Goal: Task Accomplishment & Management: Manage account settings

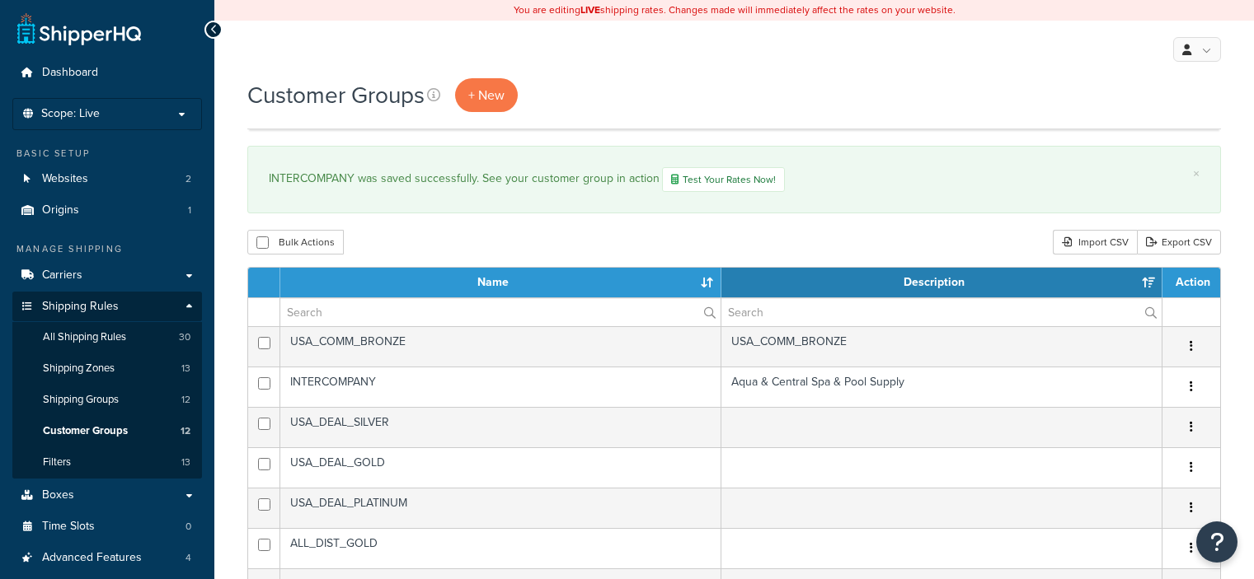
select select "15"
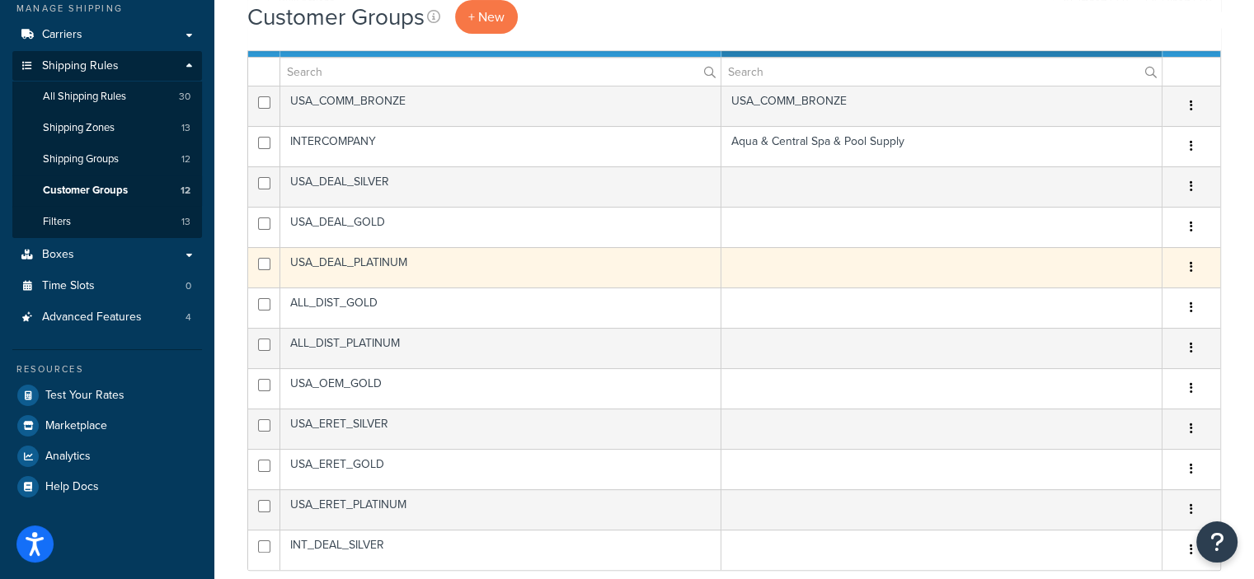
scroll to position [240, 0]
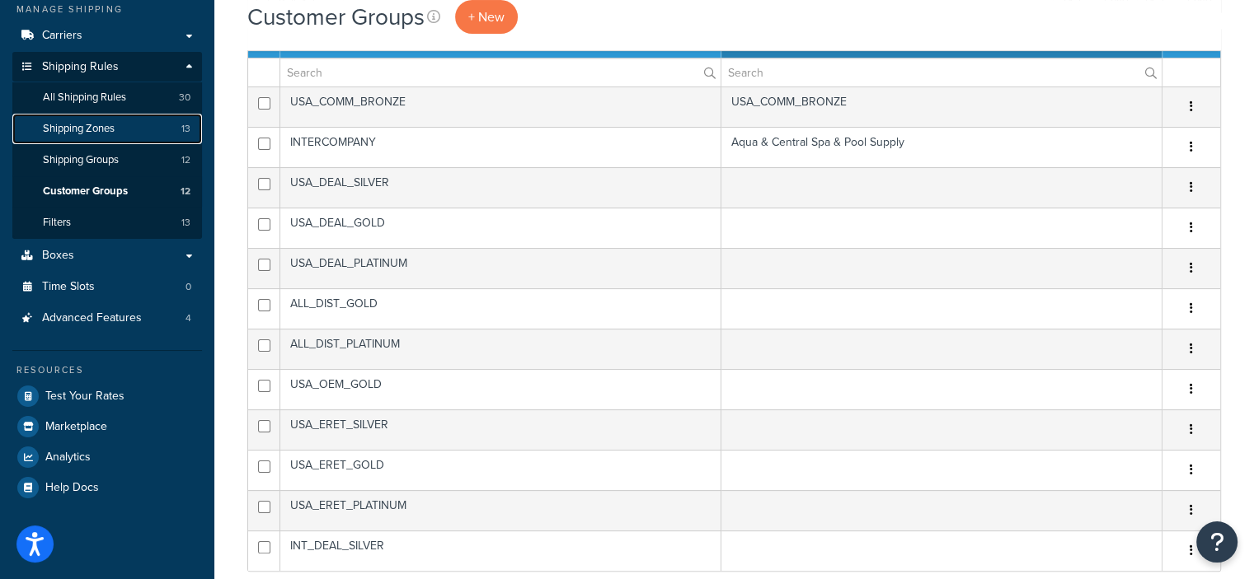
click at [119, 123] on link "Shipping Zones 13" at bounding box center [107, 129] width 190 height 30
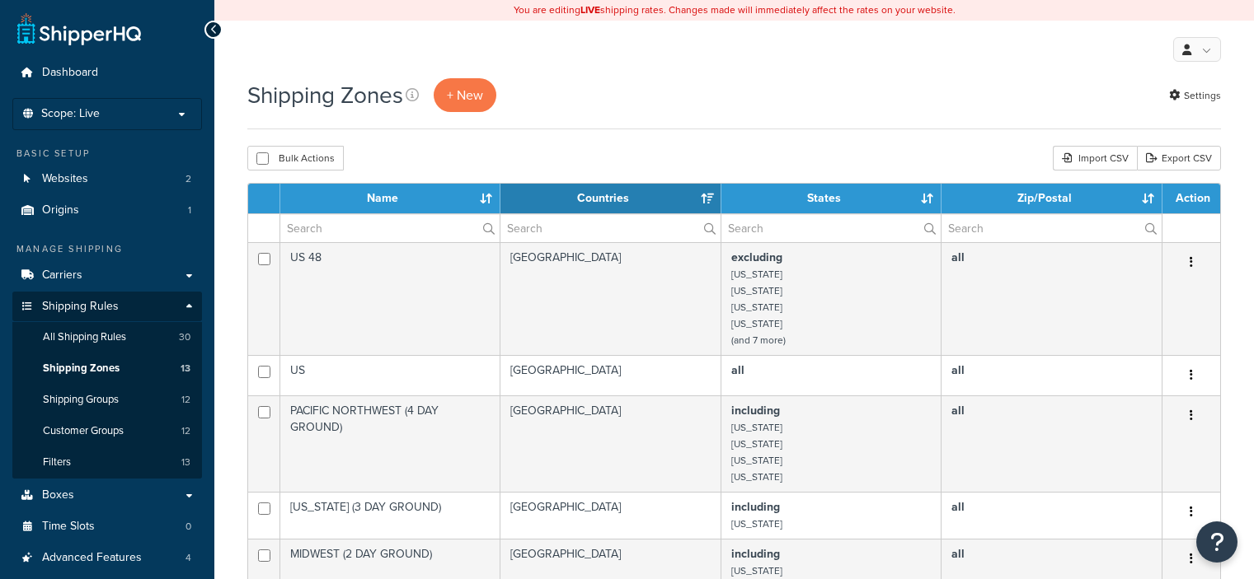
select select "15"
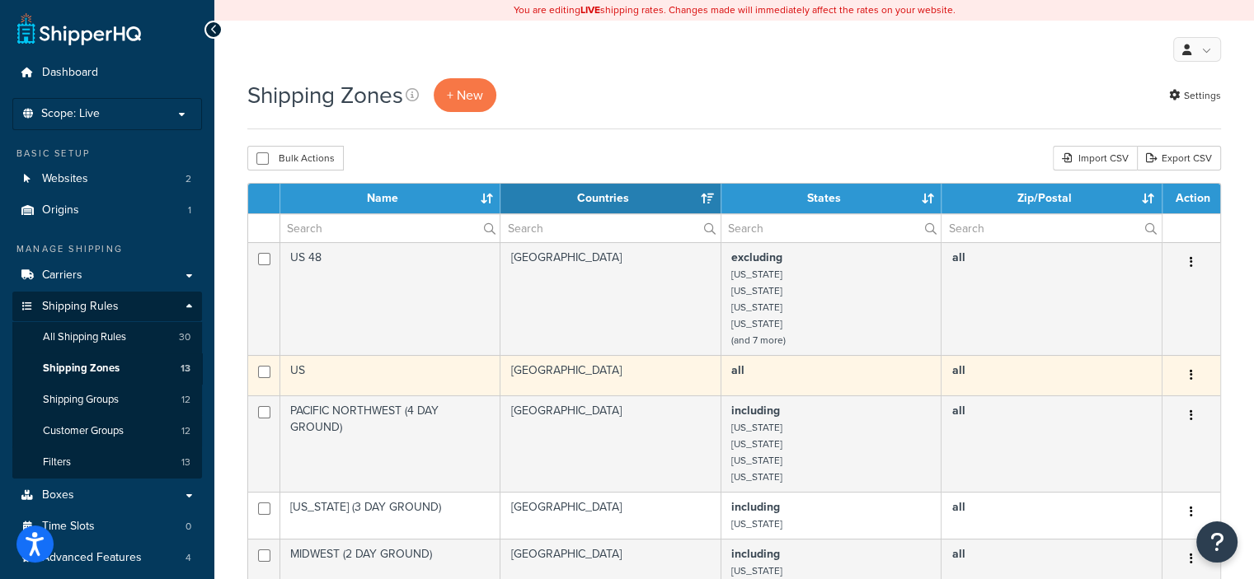
click at [746, 385] on td "all" at bounding box center [831, 375] width 220 height 40
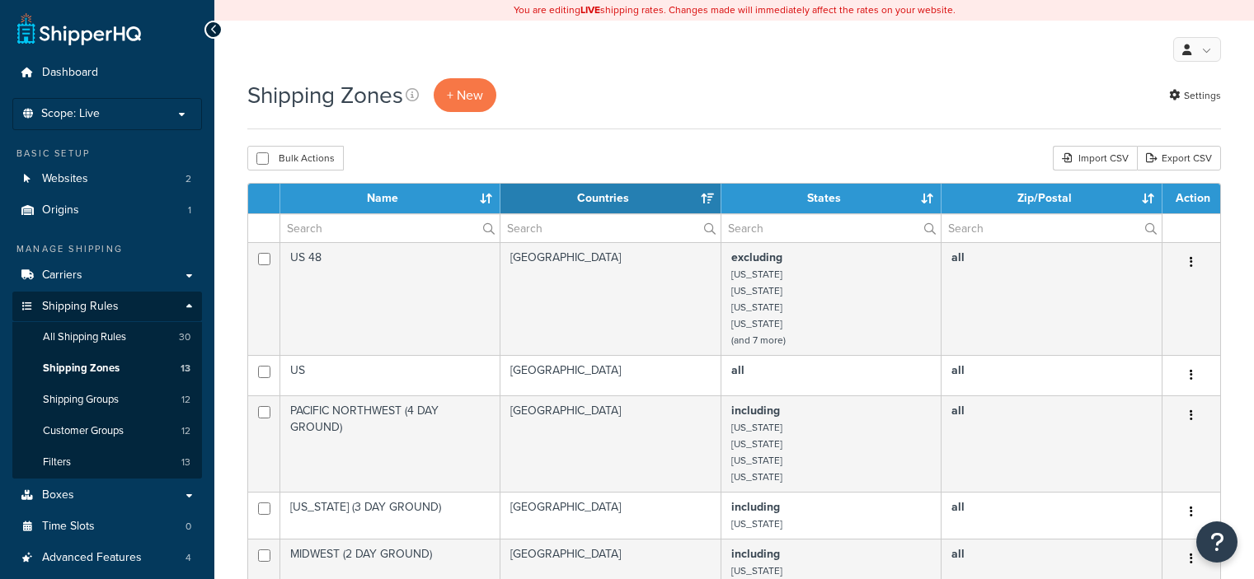
select select "15"
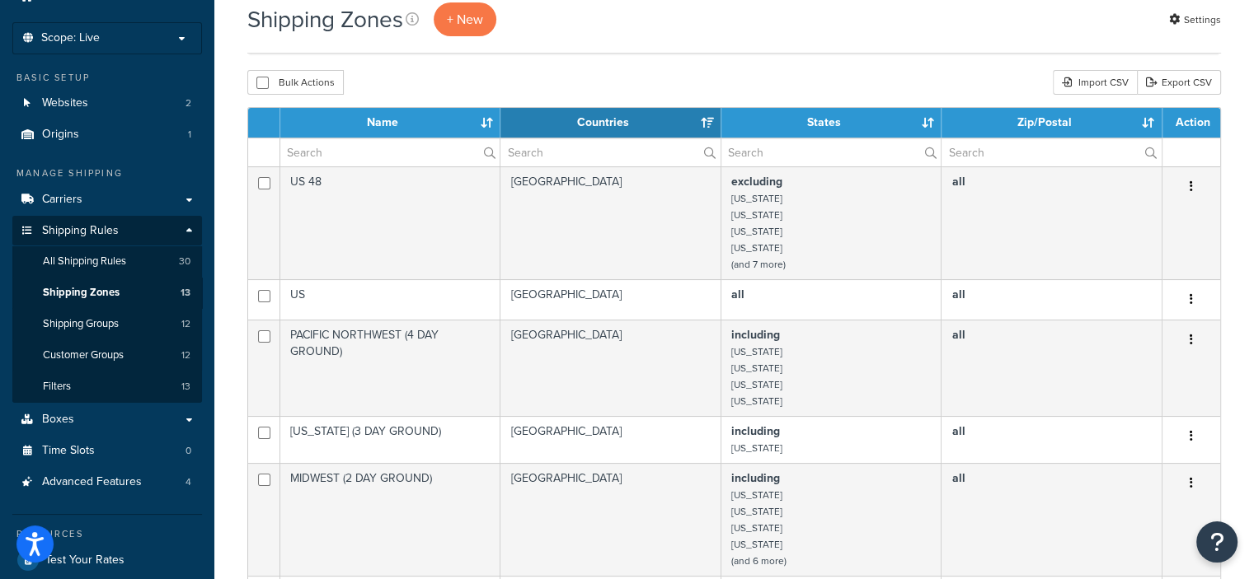
scroll to position [77, 0]
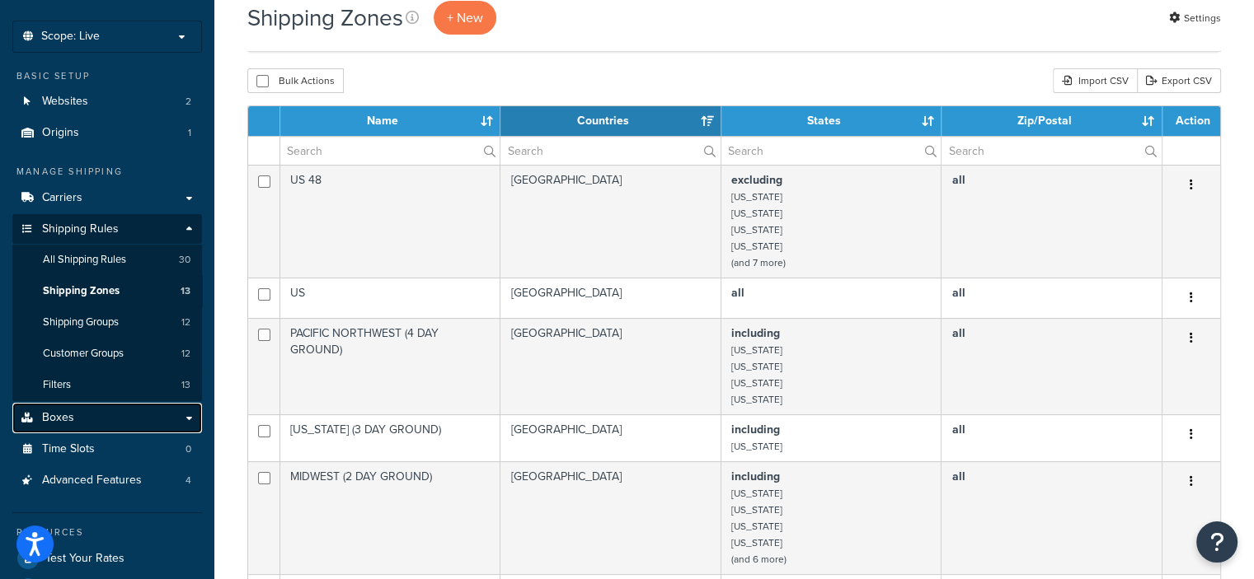
click at [130, 416] on link "Boxes" at bounding box center [107, 418] width 190 height 30
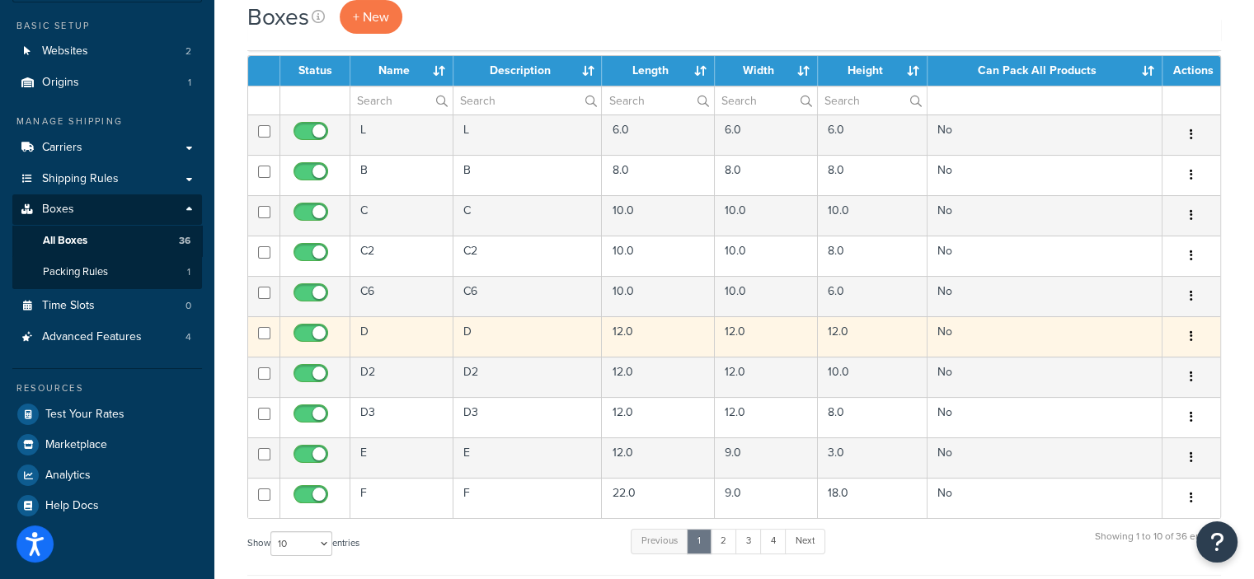
scroll to position [129, 0]
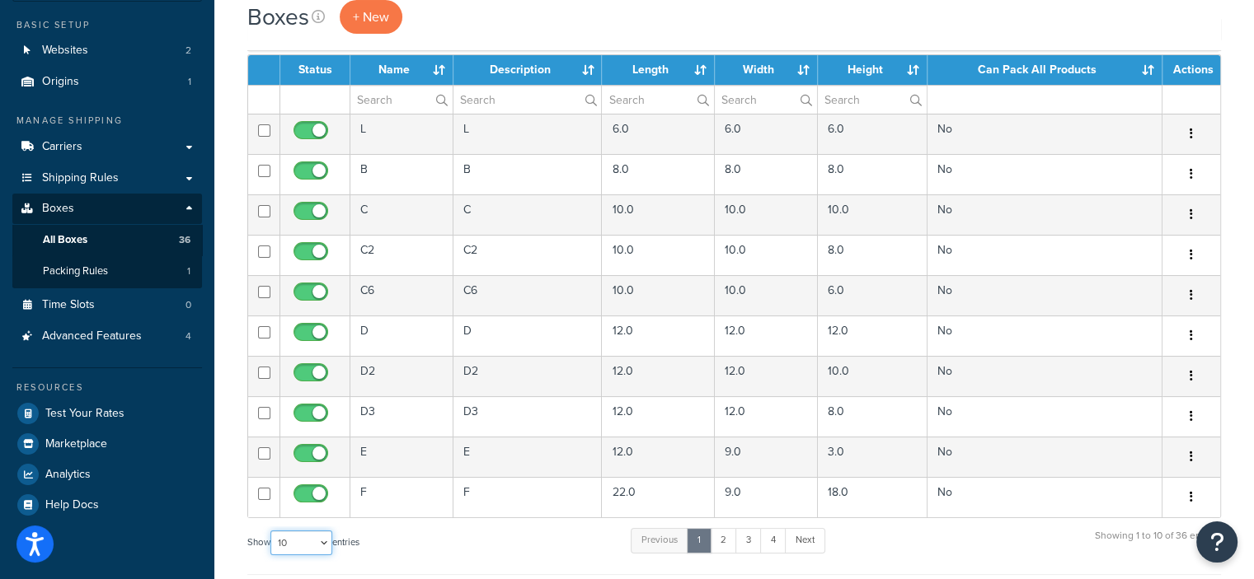
click at [323, 543] on select "10 15 25 50 100 1000" at bounding box center [301, 543] width 62 height 25
select select "100"
click at [272, 531] on select "10 15 25 50 100 1000" at bounding box center [301, 543] width 62 height 25
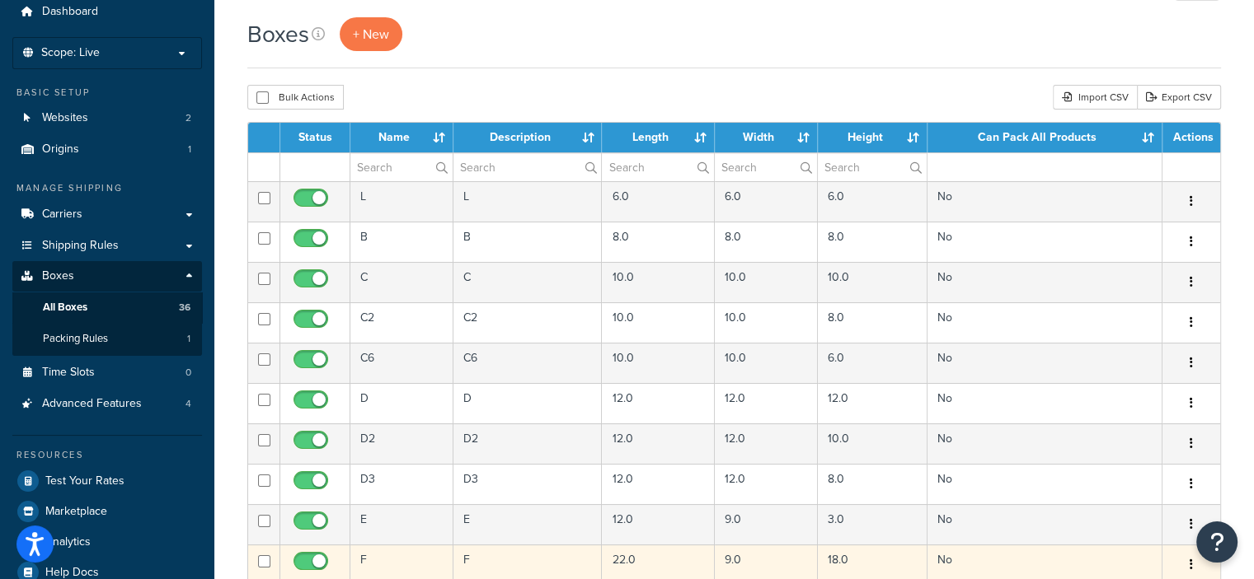
scroll to position [62, 0]
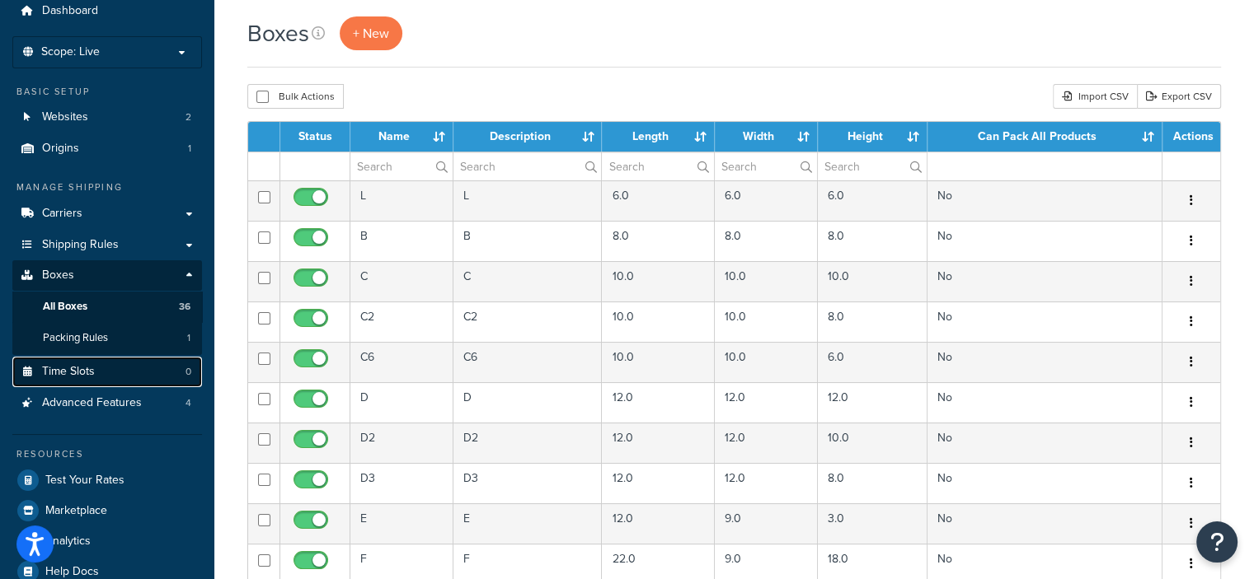
click at [137, 378] on link "Time Slots 0" at bounding box center [107, 372] width 190 height 30
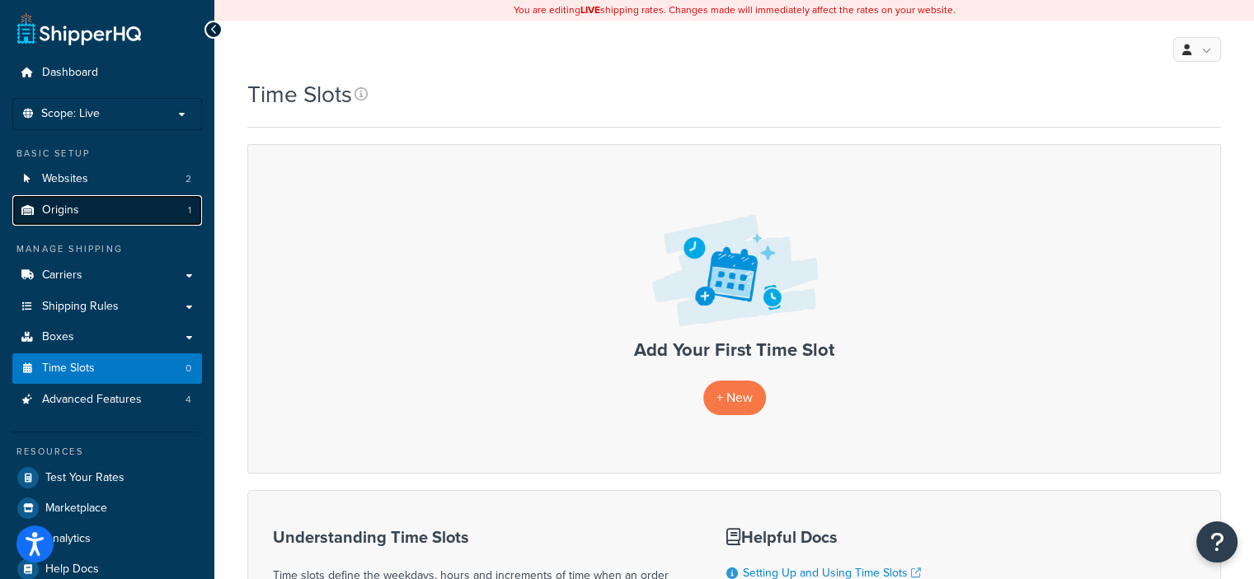
click at [152, 207] on link "Origins 1" at bounding box center [107, 210] width 190 height 30
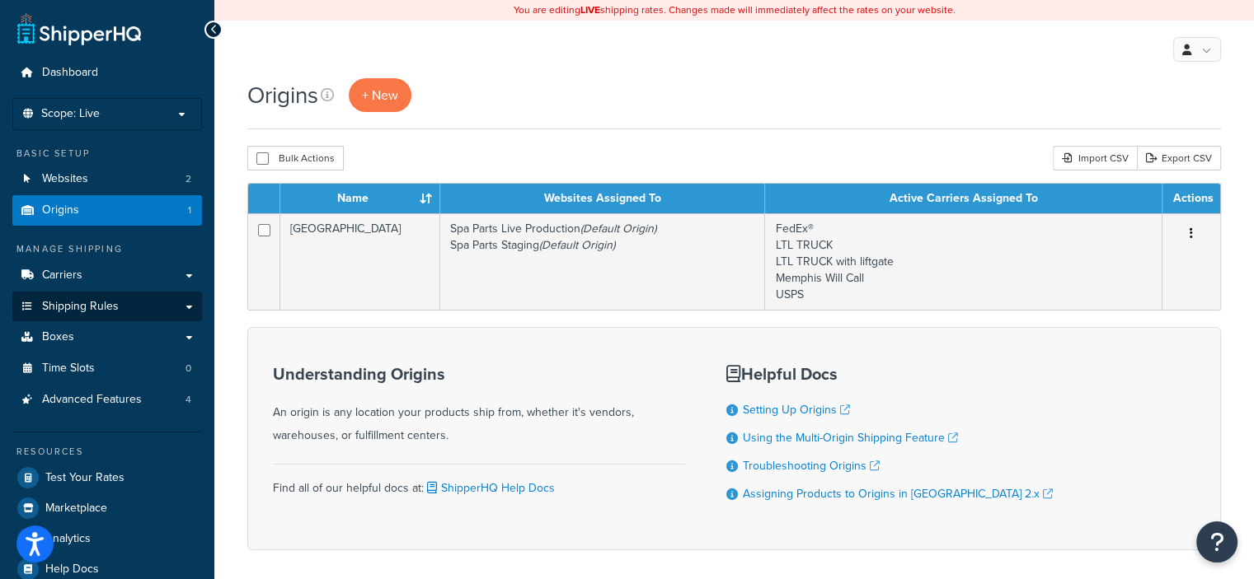
scroll to position [69, 0]
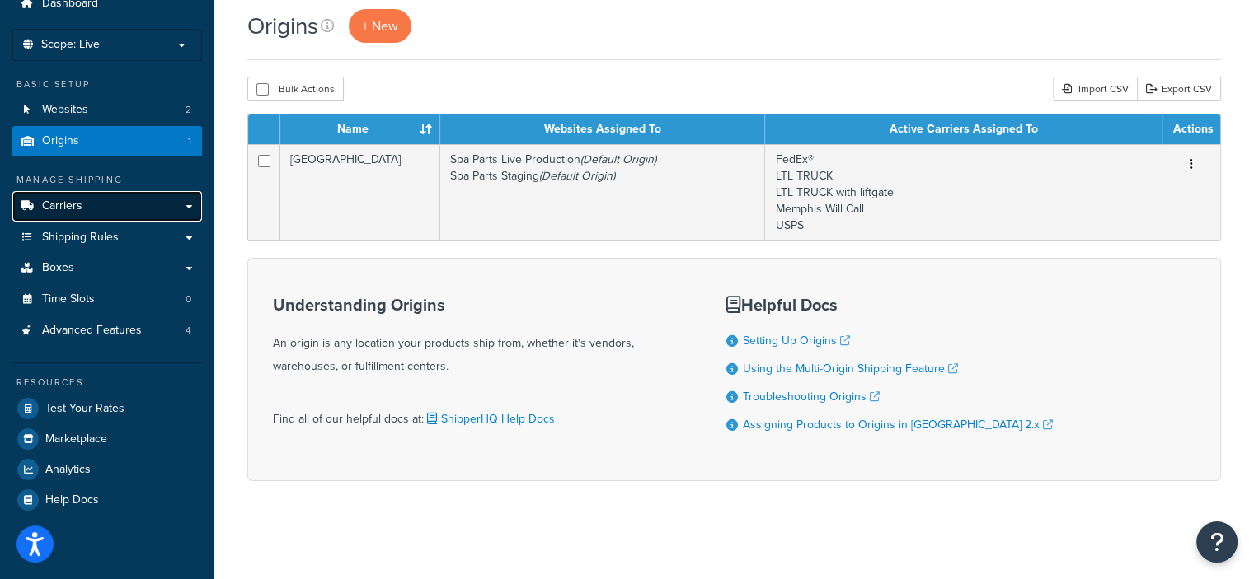
click at [75, 209] on span "Carriers" at bounding box center [62, 206] width 40 height 14
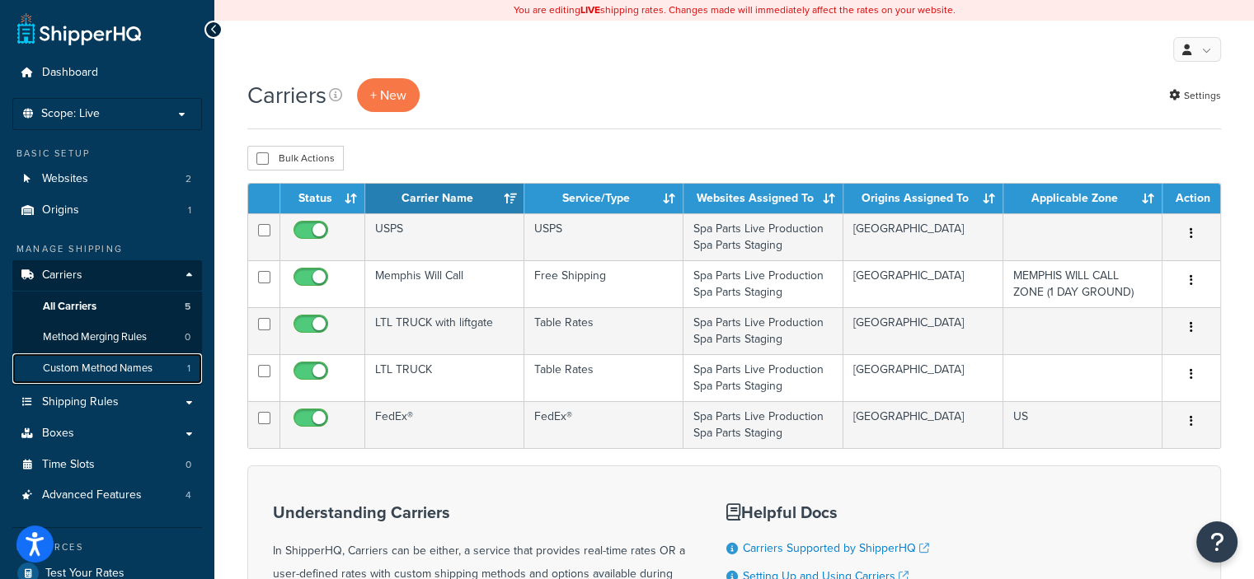
click at [94, 365] on span "Custom Method Names" at bounding box center [98, 369] width 110 height 14
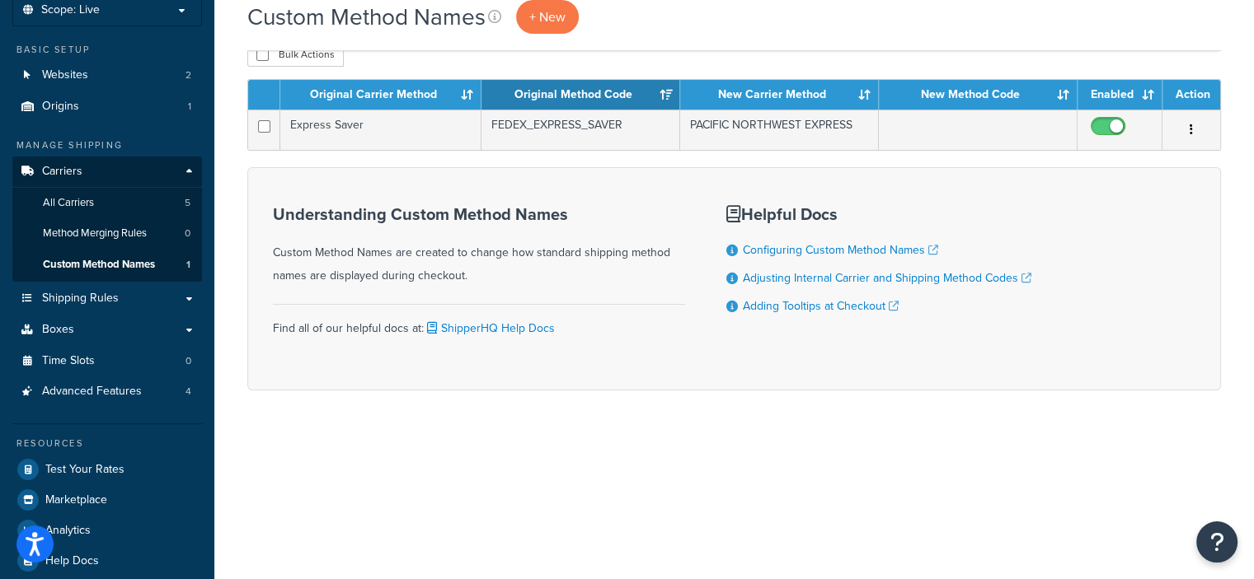
scroll to position [120, 0]
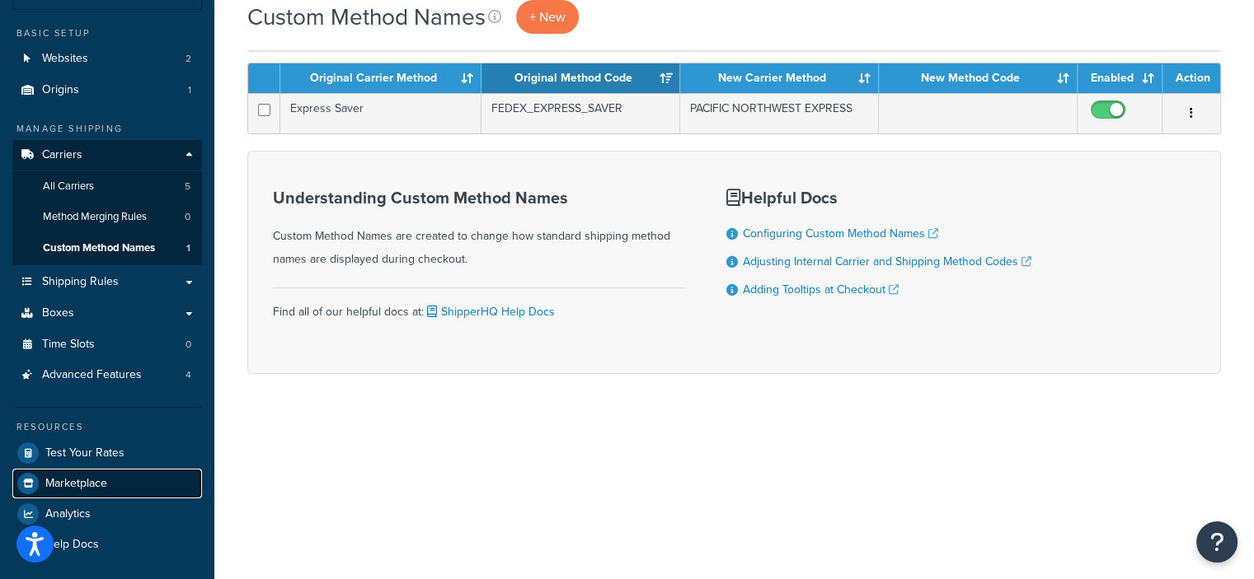
click at [157, 483] on link "Marketplace" at bounding box center [107, 484] width 190 height 30
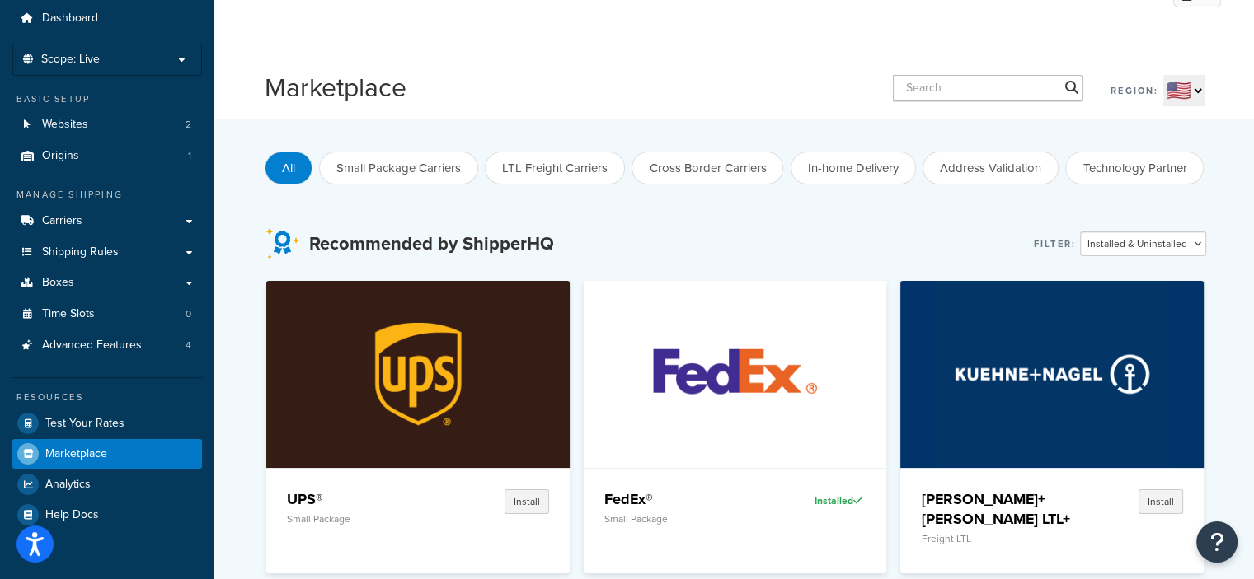
scroll to position [49, 0]
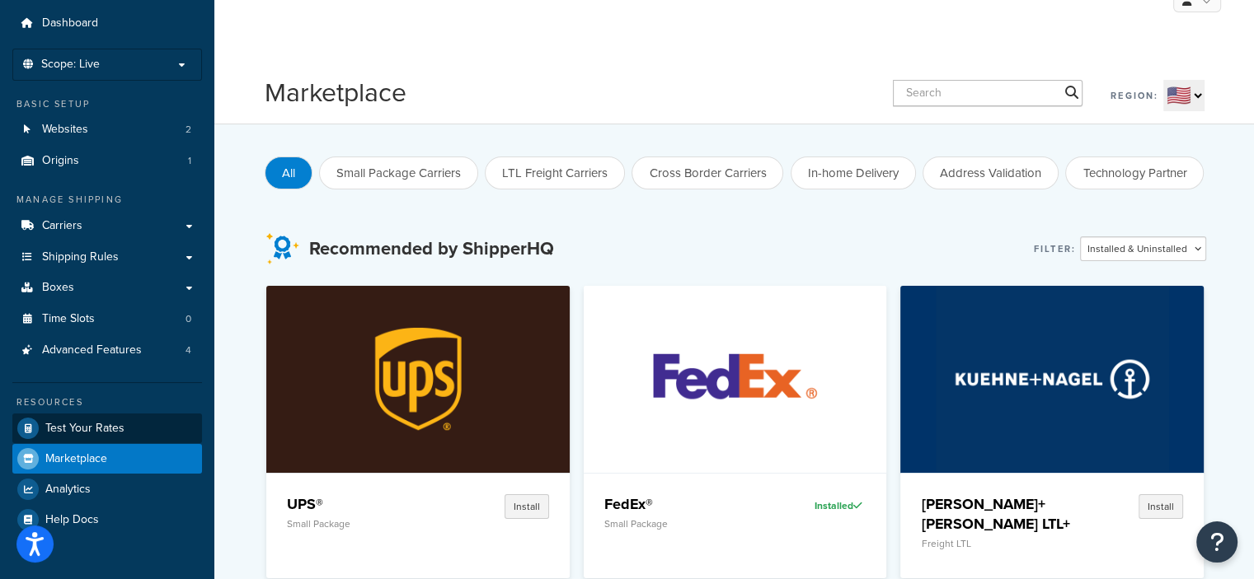
drag, startPoint x: 213, startPoint y: 418, endPoint x: 140, endPoint y: 428, distance: 74.0
click at [140, 428] on link "Test Your Rates" at bounding box center [107, 429] width 190 height 30
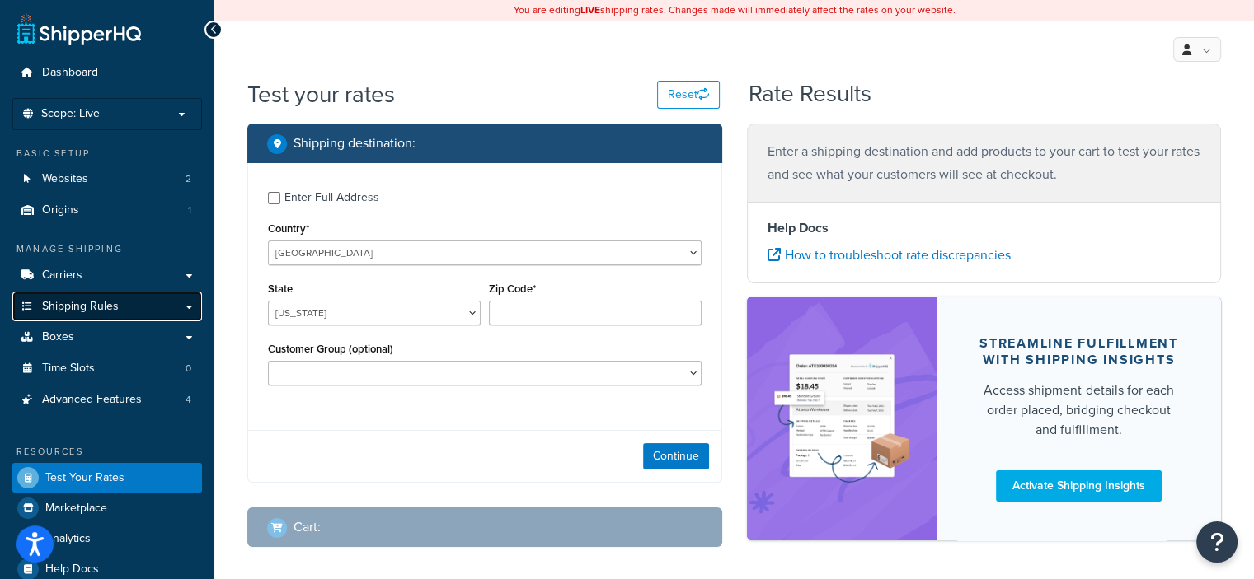
click at [151, 312] on link "Shipping Rules" at bounding box center [107, 307] width 190 height 30
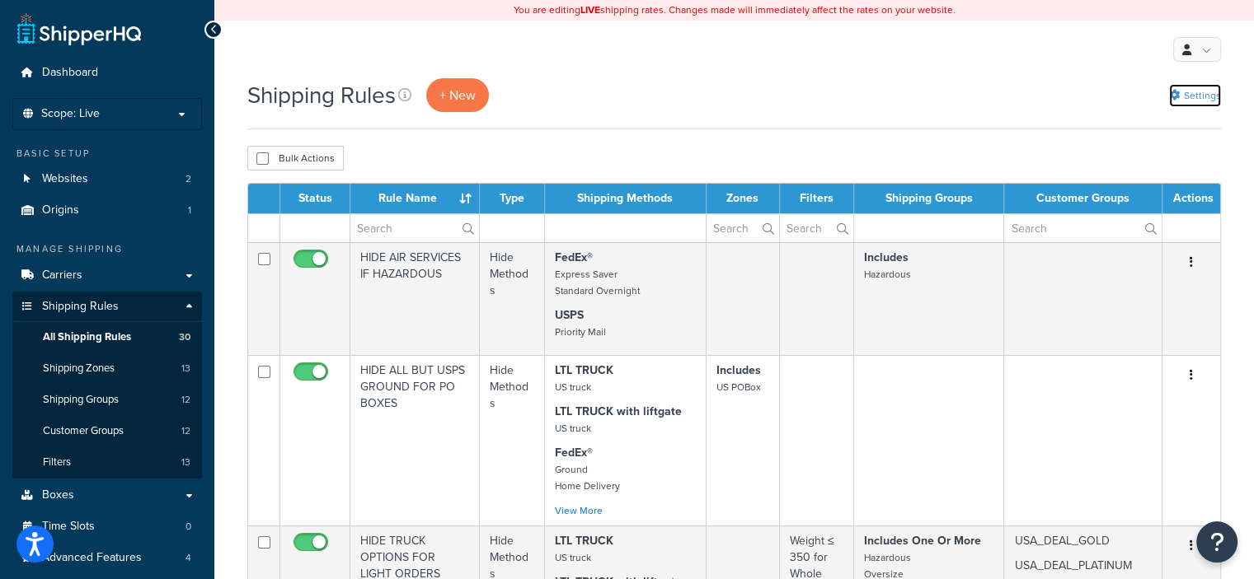
click at [1194, 98] on link "Settings" at bounding box center [1195, 95] width 52 height 23
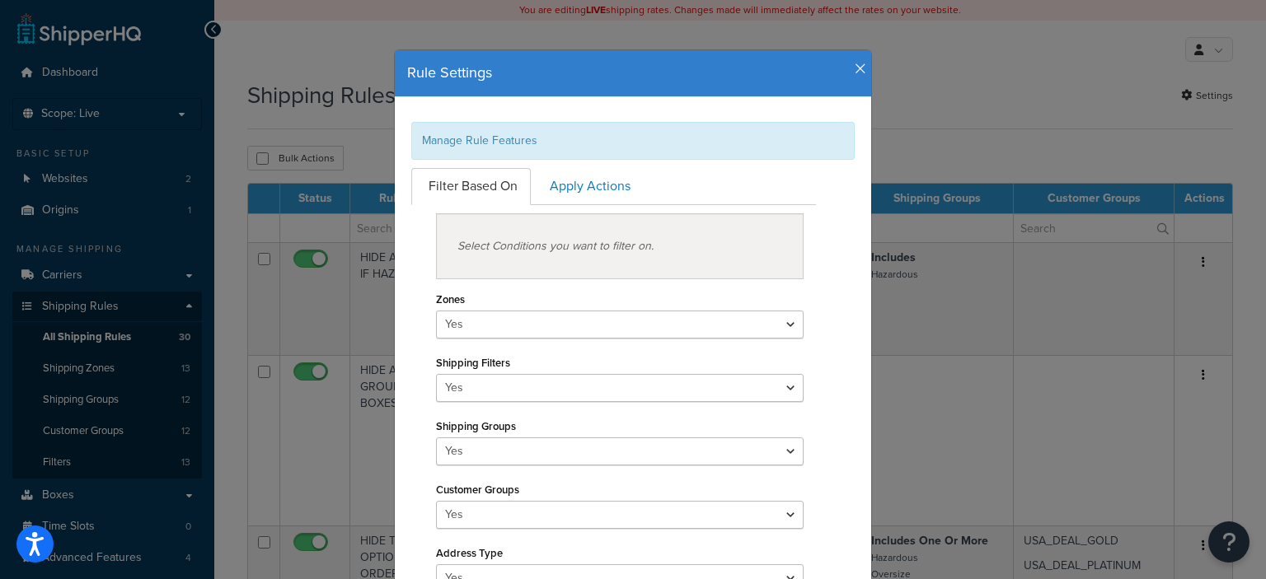
click at [855, 68] on icon "button" at bounding box center [861, 69] width 12 height 15
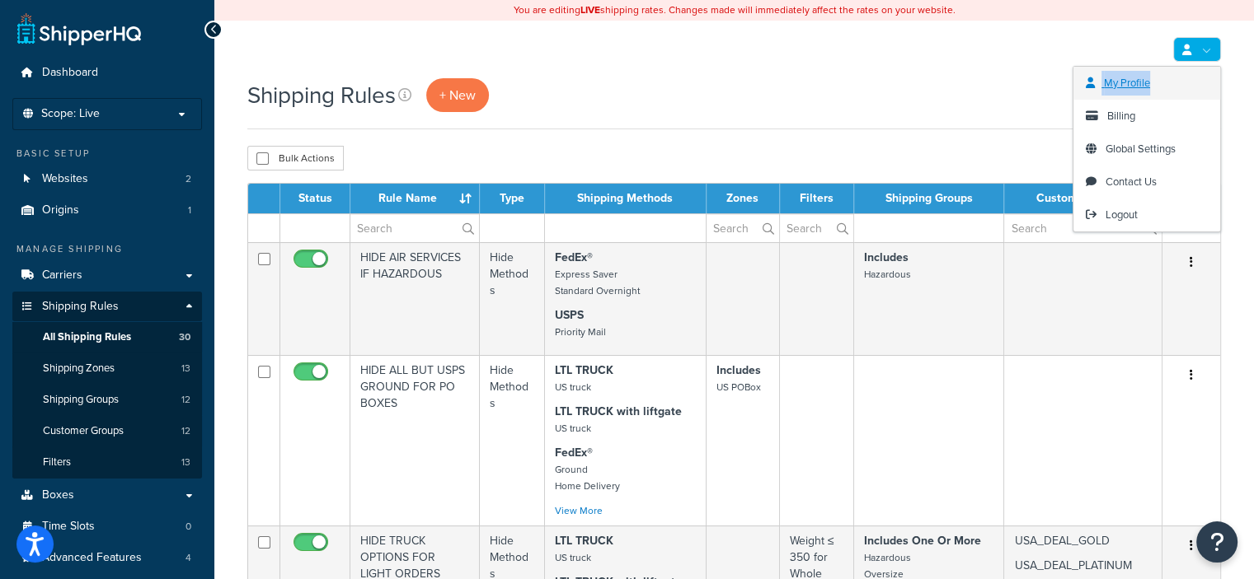
drag, startPoint x: 1208, startPoint y: 49, endPoint x: 1204, endPoint y: 89, distance: 40.6
click at [1204, 62] on li "My Profile Billing Global Settings Contact Us Logout" at bounding box center [1197, 49] width 48 height 25
click at [1144, 152] on span "Global Settings" at bounding box center [1140, 149] width 70 height 16
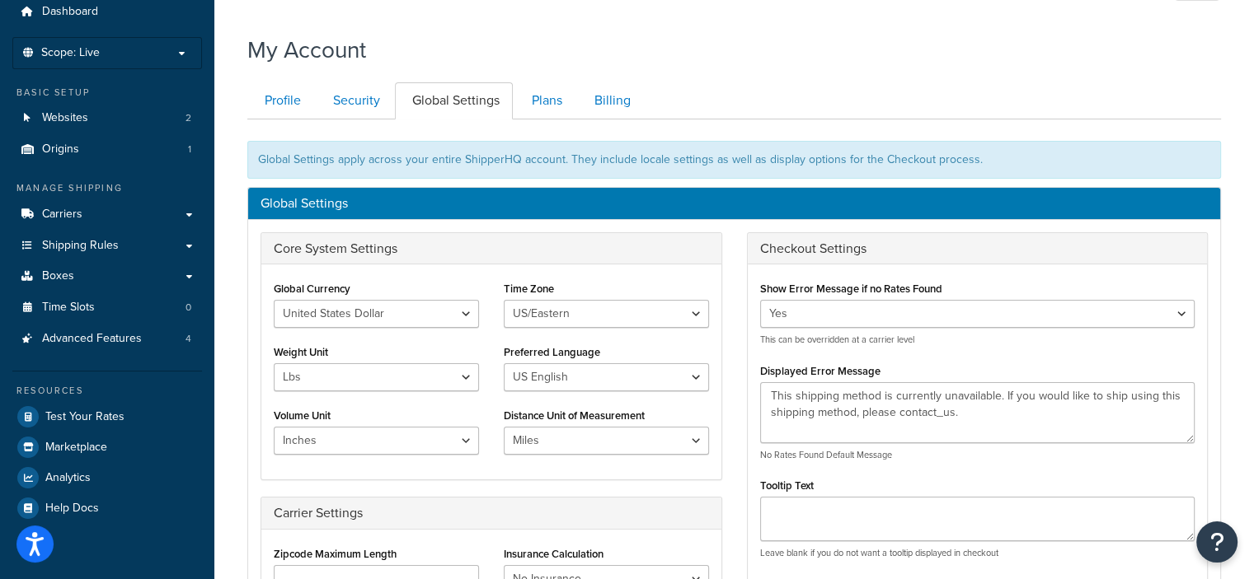
scroll to position [49, 0]
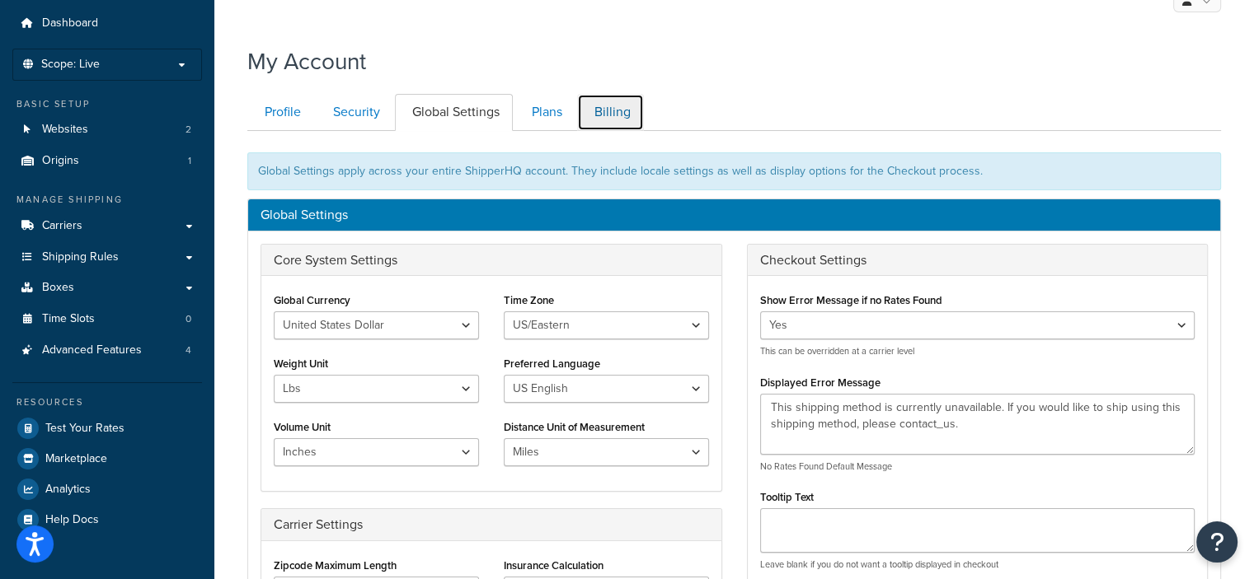
click at [597, 115] on link "Billing" at bounding box center [610, 112] width 67 height 37
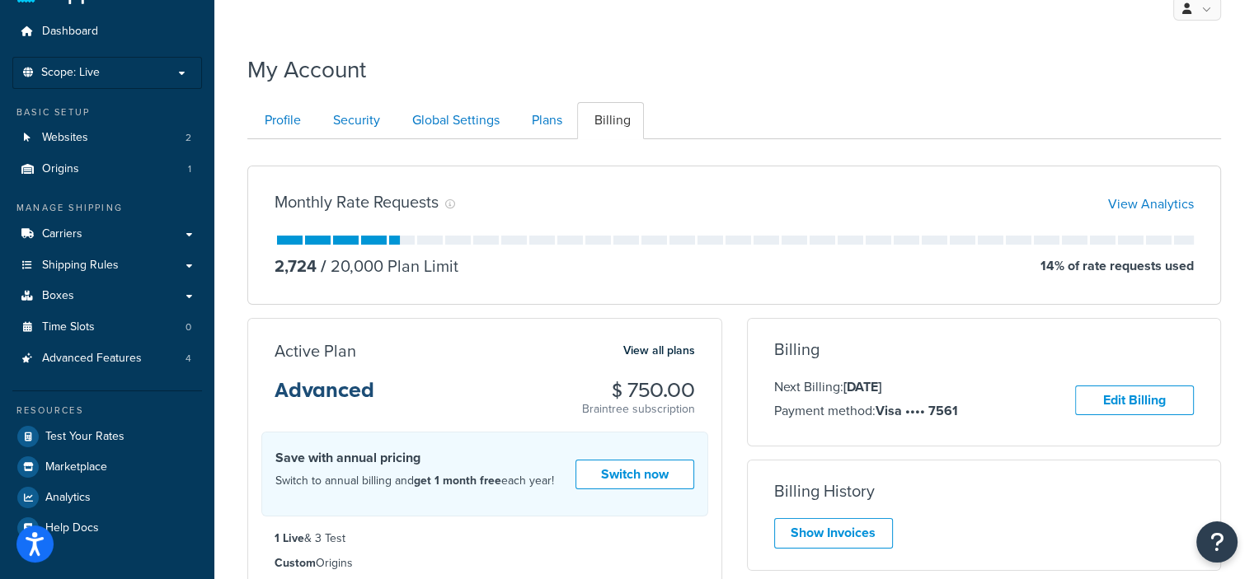
scroll to position [14, 0]
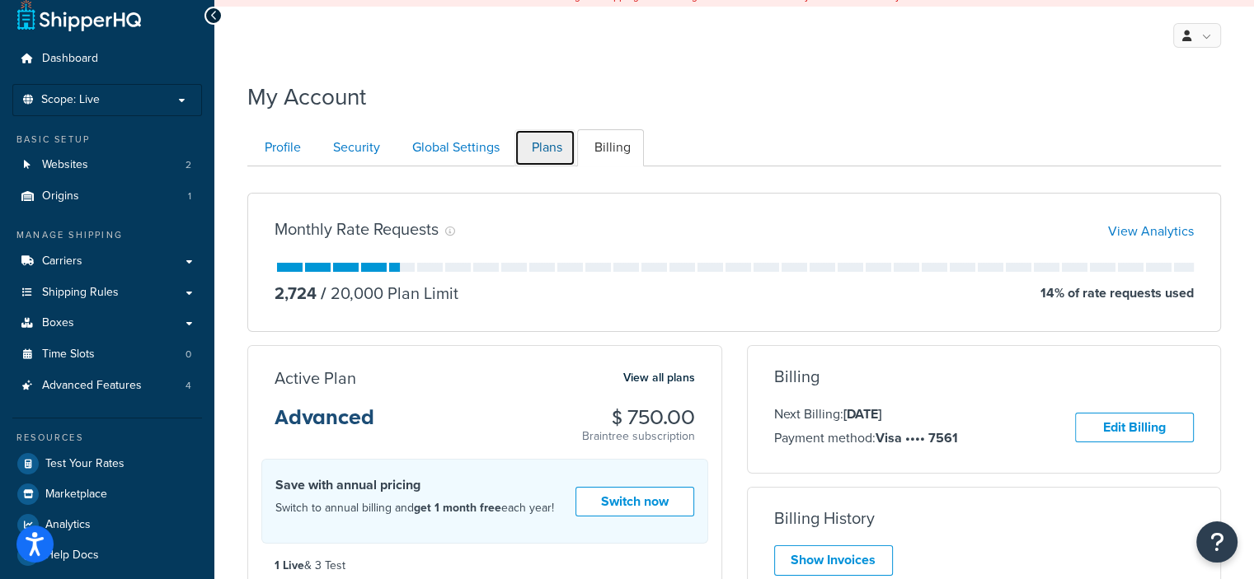
click at [544, 160] on link "Plans" at bounding box center [544, 147] width 61 height 37
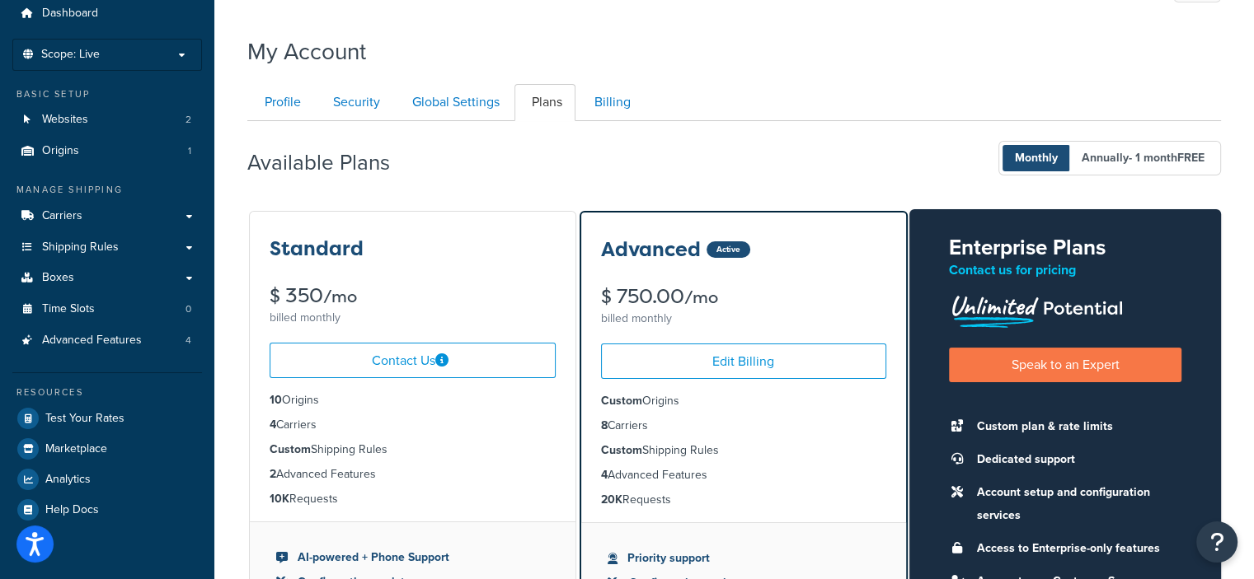
scroll to position [53, 0]
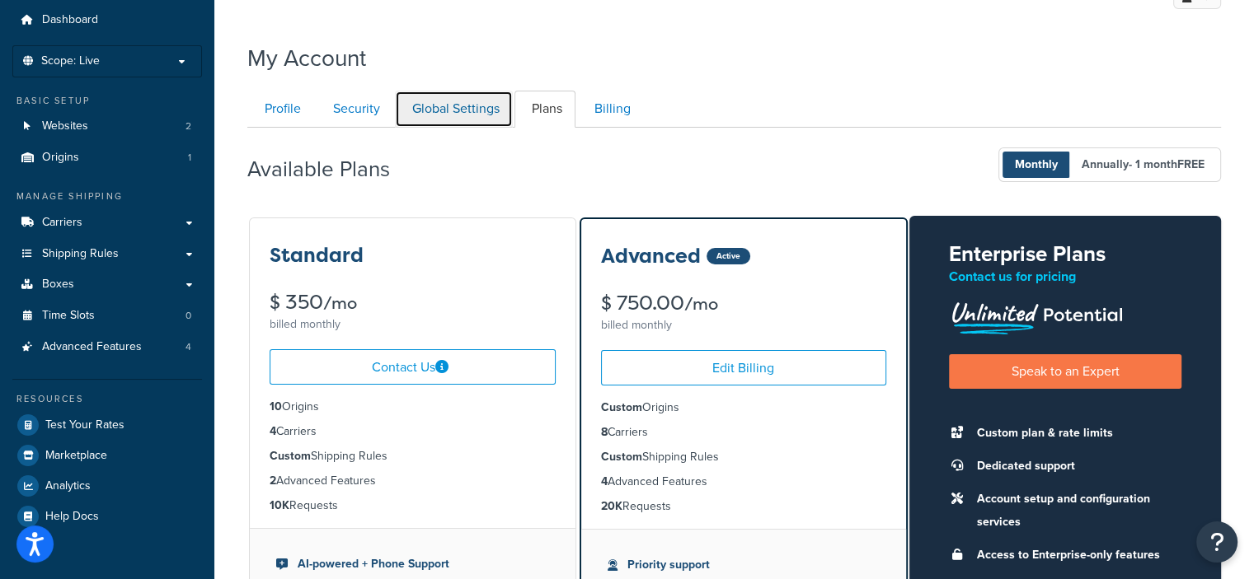
click at [462, 120] on link "Global Settings" at bounding box center [454, 109] width 118 height 37
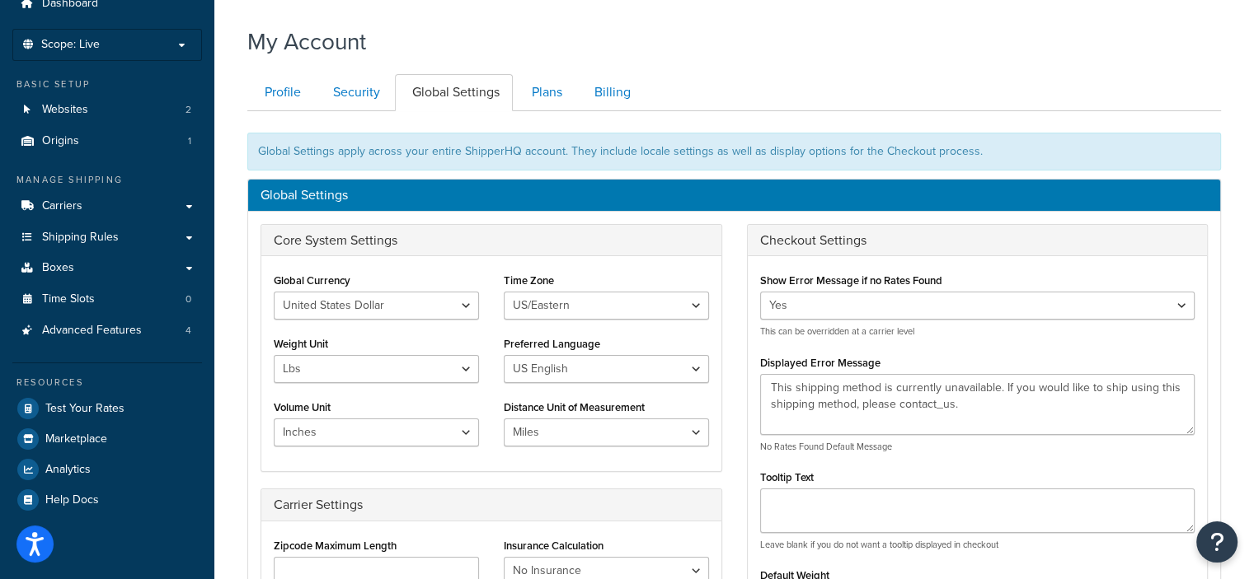
scroll to position [56, 0]
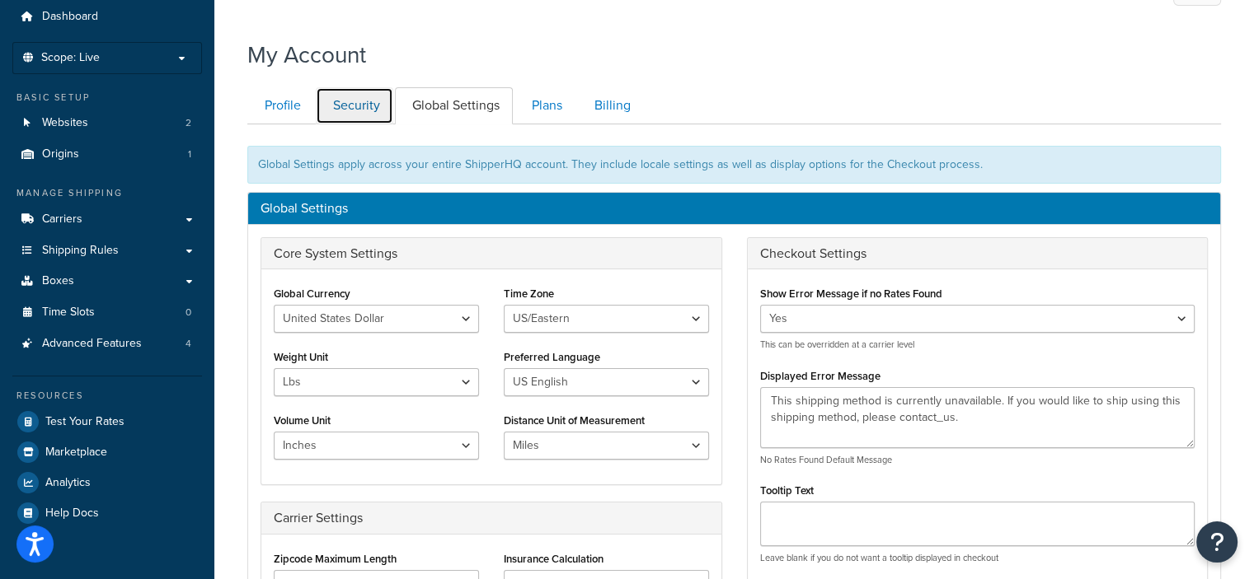
click at [363, 111] on link "Security" at bounding box center [354, 105] width 77 height 37
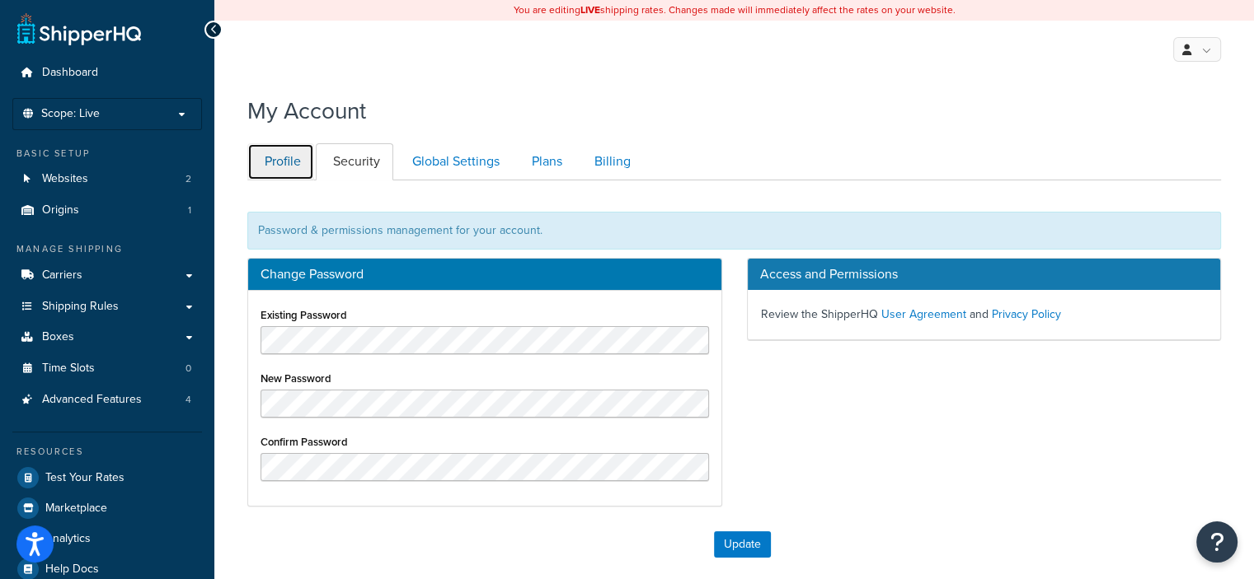
click at [287, 154] on link "Profile" at bounding box center [280, 161] width 67 height 37
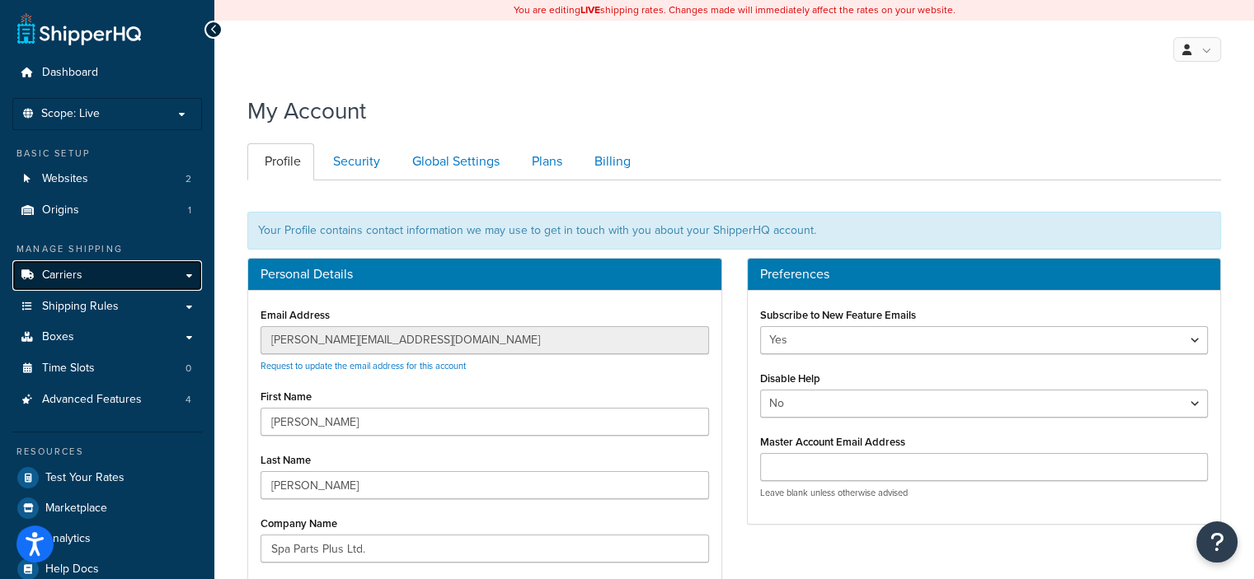
click at [63, 274] on span "Carriers" at bounding box center [62, 276] width 40 height 14
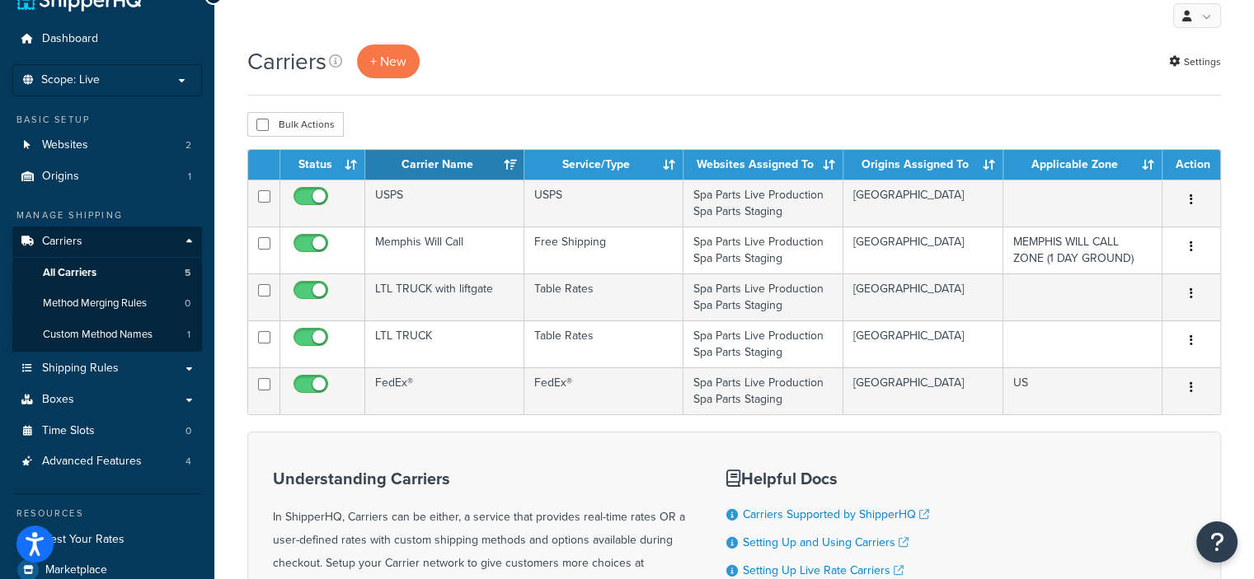
scroll to position [33, 0]
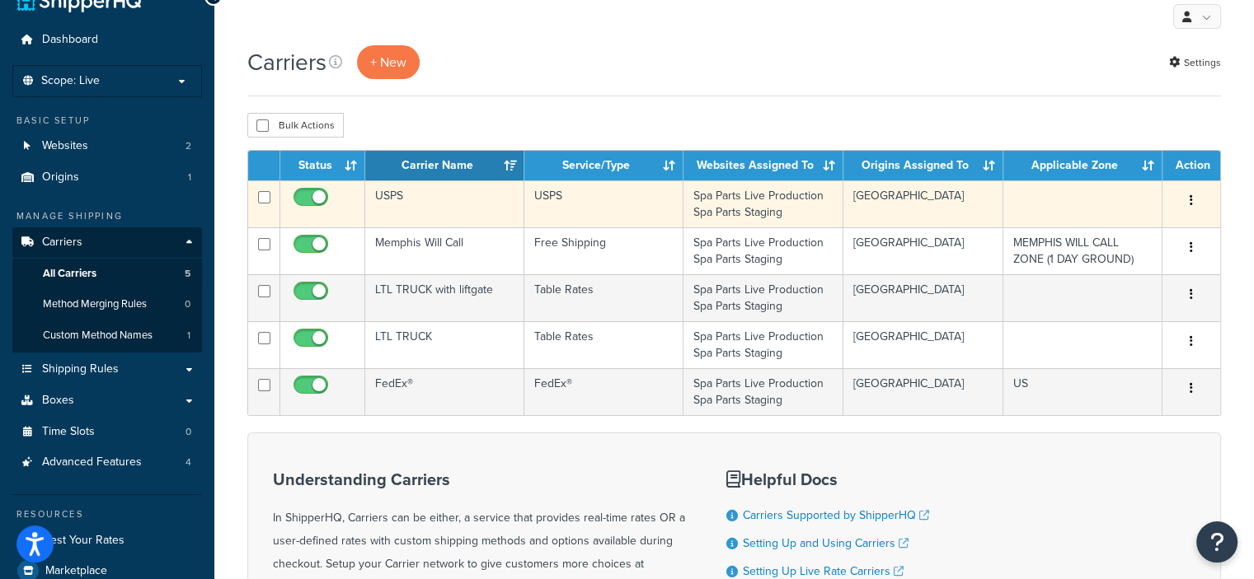
click at [1189, 202] on button "button" at bounding box center [1190, 201] width 23 height 26
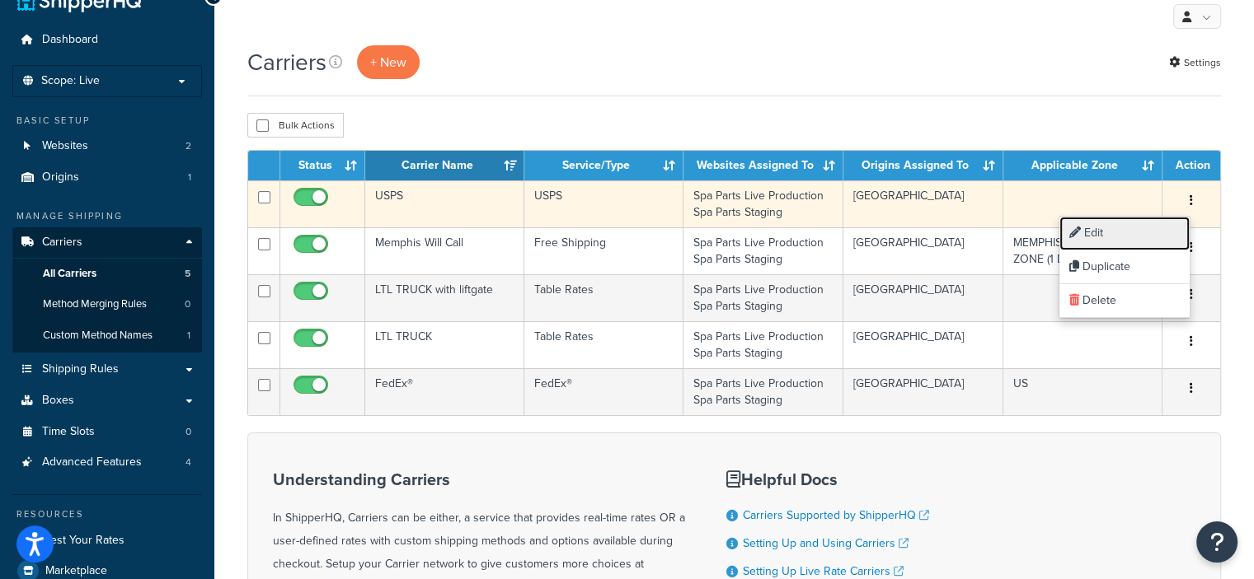
click at [1095, 231] on link "Edit" at bounding box center [1124, 234] width 130 height 34
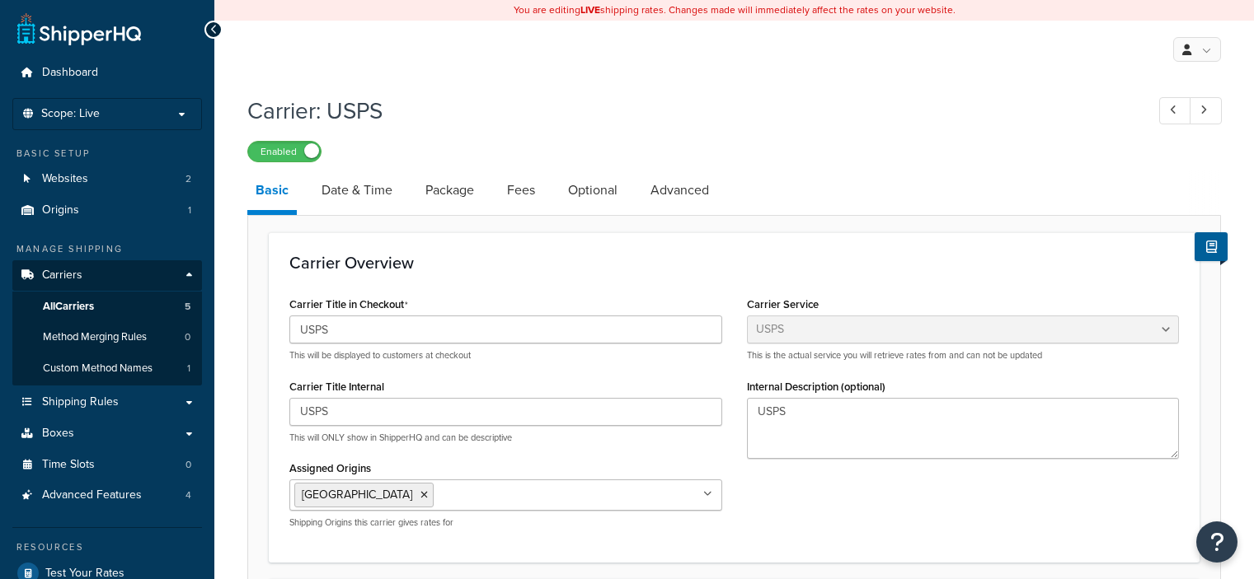
select select "usps"
select select "ONLINE"
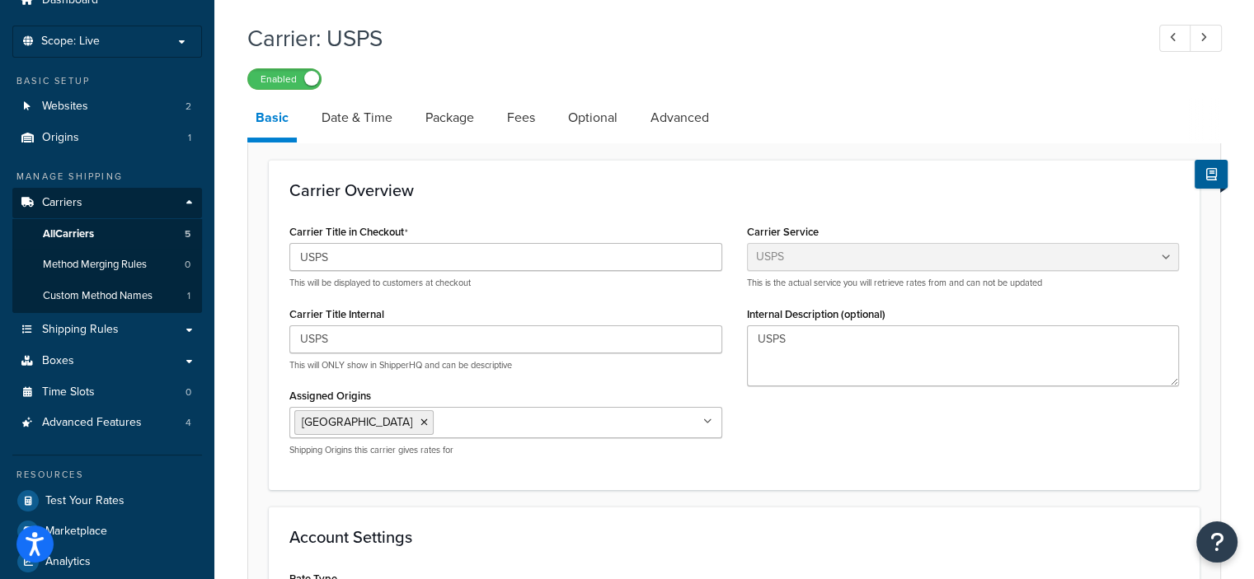
scroll to position [74, 0]
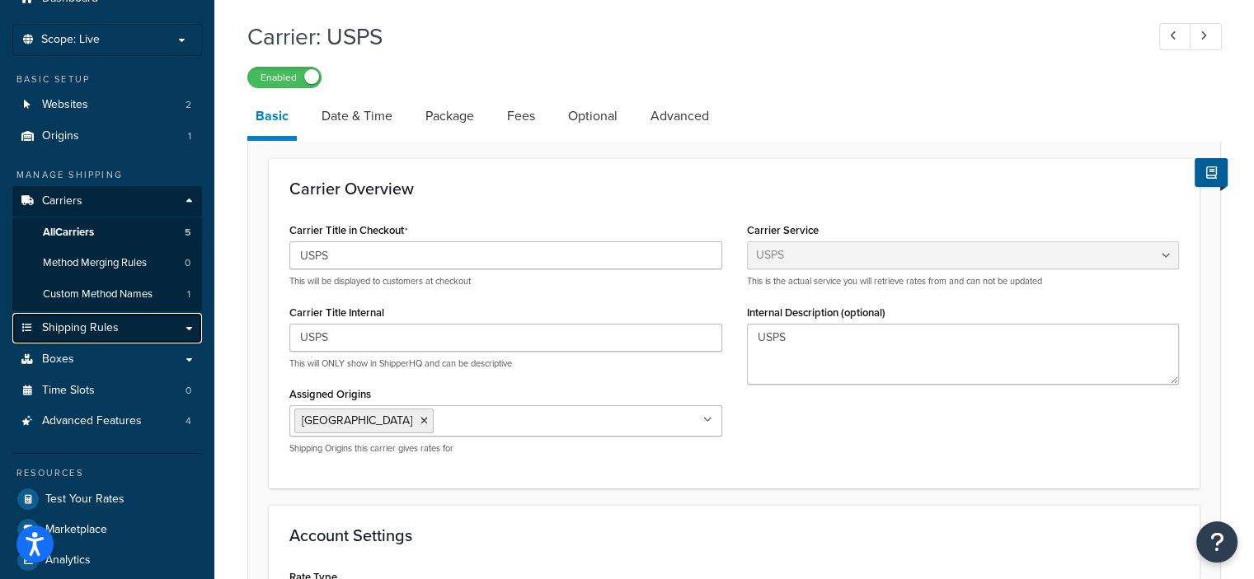
click at [155, 326] on link "Shipping Rules" at bounding box center [107, 328] width 190 height 30
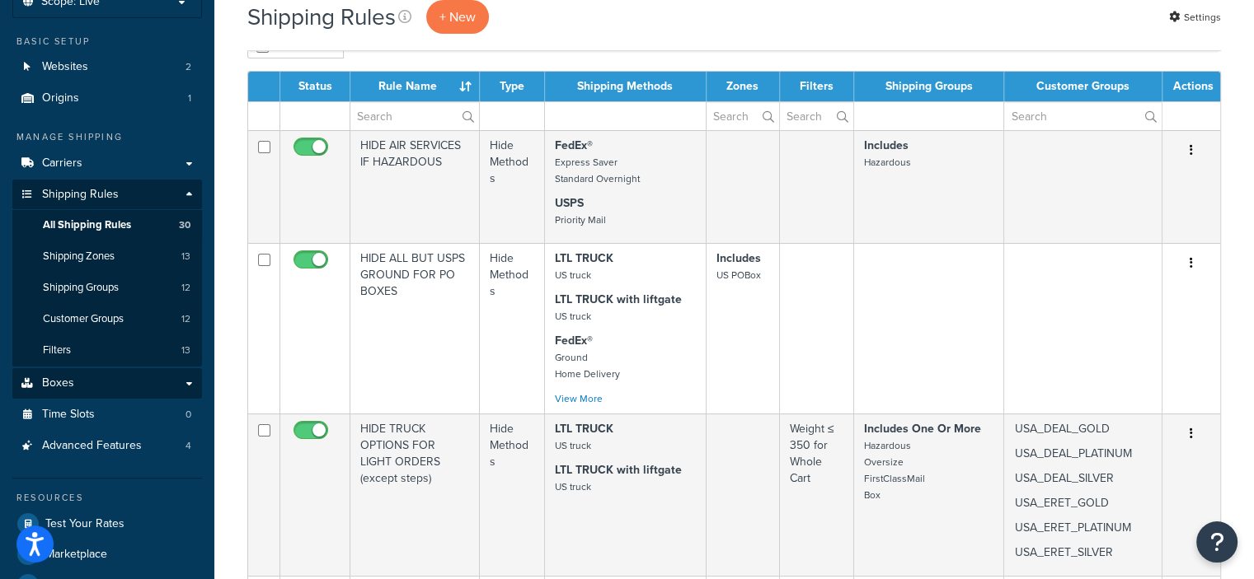
scroll to position [111, 0]
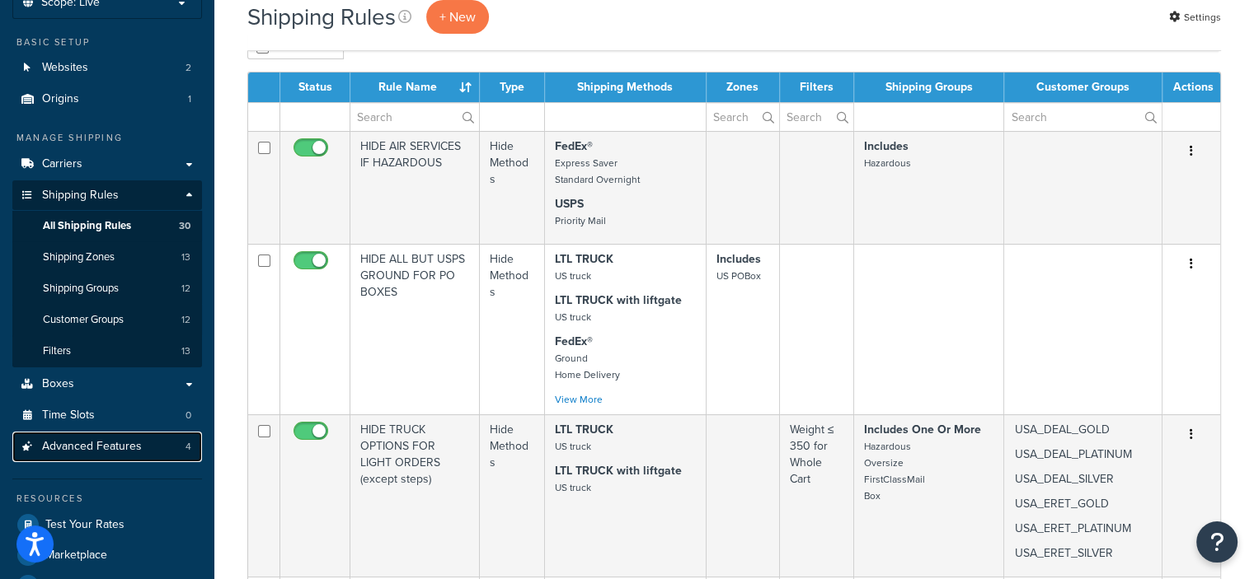
click at [111, 449] on span "Advanced Features" at bounding box center [92, 447] width 100 height 14
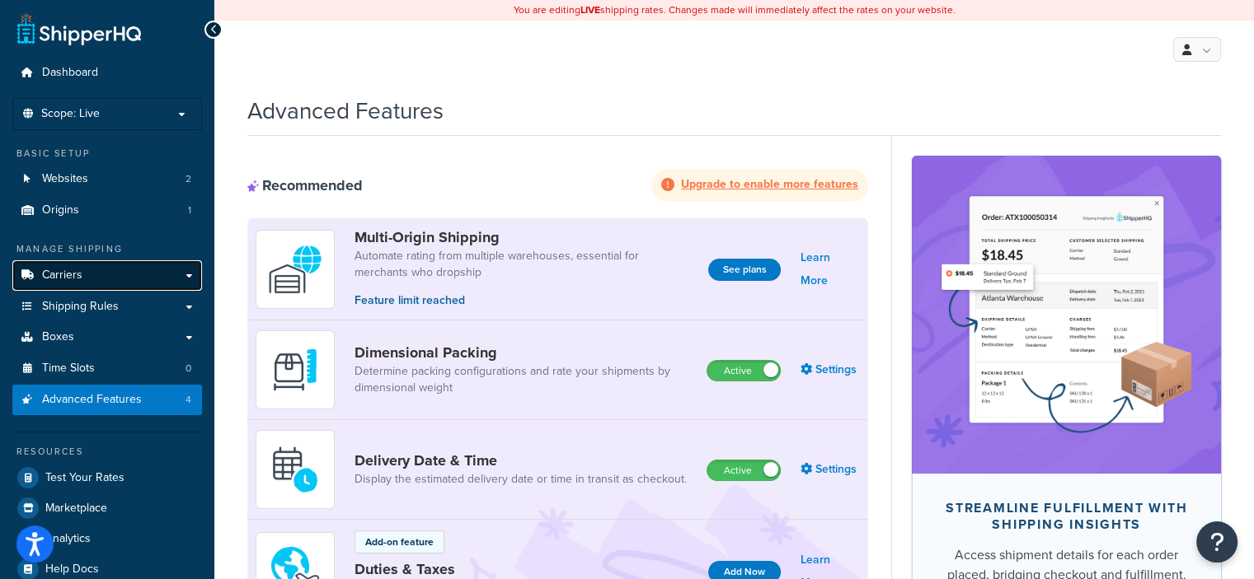
click at [105, 270] on link "Carriers" at bounding box center [107, 275] width 190 height 30
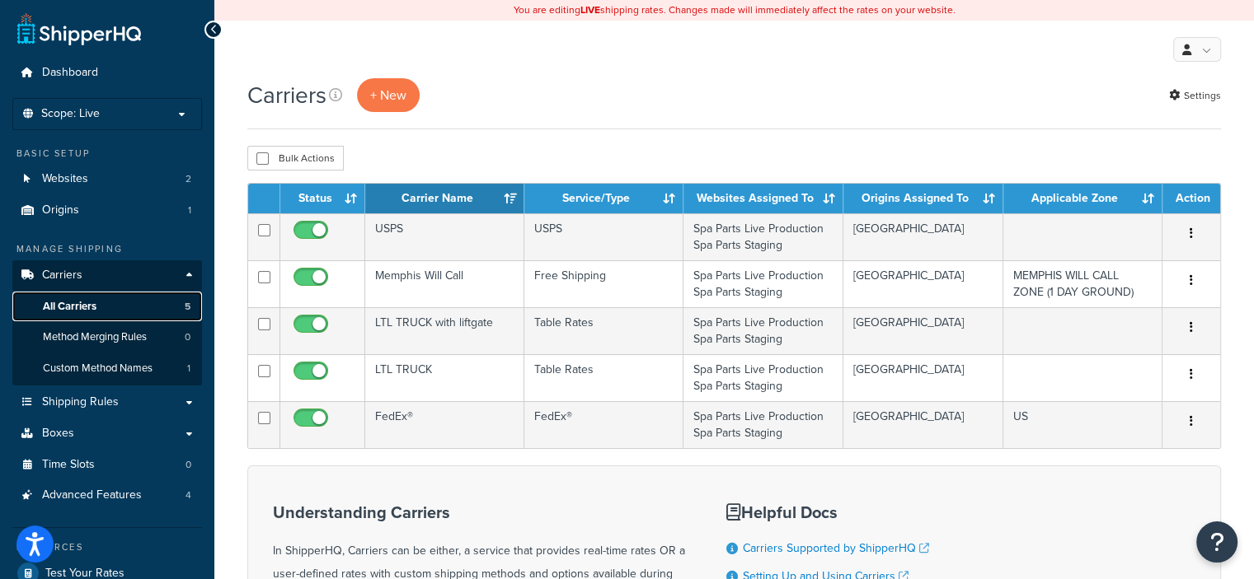
click at [85, 300] on span "All Carriers" at bounding box center [70, 307] width 54 height 14
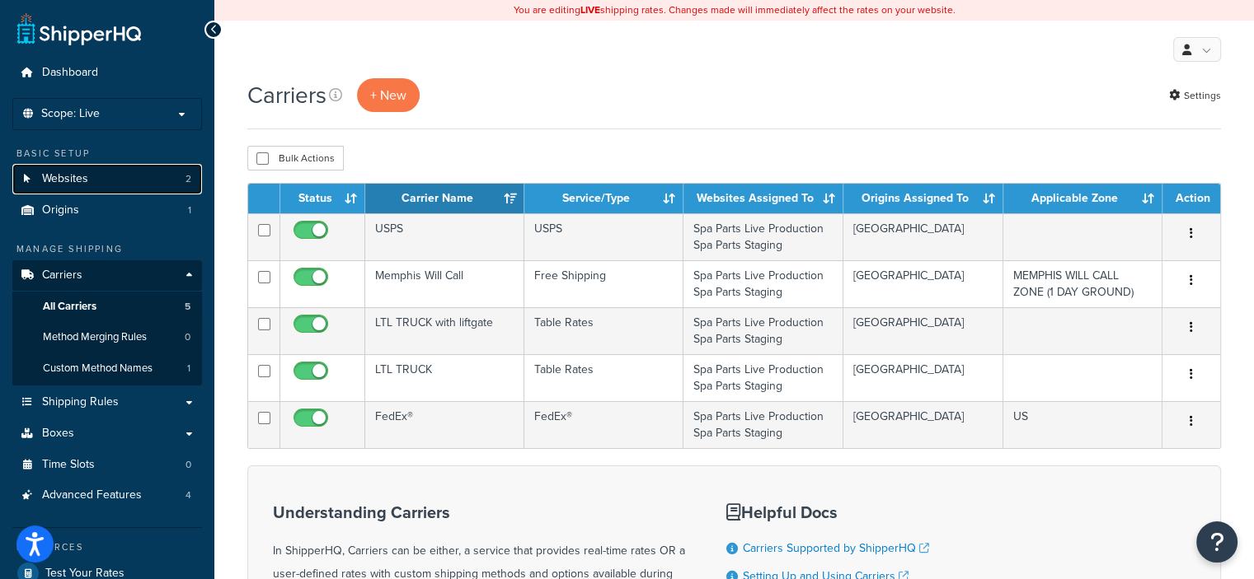
click at [77, 177] on span "Websites" at bounding box center [65, 179] width 46 height 14
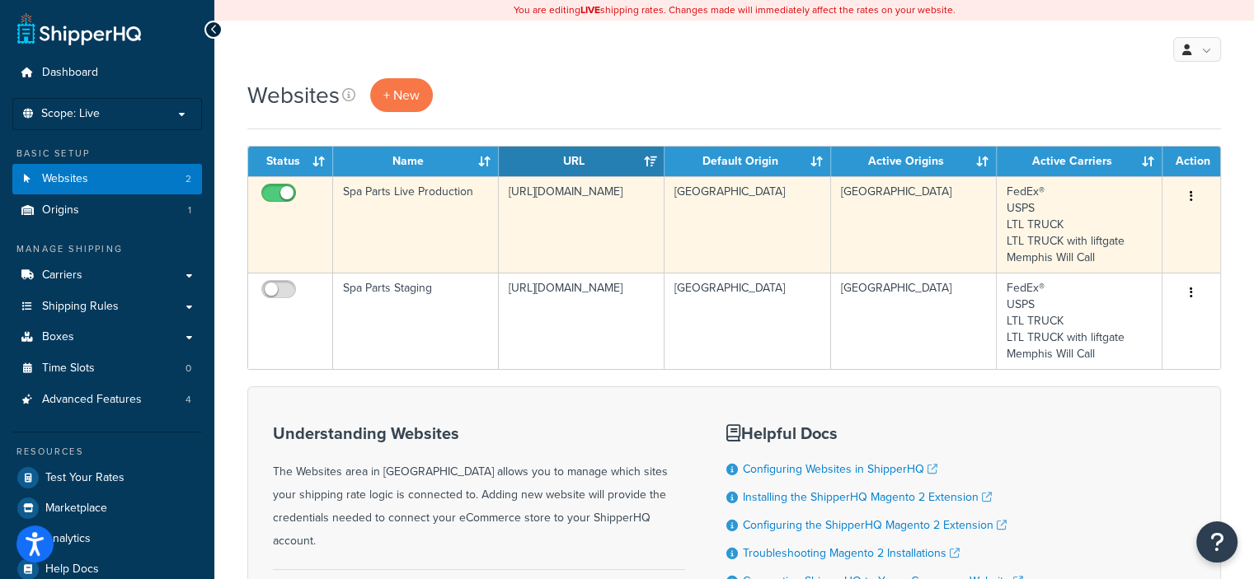
click at [1191, 199] on icon "button" at bounding box center [1190, 196] width 3 height 12
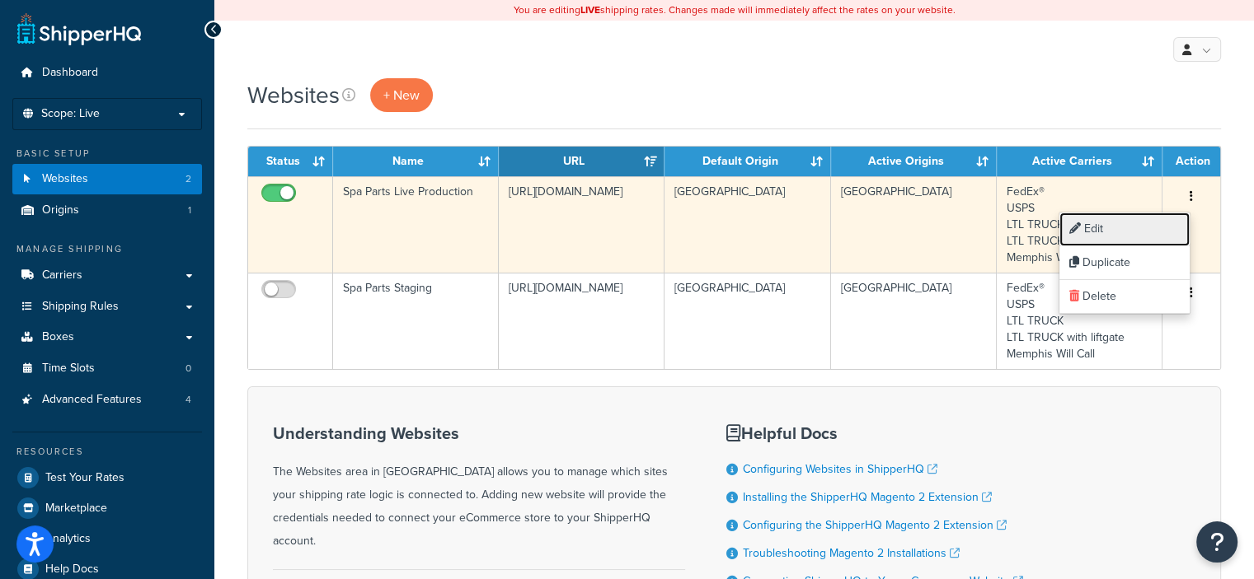
click at [1094, 227] on link "Edit" at bounding box center [1124, 230] width 130 height 34
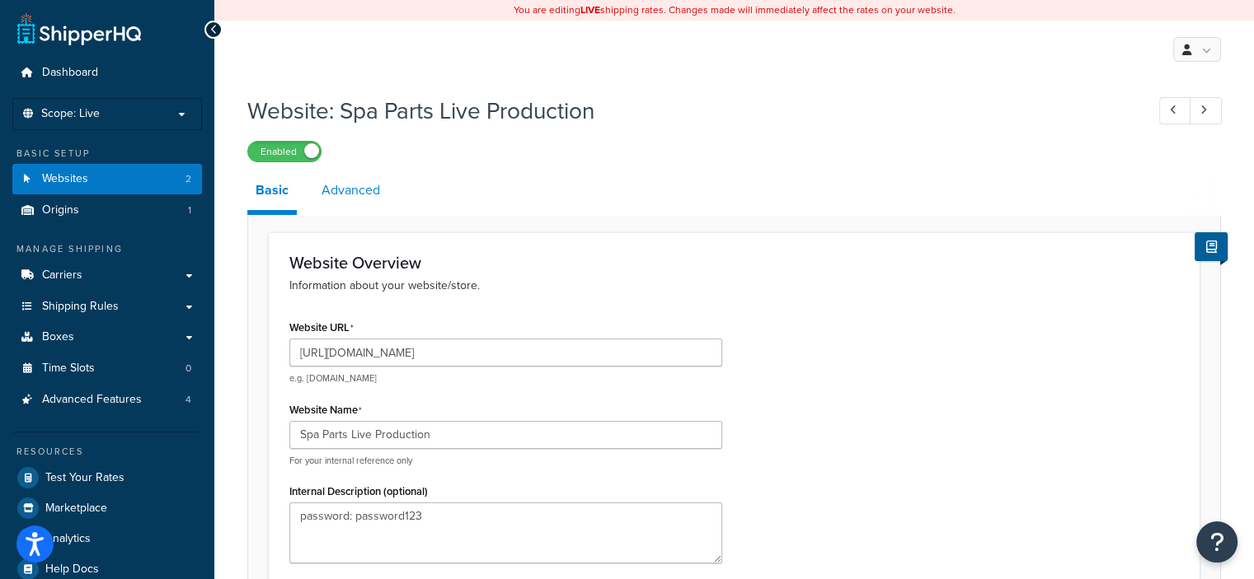
click at [356, 185] on link "Advanced" at bounding box center [350, 191] width 75 height 40
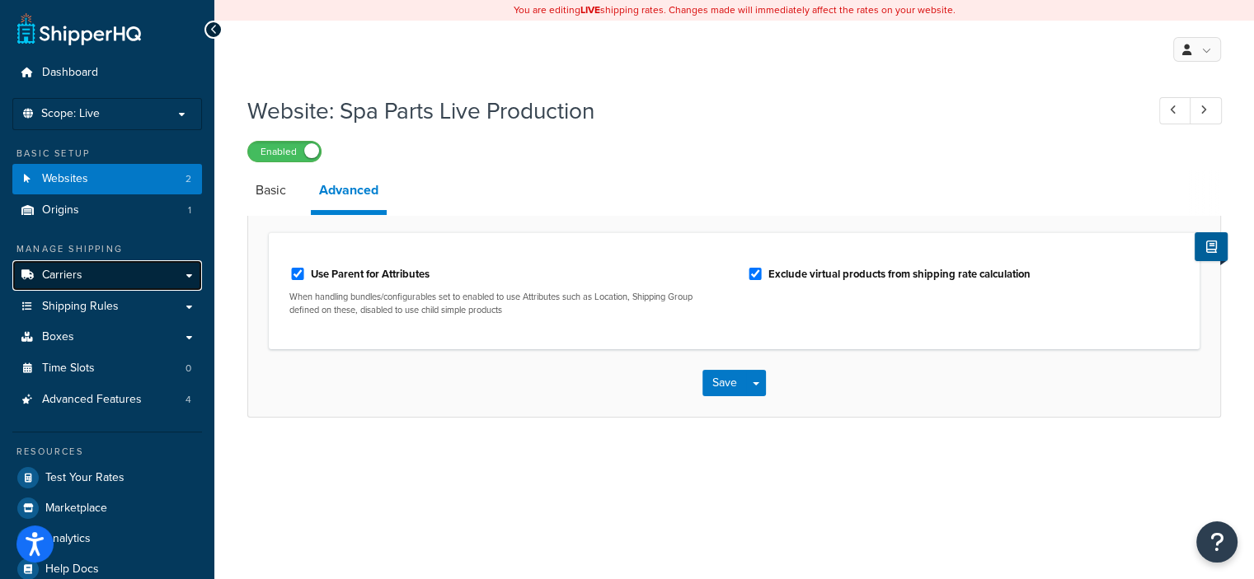
click at [89, 275] on link "Carriers" at bounding box center [107, 275] width 190 height 30
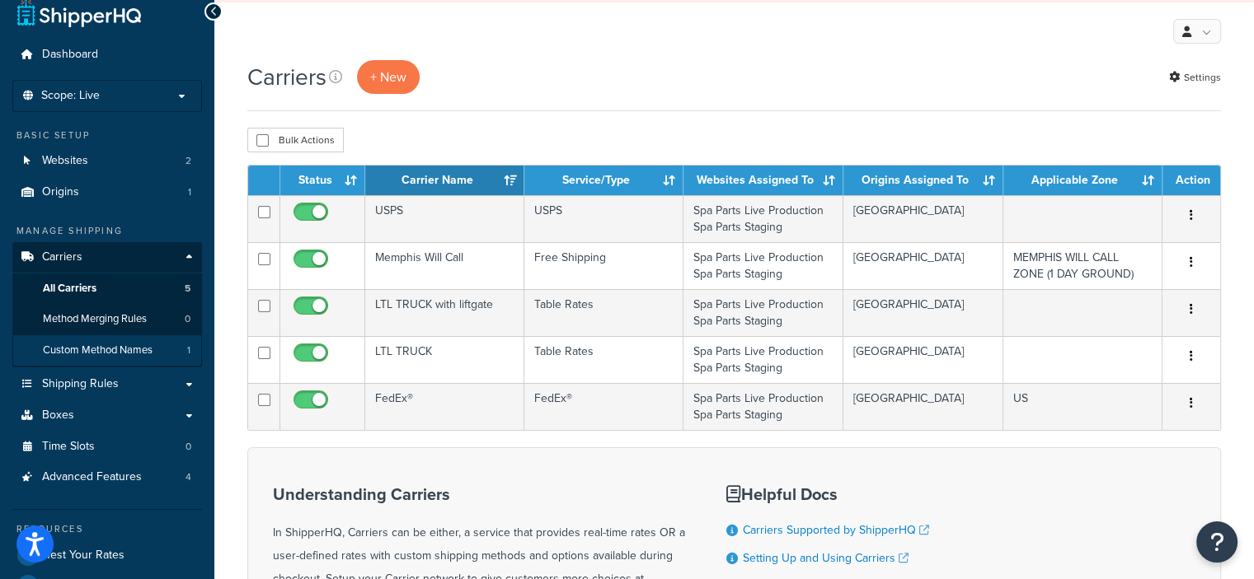
scroll to position [20, 0]
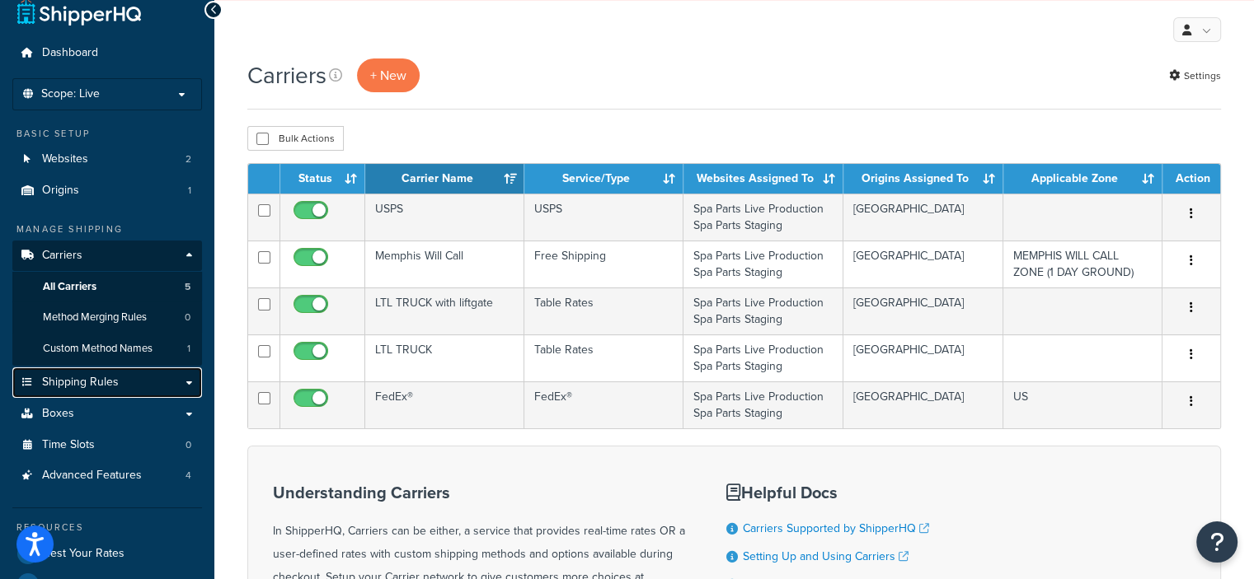
click at [114, 377] on span "Shipping Rules" at bounding box center [80, 383] width 77 height 14
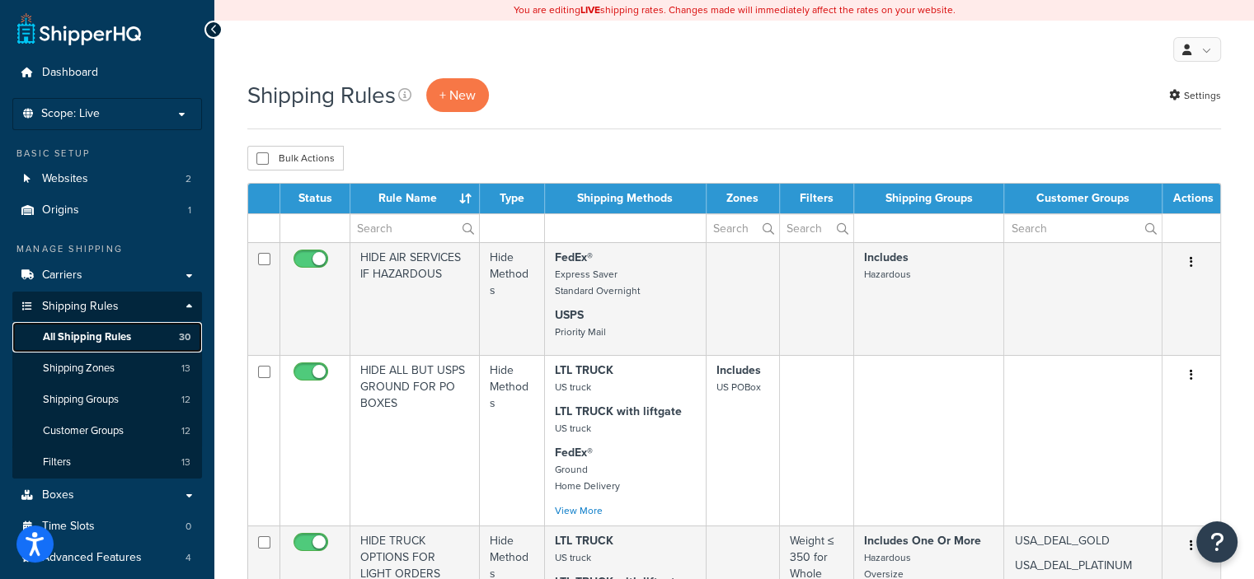
click at [129, 339] on span "All Shipping Rules" at bounding box center [87, 338] width 88 height 14
click at [93, 363] on span "Shipping Zones" at bounding box center [79, 369] width 72 height 14
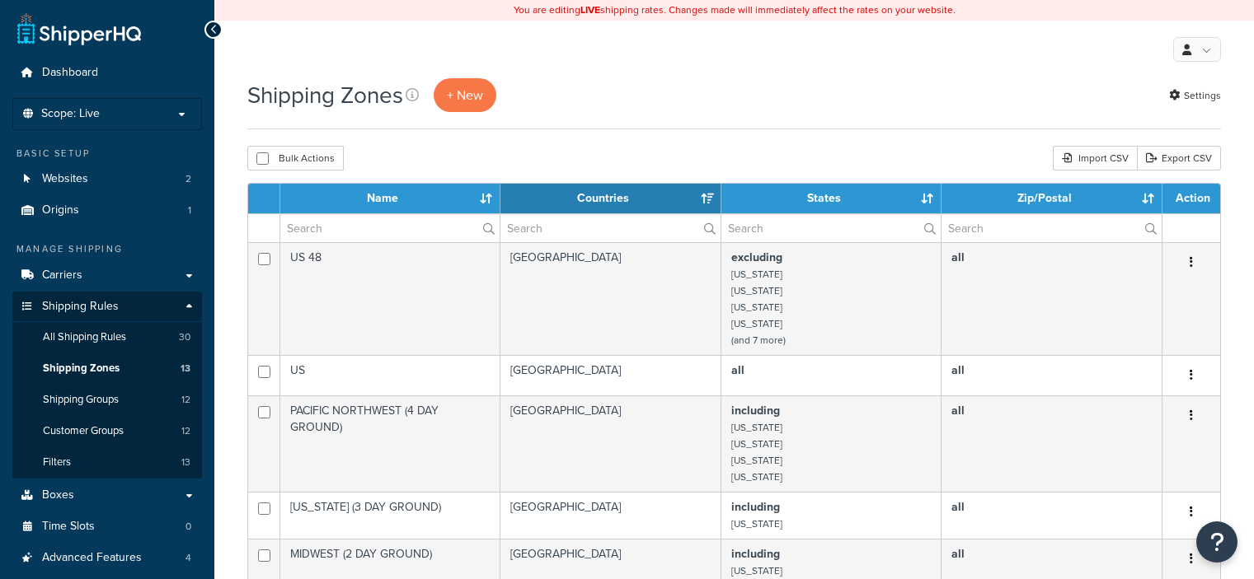
select select "15"
click at [105, 397] on span "Shipping Groups" at bounding box center [81, 400] width 76 height 14
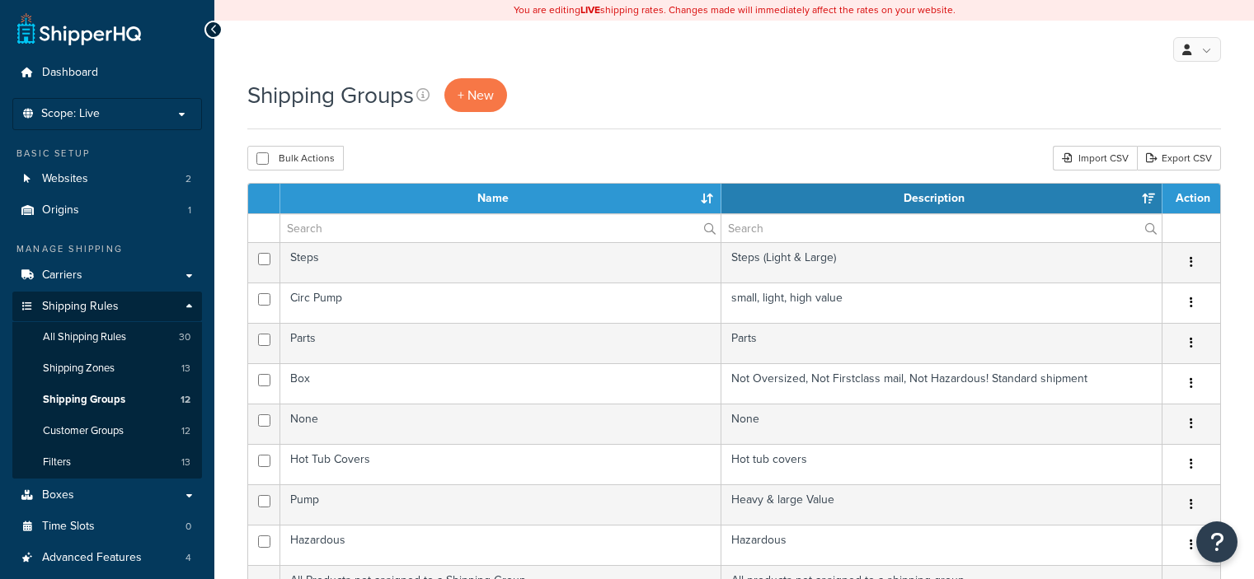
select select "15"
click at [102, 431] on span "Customer Groups" at bounding box center [83, 431] width 81 height 14
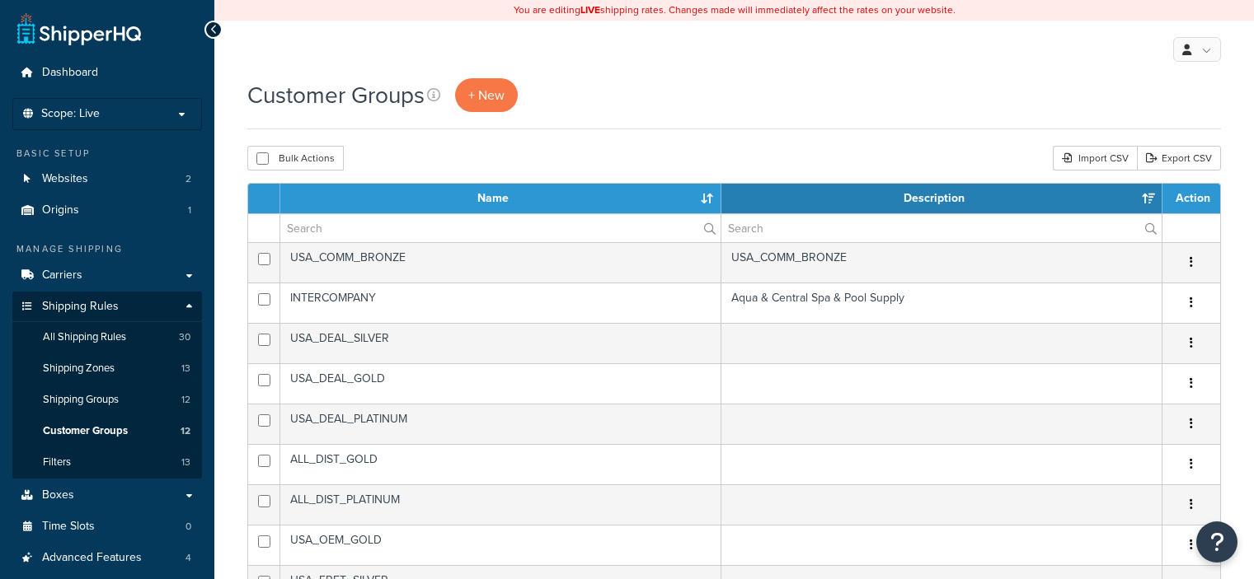
select select "15"
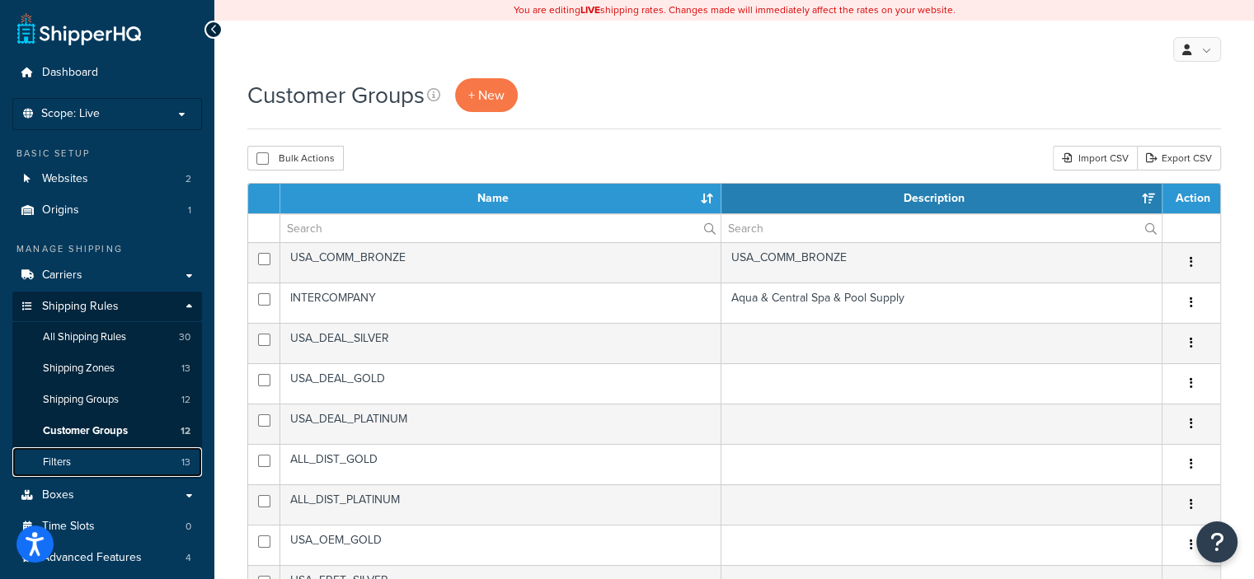
click at [92, 465] on link "Filters 13" at bounding box center [107, 463] width 190 height 30
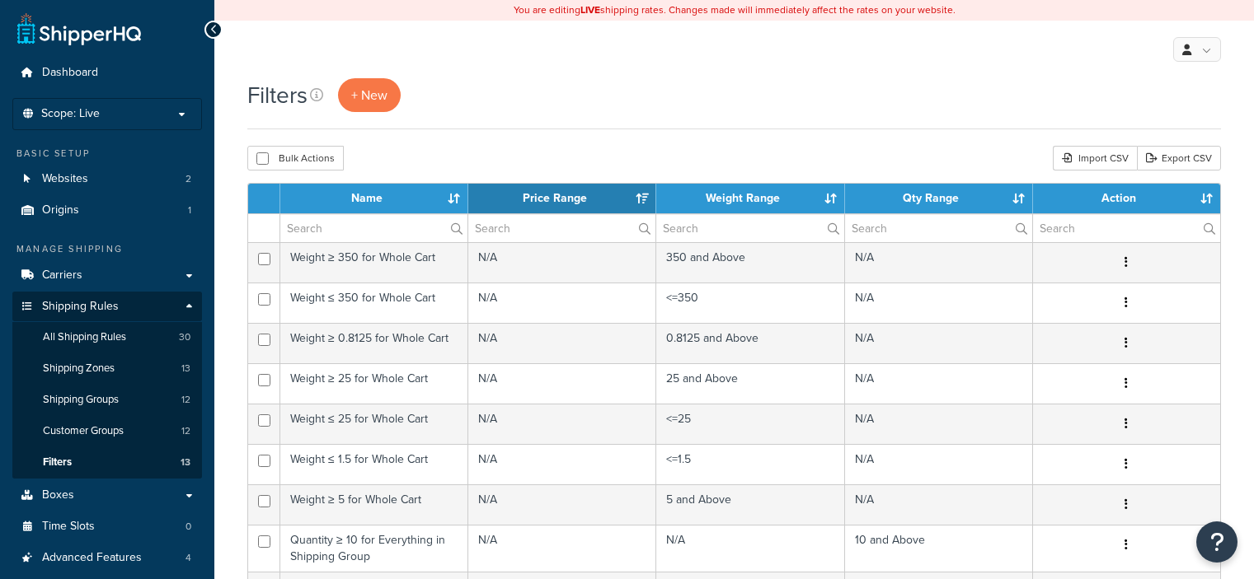
select select "15"
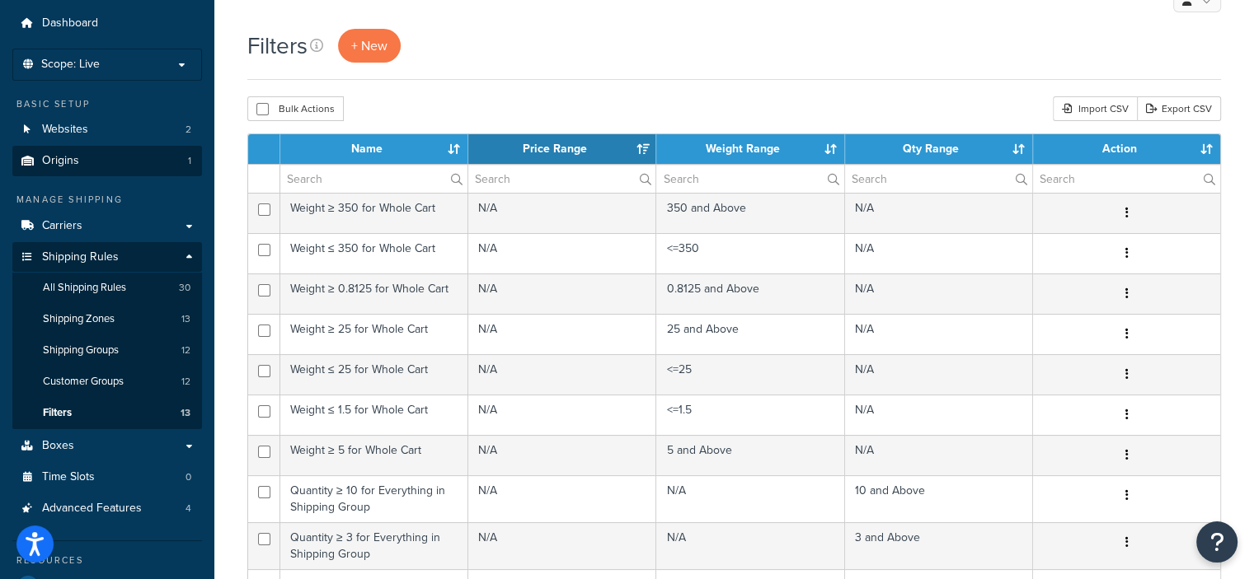
scroll to position [63, 0]
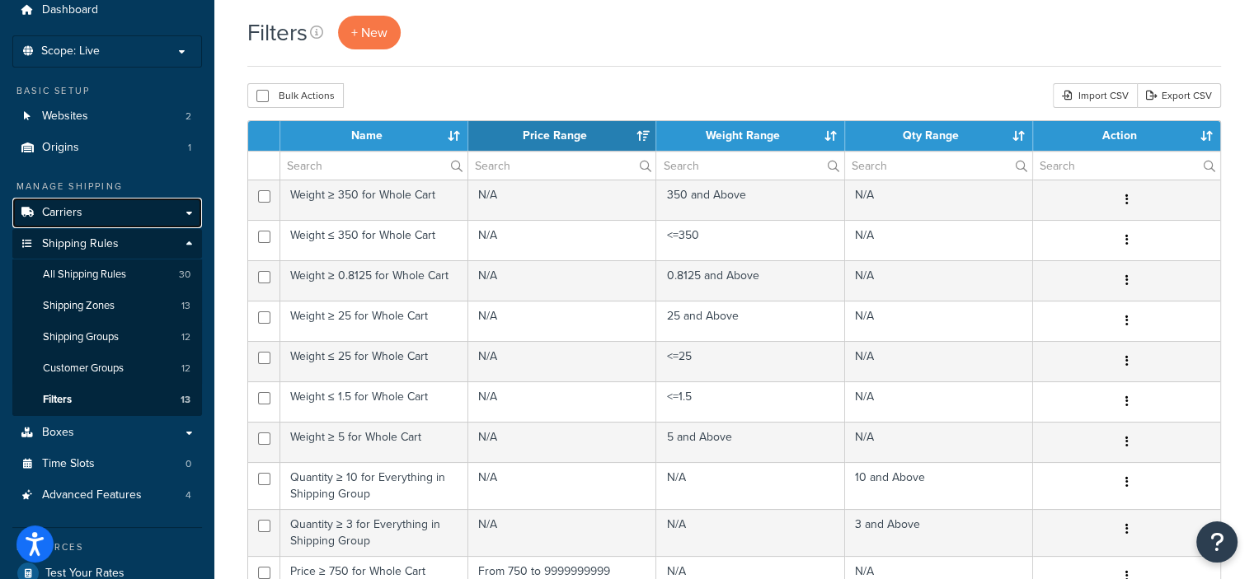
click at [129, 213] on link "Carriers" at bounding box center [107, 213] width 190 height 30
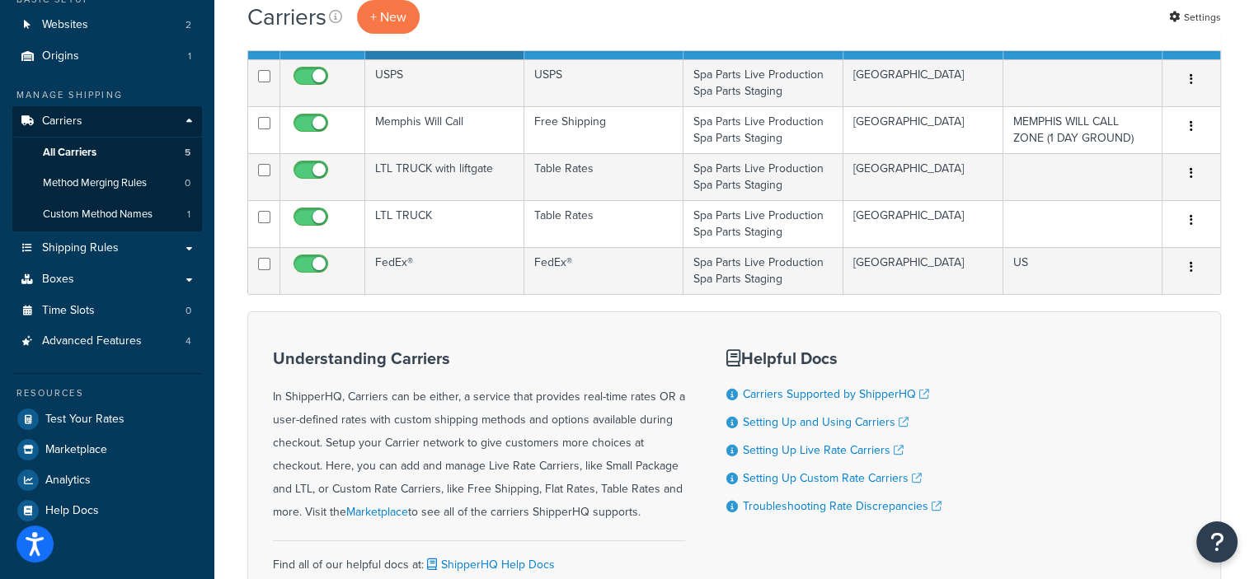
scroll to position [151, 0]
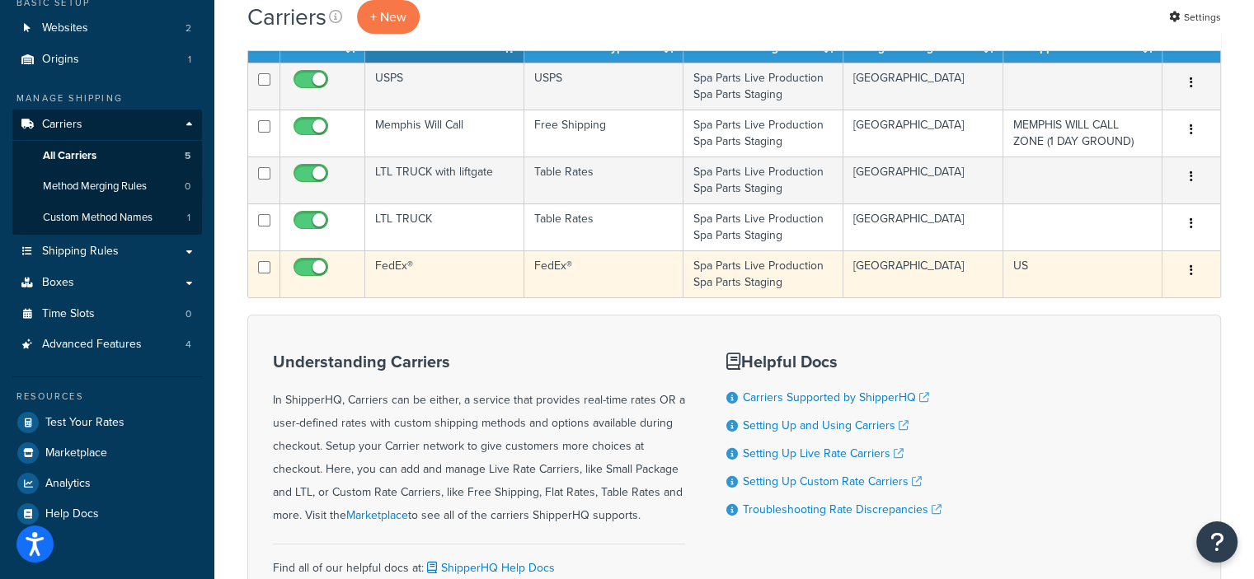
click at [1189, 264] on button "button" at bounding box center [1190, 271] width 23 height 26
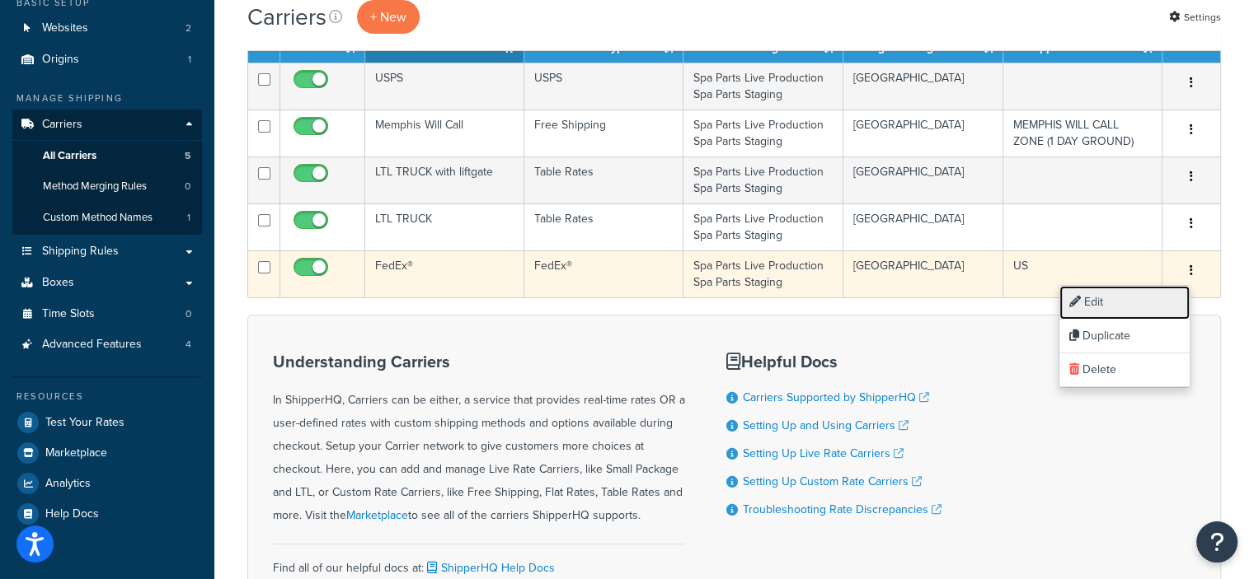
click at [1109, 299] on link "Edit" at bounding box center [1124, 303] width 130 height 34
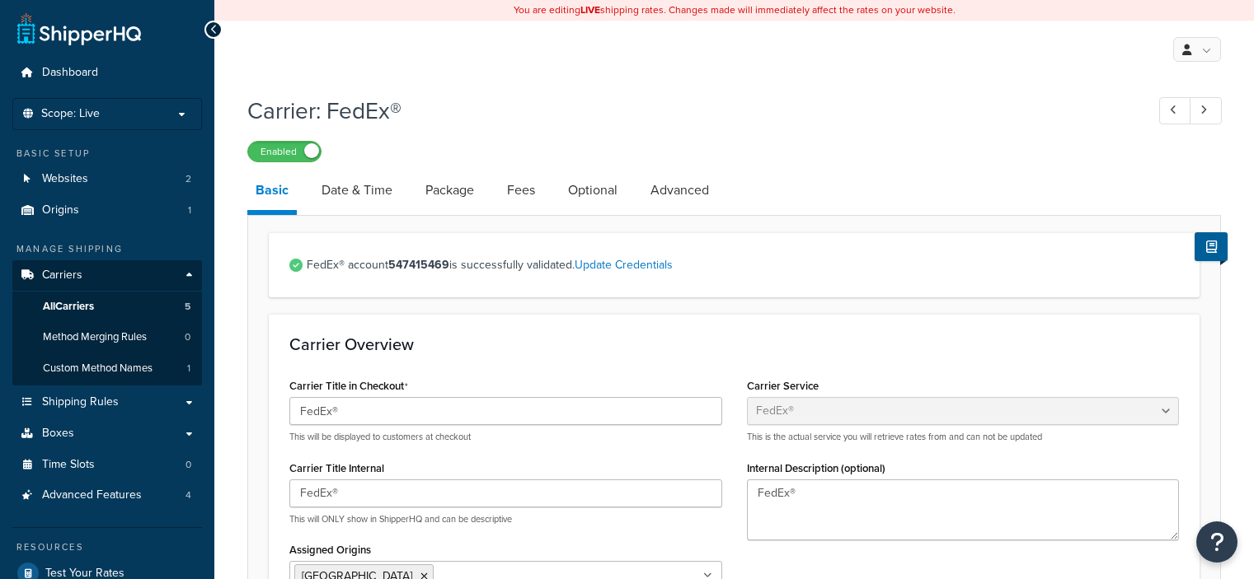
select select "fedEx"
select select "REGULAR_PICKUP"
select select "YOUR_PACKAGING"
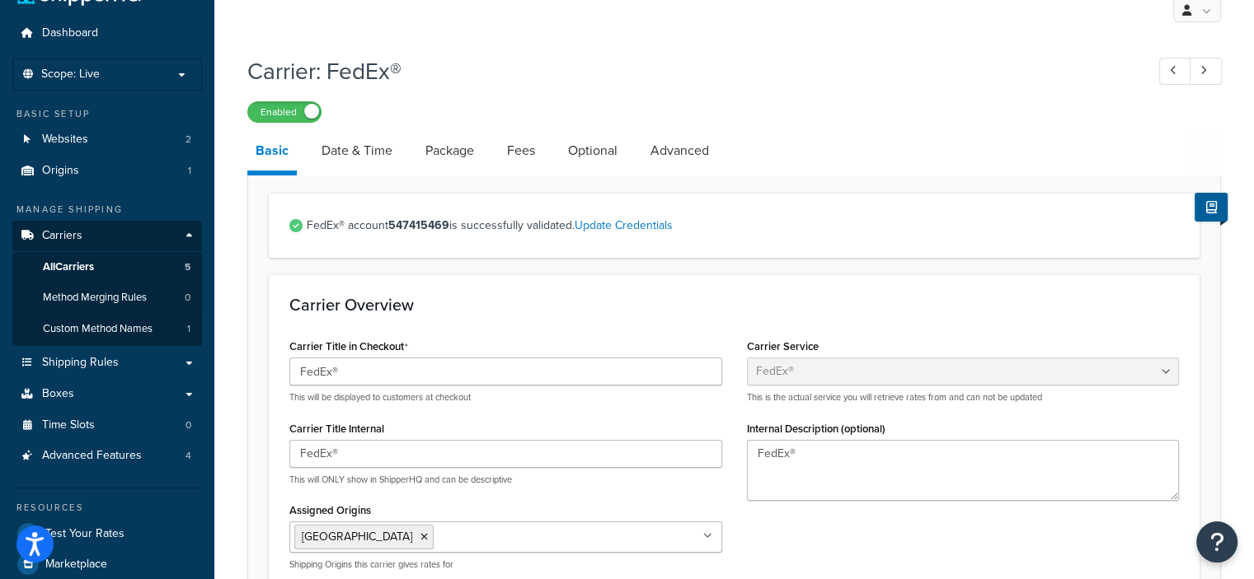
scroll to position [42, 0]
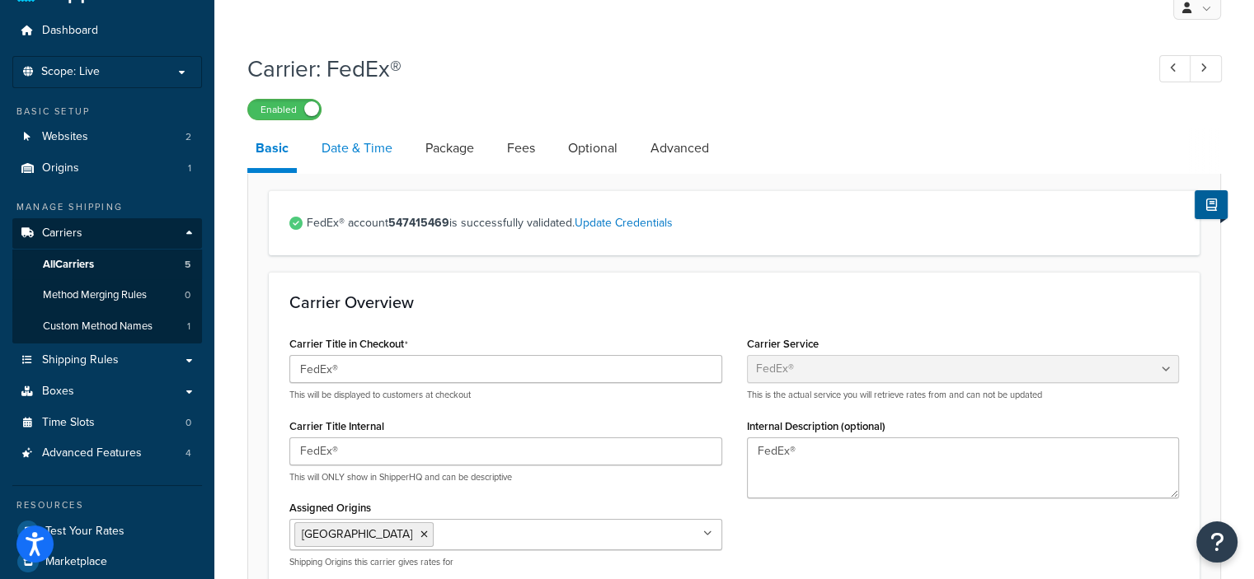
click at [352, 140] on link "Date & Time" at bounding box center [356, 149] width 87 height 40
select select "yMMMEd"
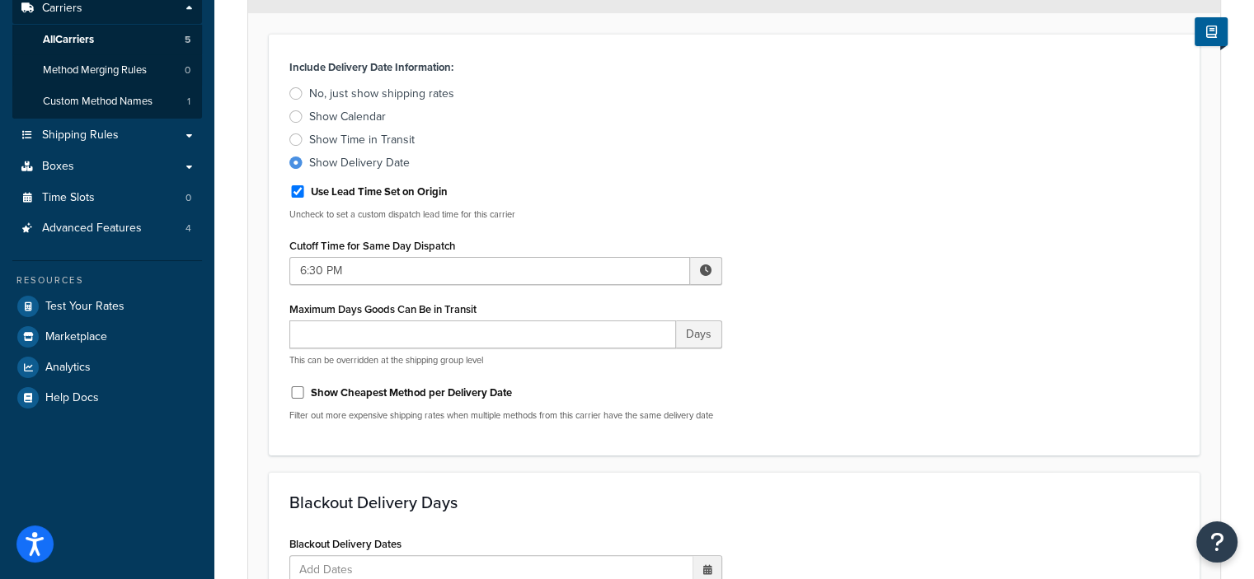
scroll to position [189, 0]
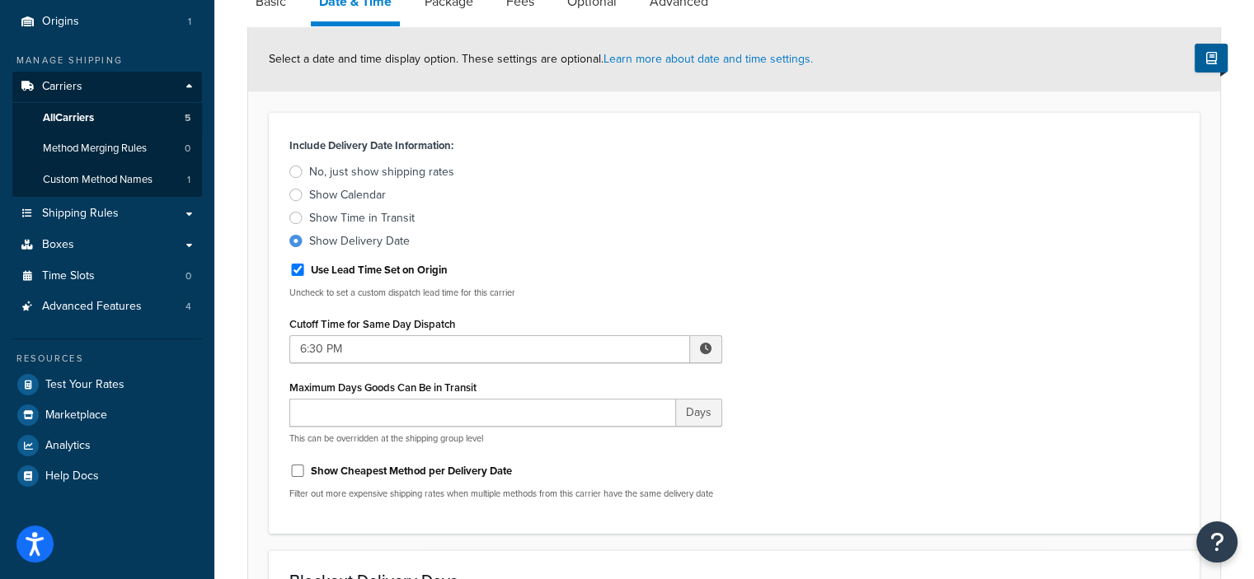
click at [706, 337] on span at bounding box center [706, 349] width 32 height 28
click at [587, 427] on span "▼" at bounding box center [584, 435] width 33 height 33
click at [605, 429] on span "▼" at bounding box center [620, 435] width 33 height 33
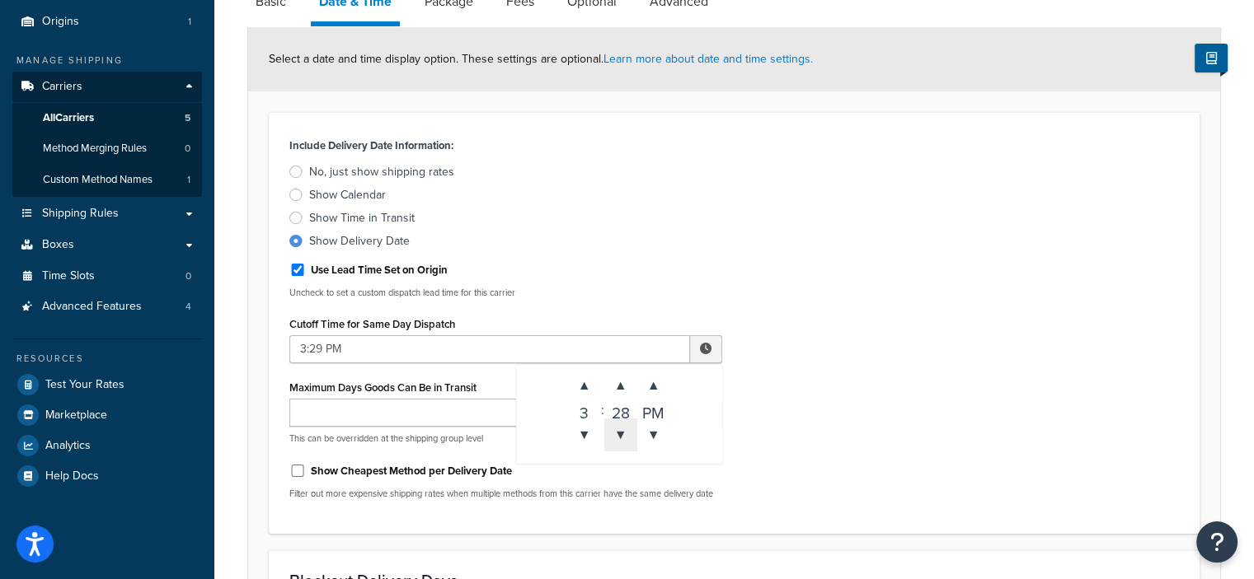
click at [605, 429] on span "▼" at bounding box center [620, 435] width 33 height 33
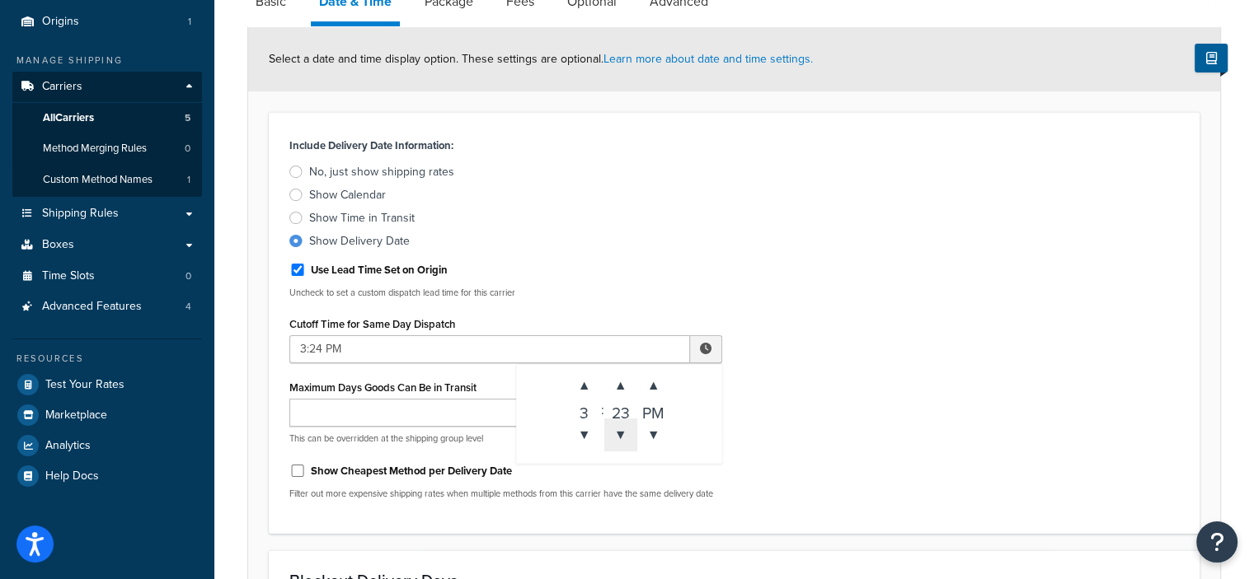
click at [605, 429] on span "▼" at bounding box center [620, 435] width 33 height 33
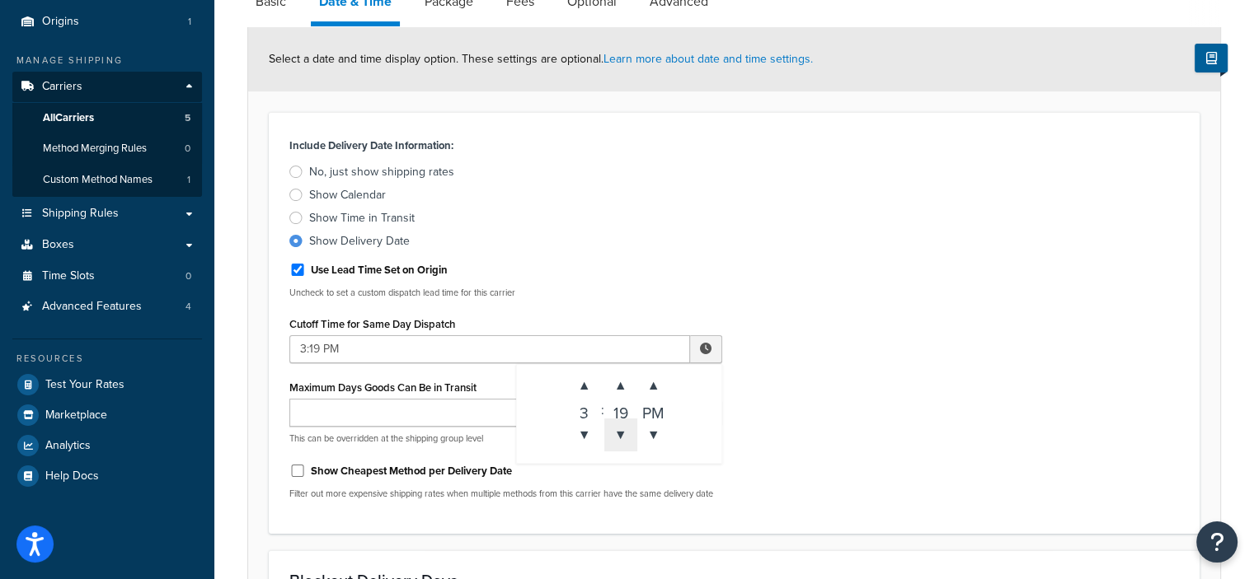
click at [605, 429] on span "▼" at bounding box center [620, 435] width 33 height 33
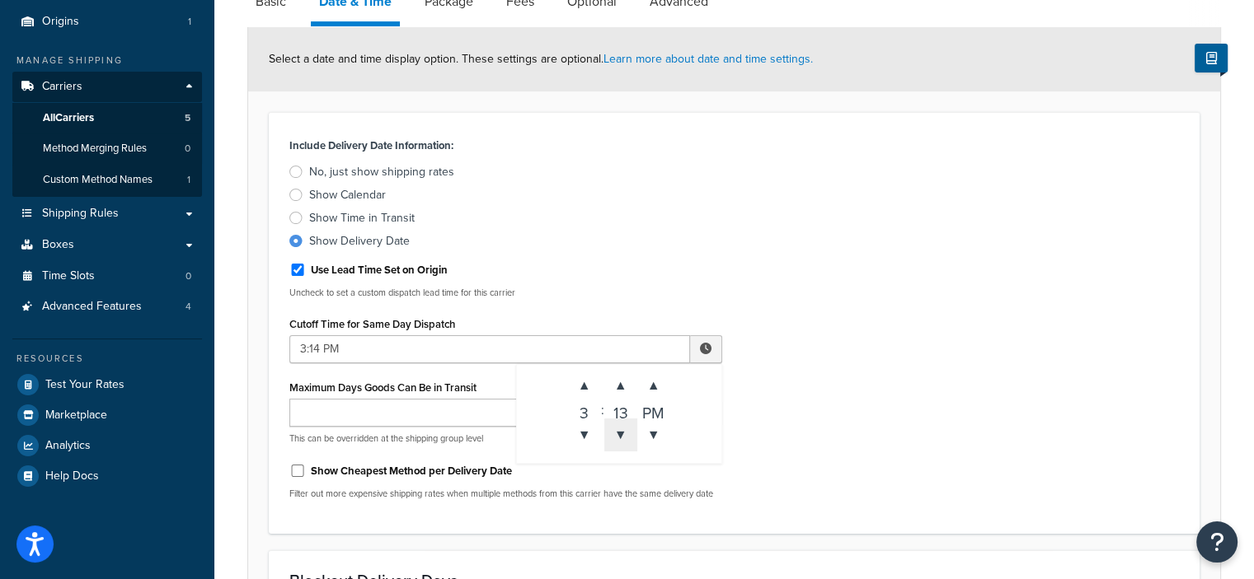
click at [605, 429] on span "▼" at bounding box center [620, 435] width 33 height 33
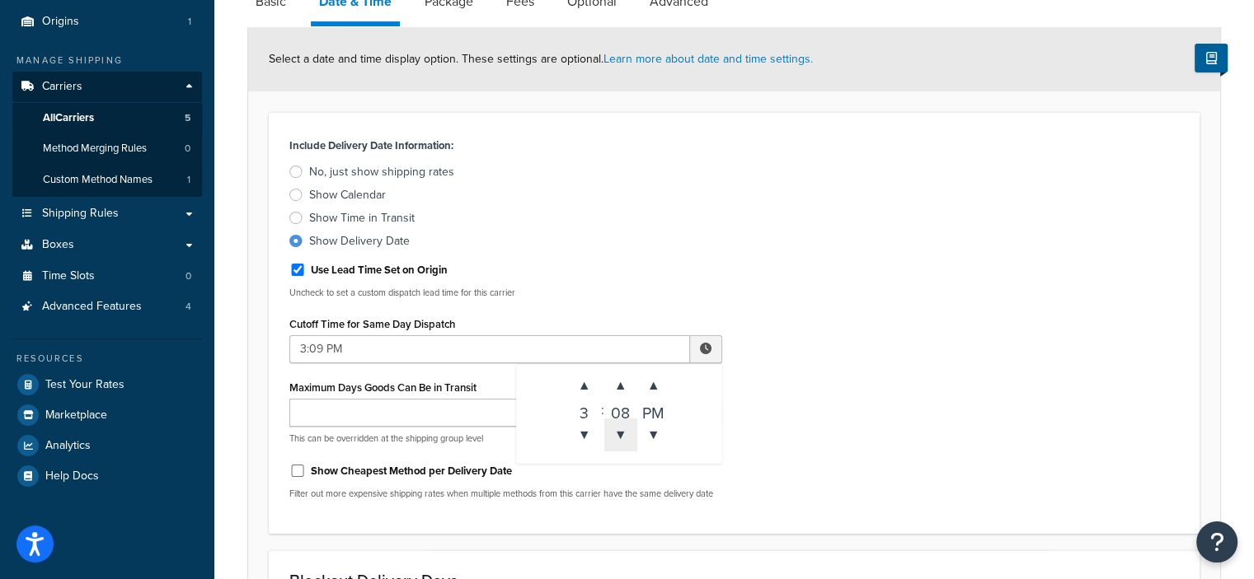
click at [605, 429] on span "▼" at bounding box center [620, 435] width 33 height 33
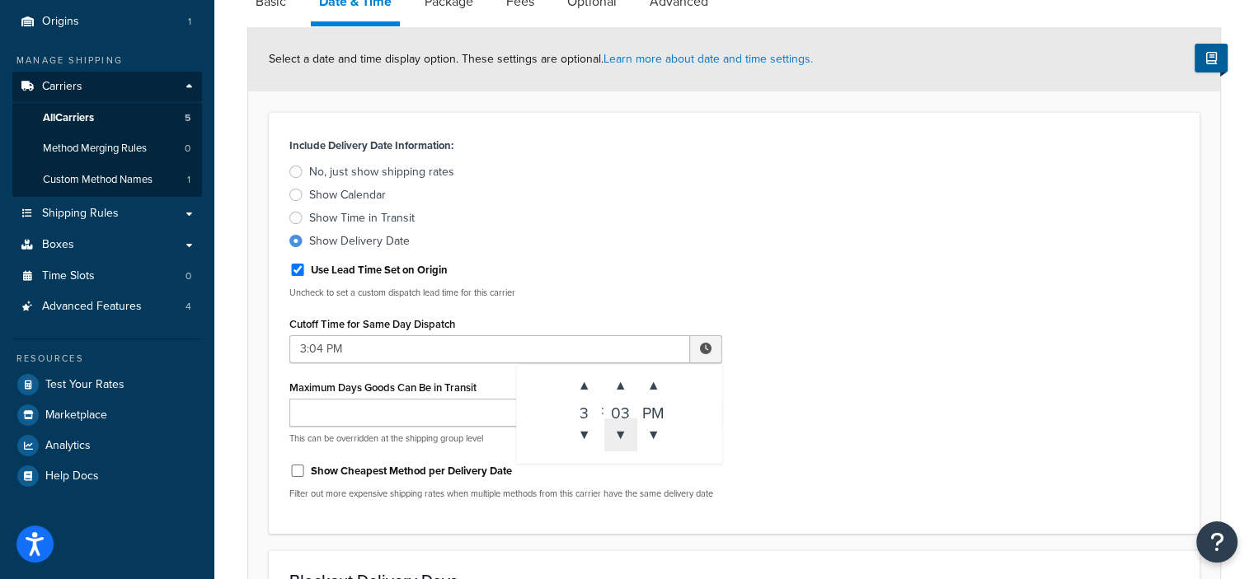
click at [605, 429] on span "▼" at bounding box center [620, 435] width 33 height 33
type input "3:00 PM"
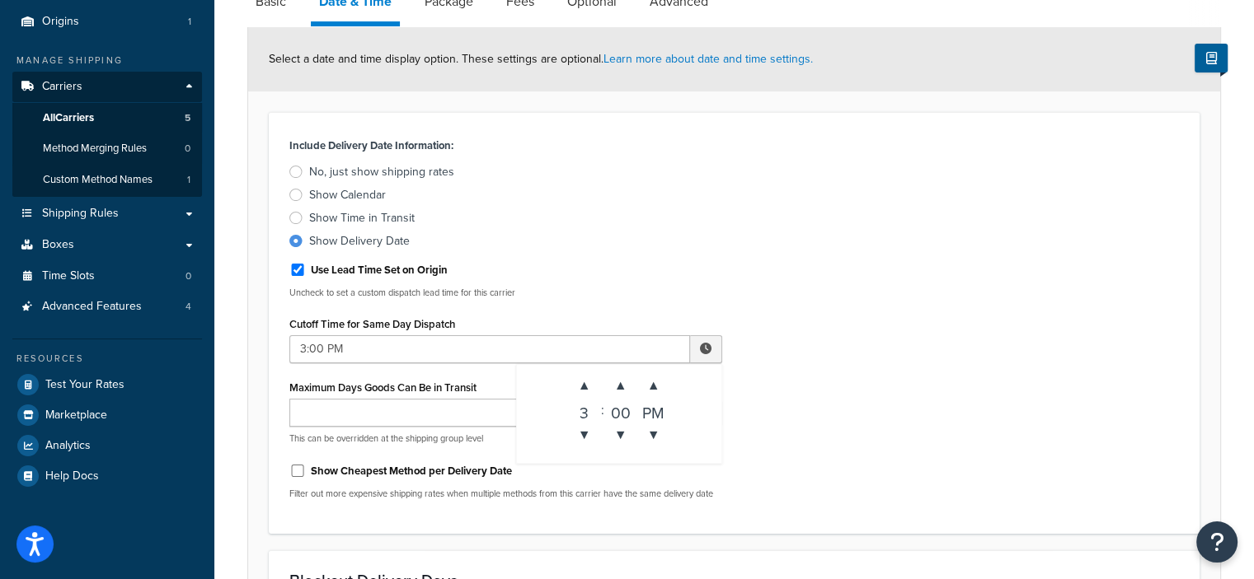
click at [805, 432] on div "Include Delivery Date Information: No, just show shipping rates Show Calendar S…" at bounding box center [734, 323] width 914 height 379
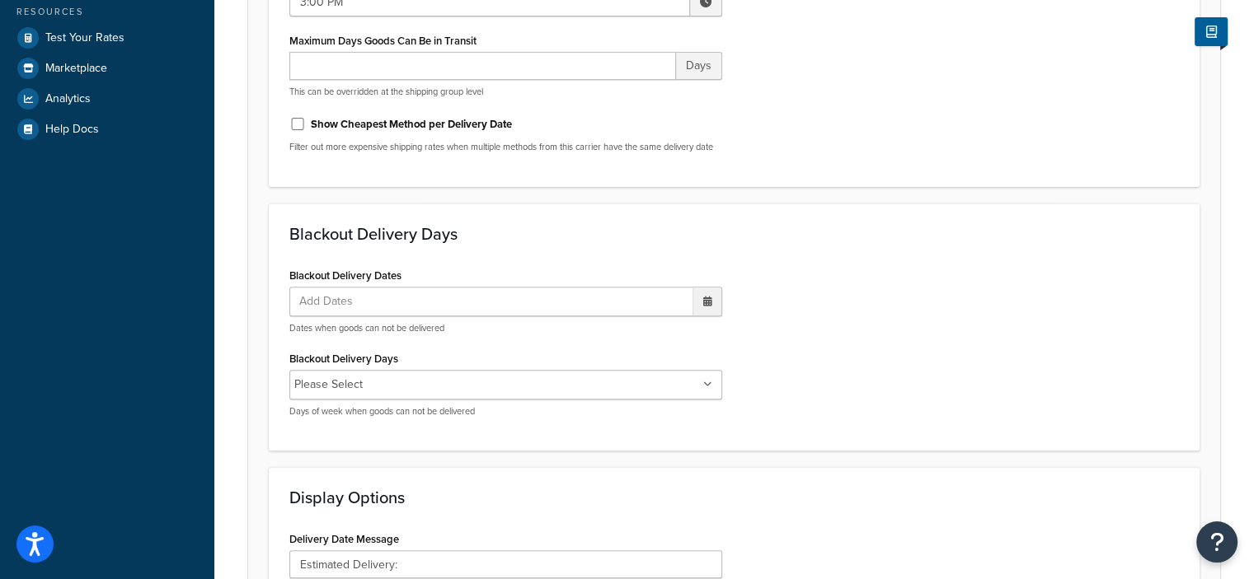
scroll to position [912, 0]
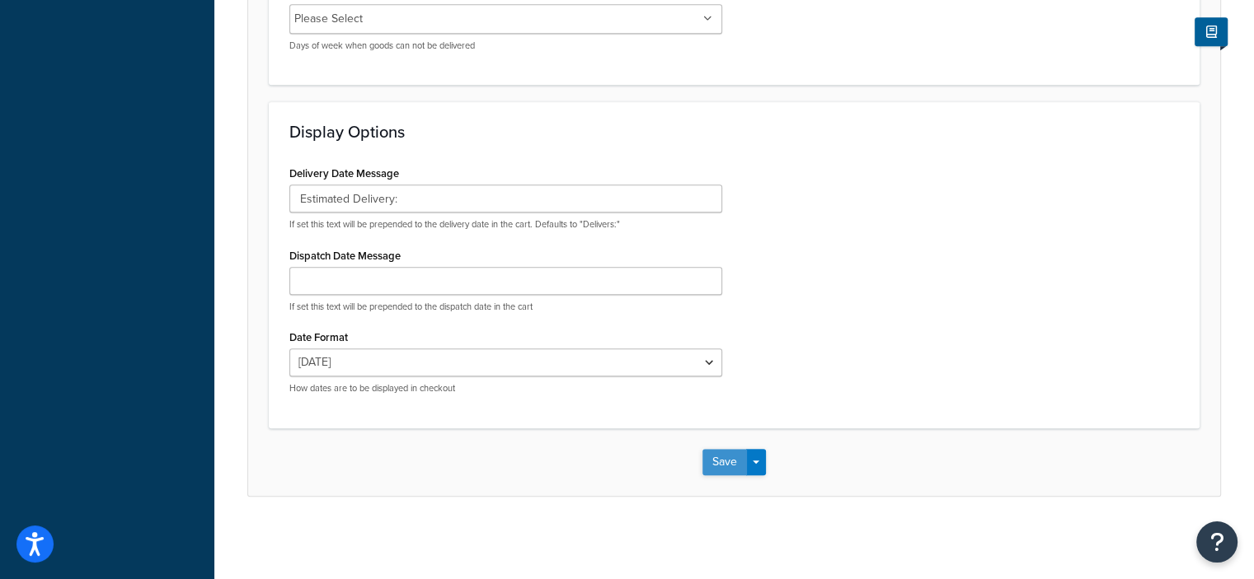
click at [723, 462] on button "Save" at bounding box center [724, 462] width 45 height 26
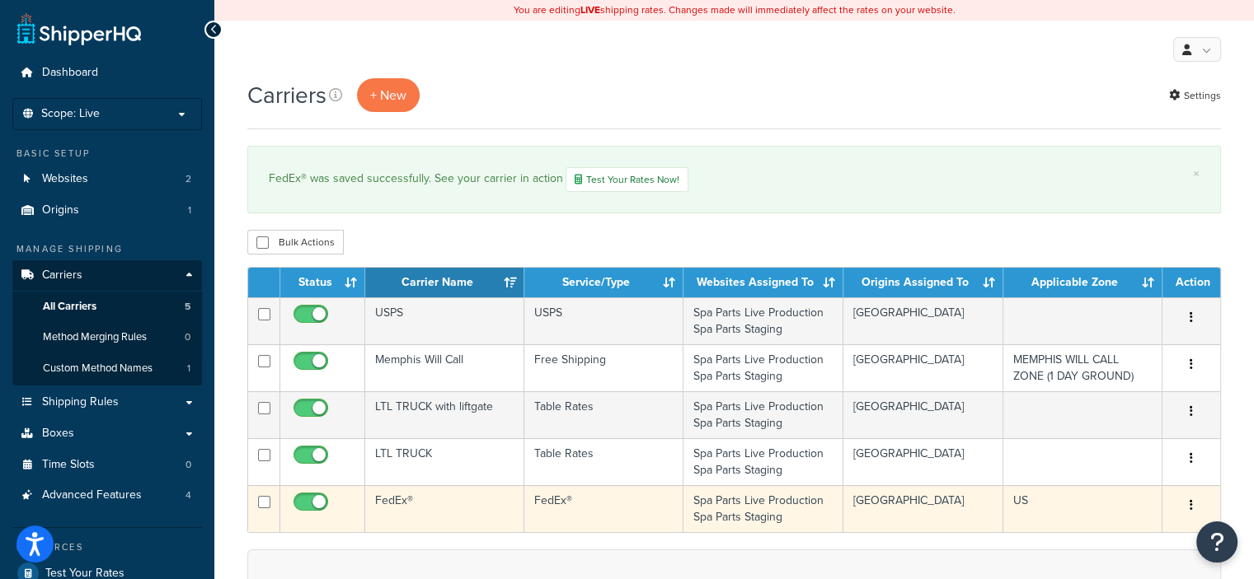
click at [1193, 513] on button "button" at bounding box center [1190, 506] width 23 height 26
click at [1122, 542] on link "Edit" at bounding box center [1124, 537] width 130 height 34
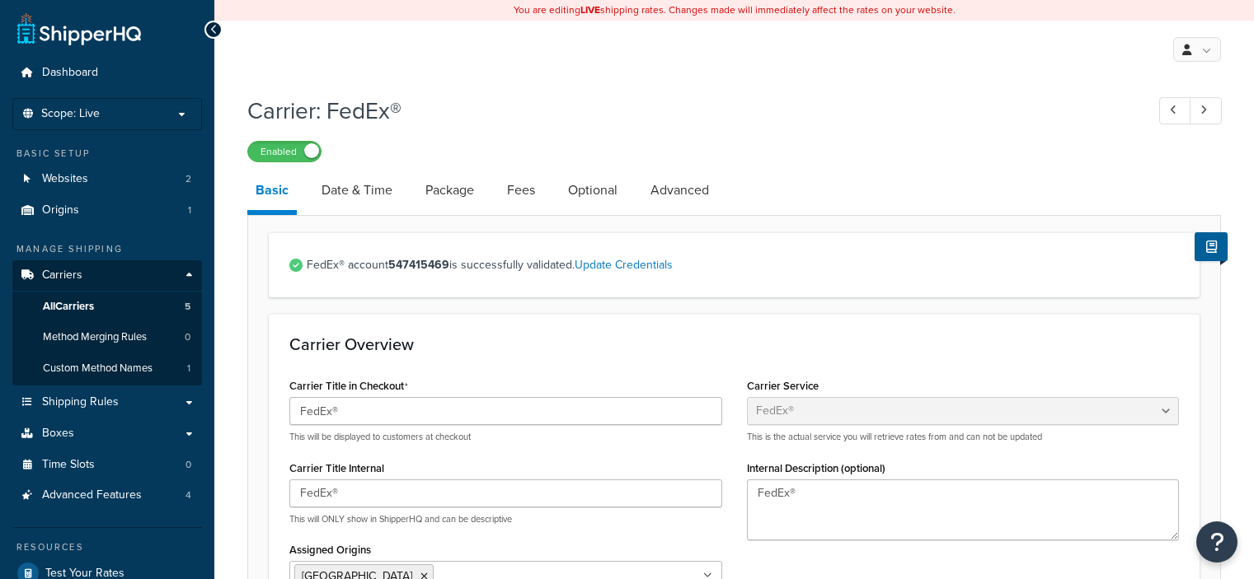
select select "fedEx"
select select "REGULAR_PICKUP"
select select "YOUR_PACKAGING"
click at [366, 185] on link "Date & Time" at bounding box center [356, 191] width 87 height 40
select select "yMMMEd"
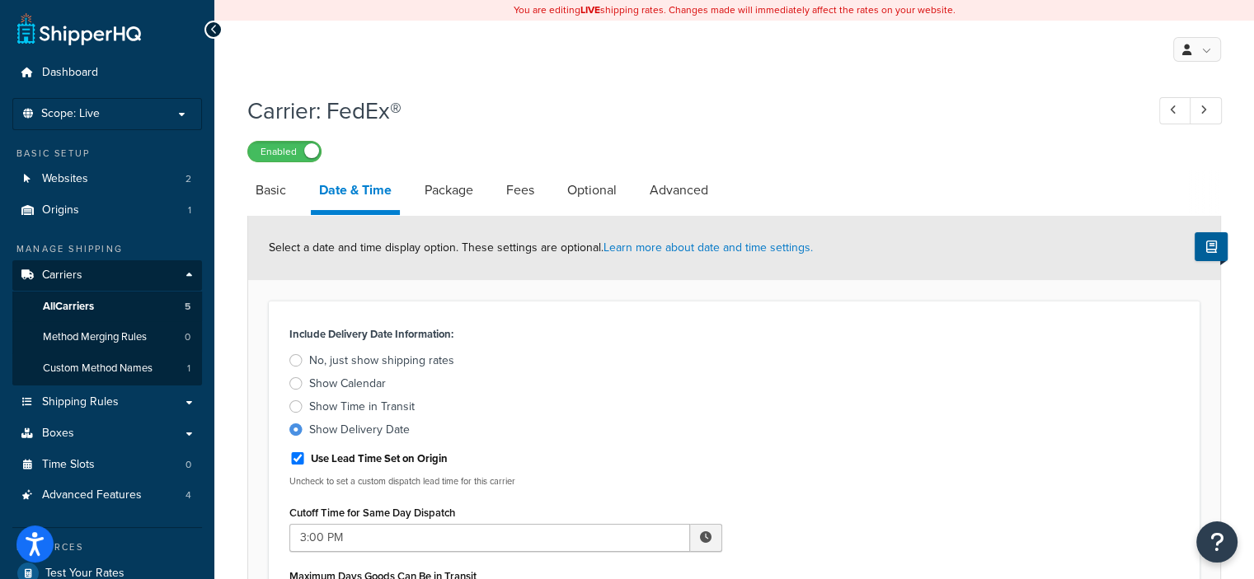
scroll to position [40, 0]
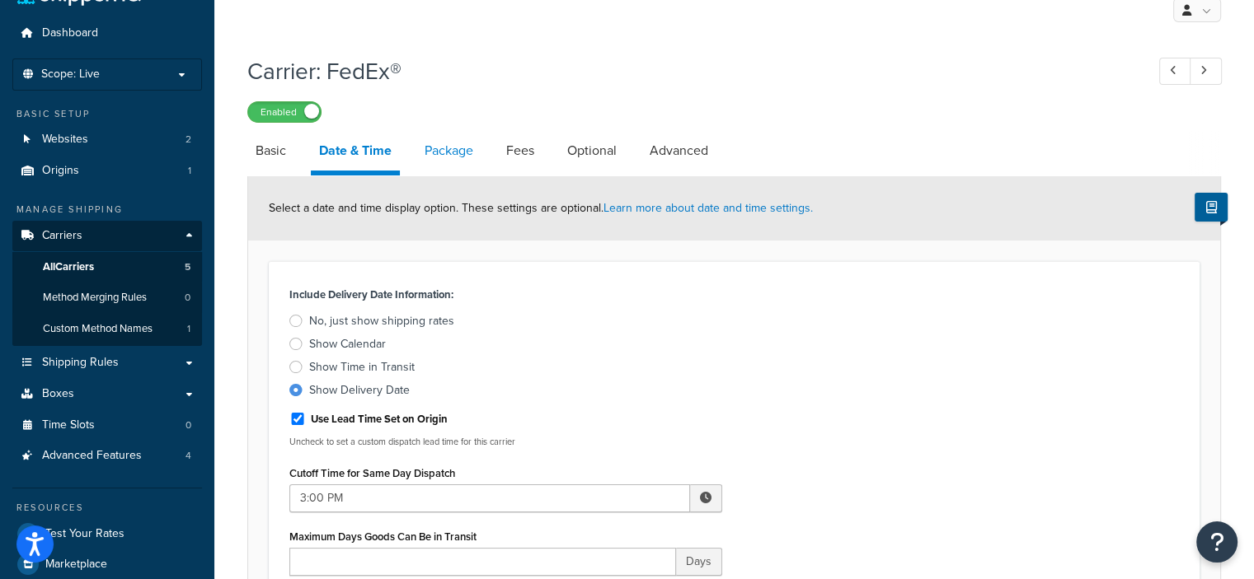
click at [436, 149] on link "Package" at bounding box center [448, 151] width 65 height 40
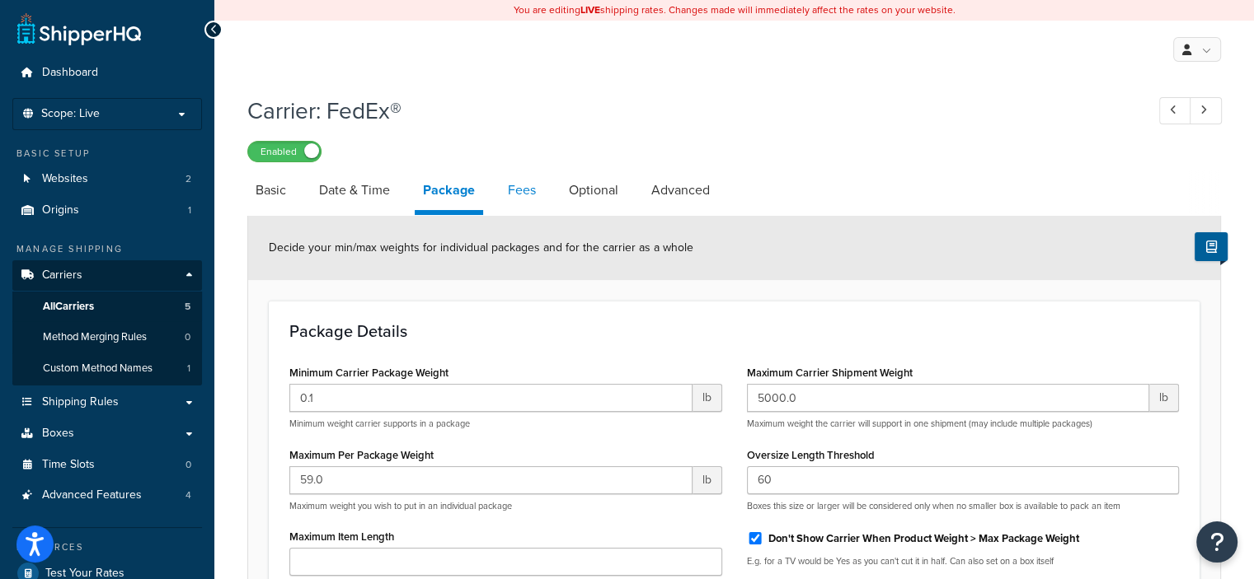
click at [512, 184] on link "Fees" at bounding box center [521, 191] width 45 height 40
select select "package"
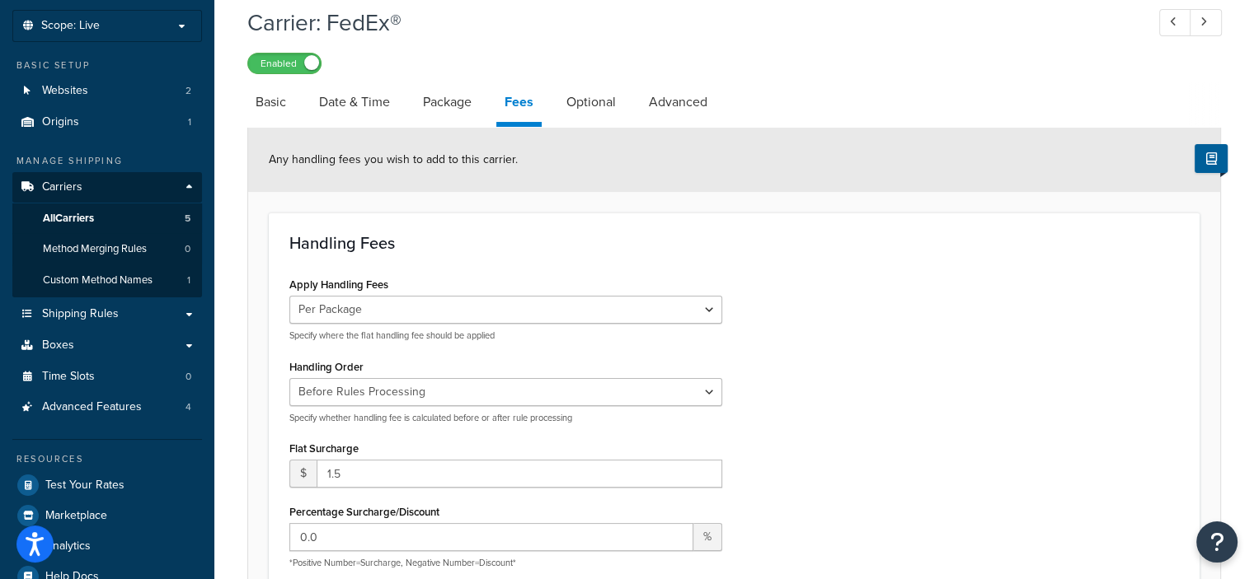
scroll to position [82, 0]
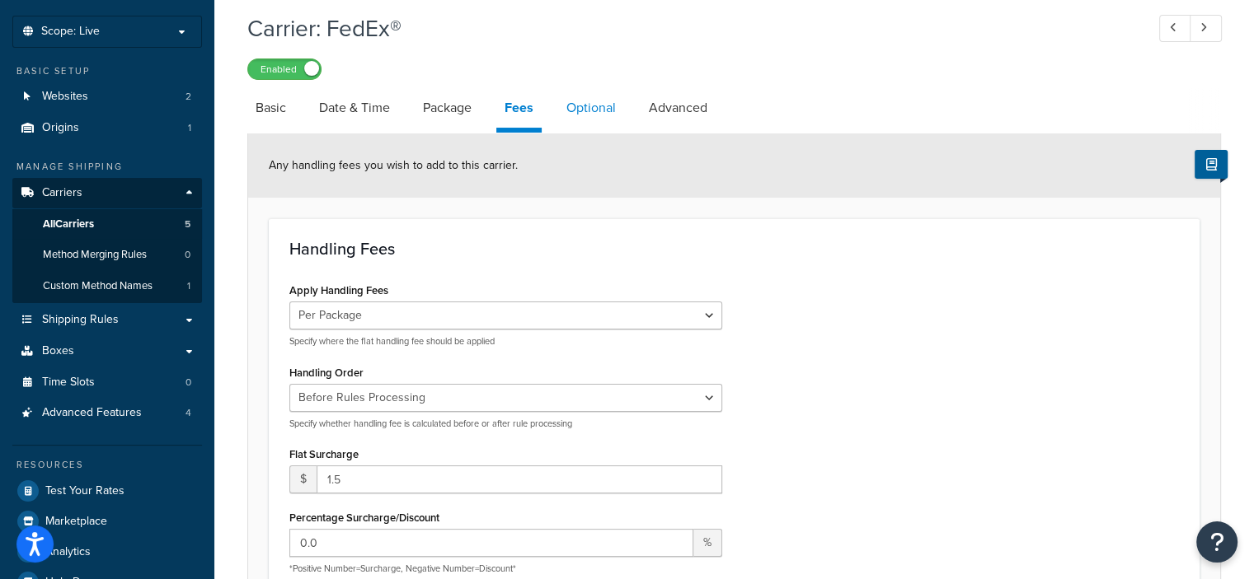
click at [587, 107] on link "Optional" at bounding box center [591, 108] width 66 height 40
select select "residential"
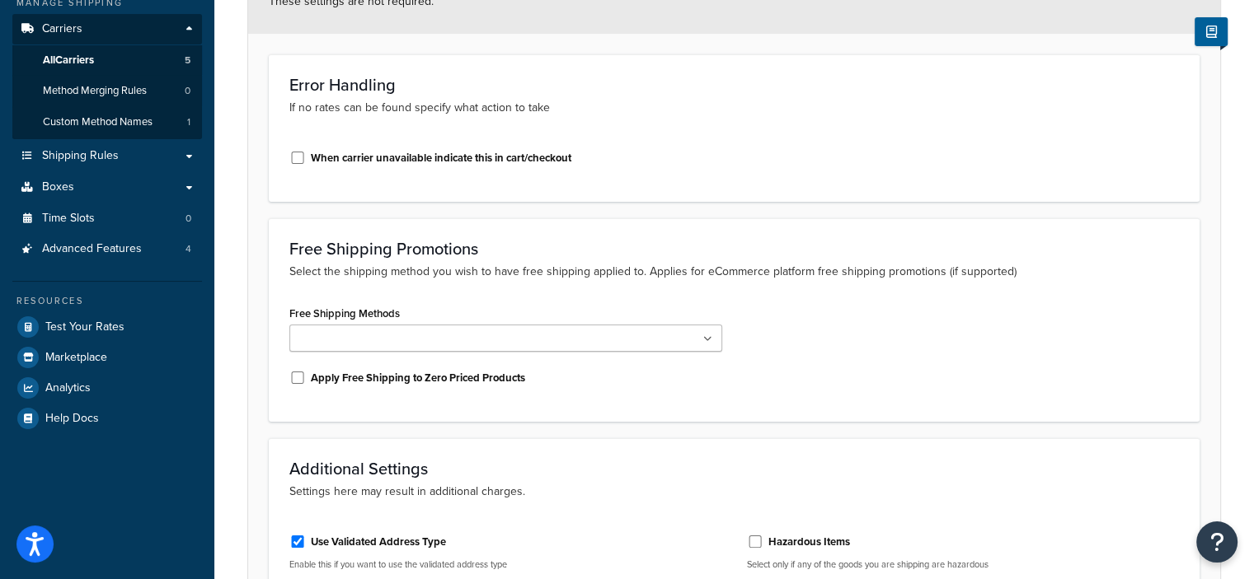
scroll to position [121, 0]
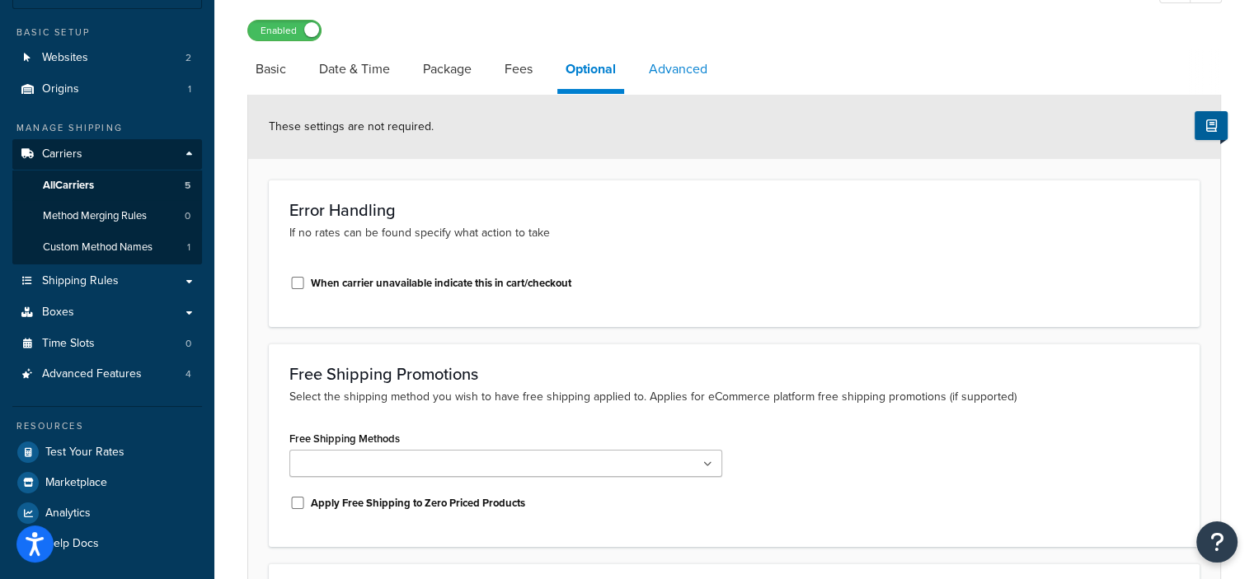
click at [686, 68] on link "Advanced" at bounding box center [677, 69] width 75 height 40
select select "false"
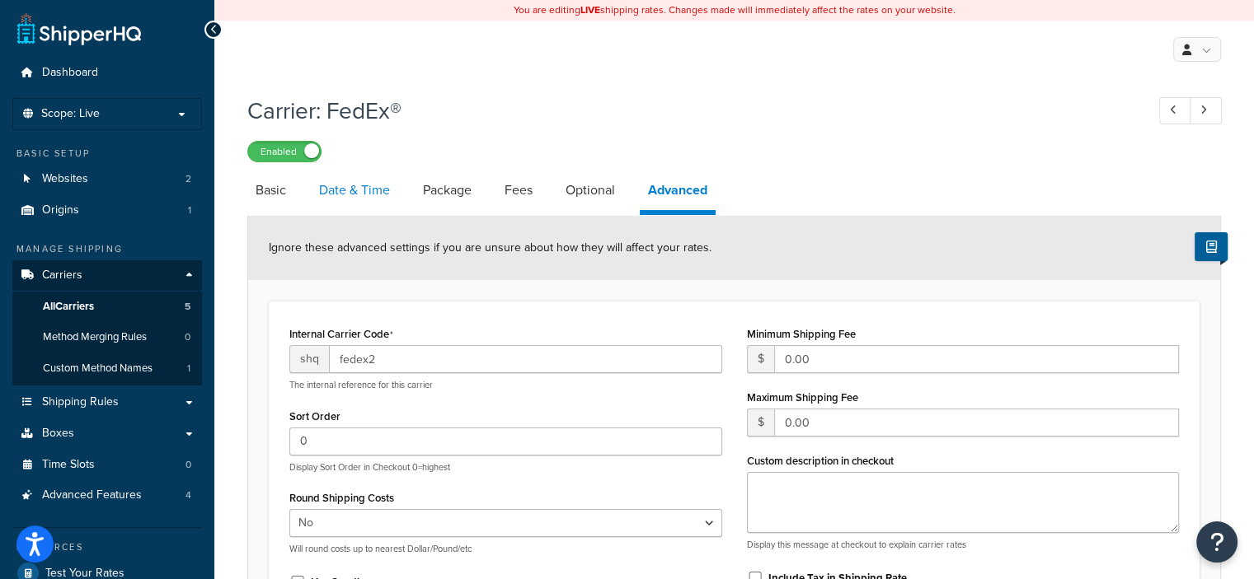
click at [353, 184] on link "Date & Time" at bounding box center [354, 191] width 87 height 40
select select "yMMMEd"
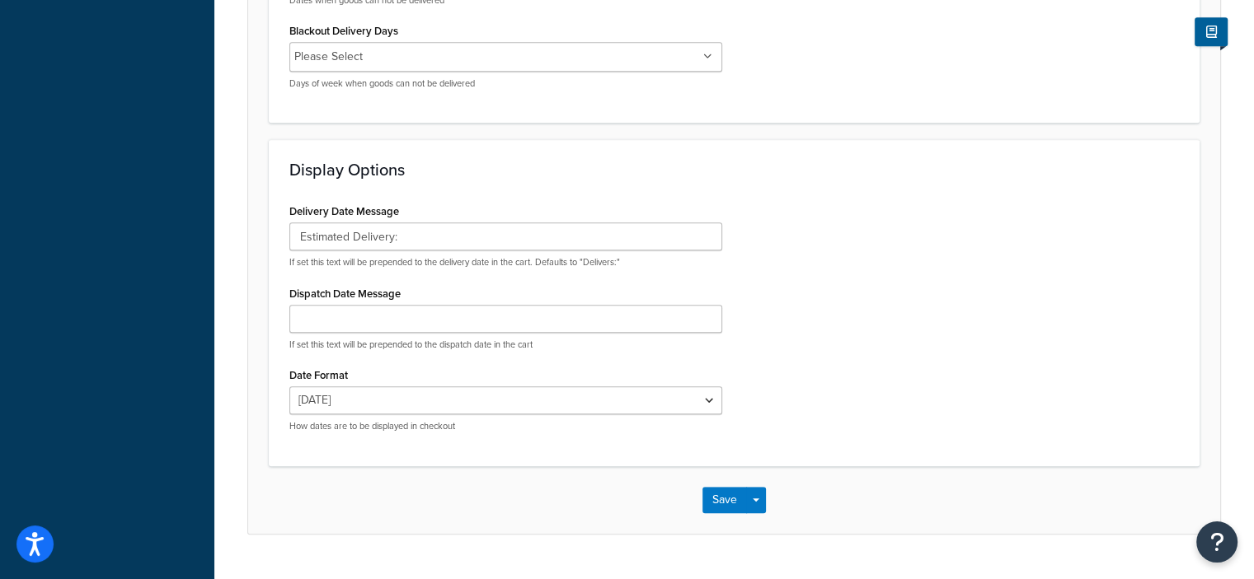
scroll to position [912, 0]
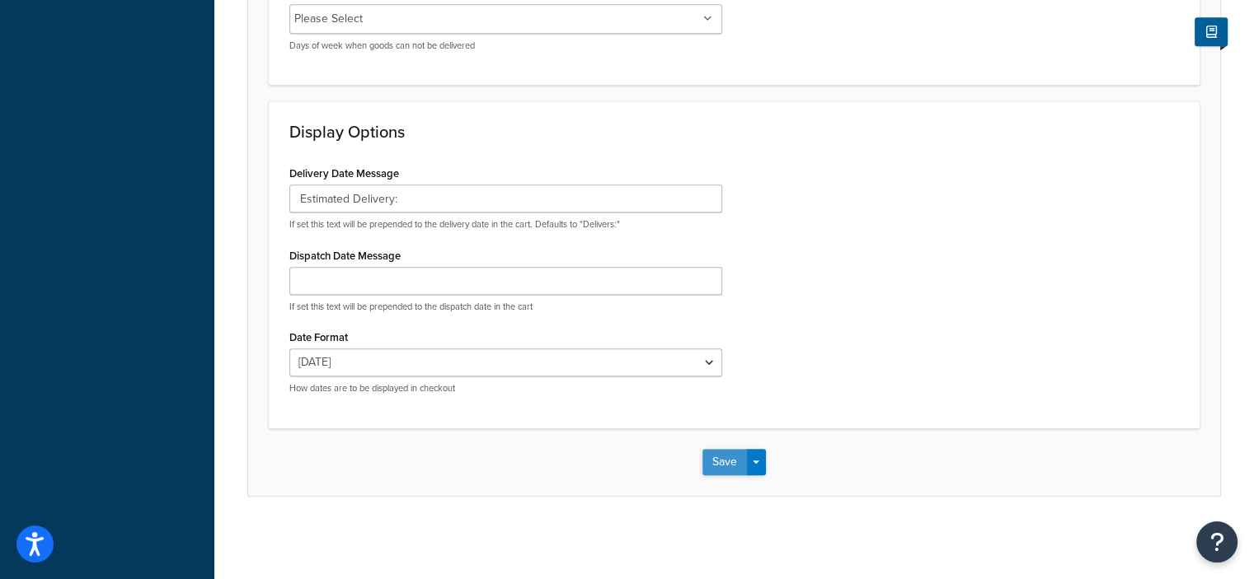
click at [722, 464] on button "Save" at bounding box center [724, 462] width 45 height 26
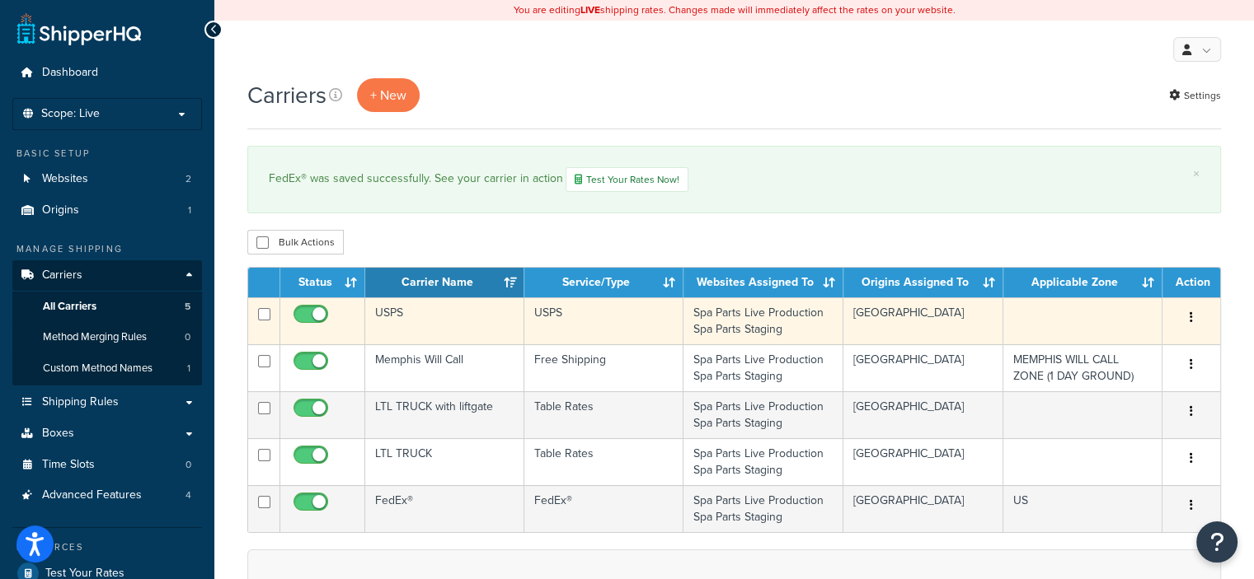
click at [1186, 316] on button "button" at bounding box center [1190, 318] width 23 height 26
click at [1088, 347] on link "Edit" at bounding box center [1124, 350] width 130 height 34
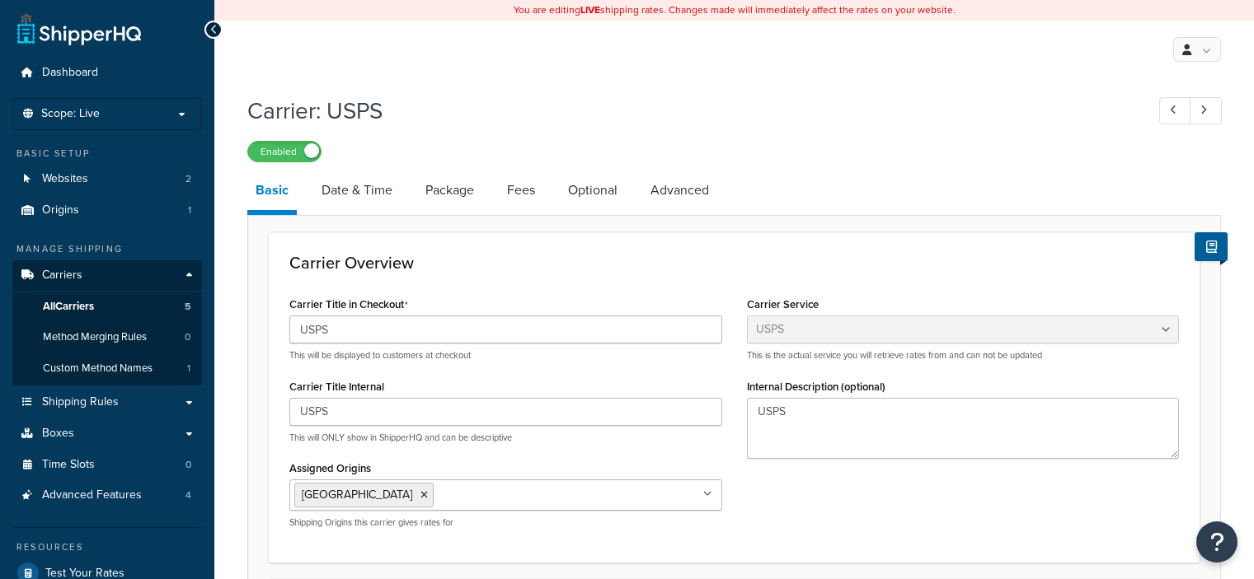
select select "usps"
select select "ONLINE"
click at [367, 186] on link "Date & Time" at bounding box center [356, 191] width 87 height 40
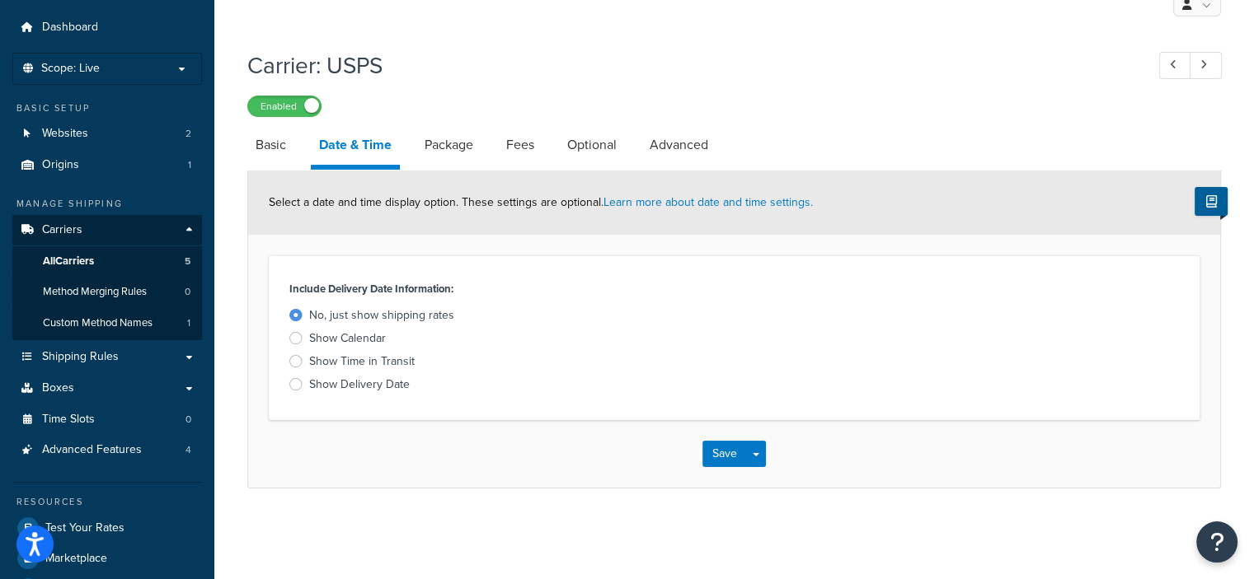
scroll to position [45, 0]
click at [448, 143] on link "Package" at bounding box center [448, 146] width 65 height 40
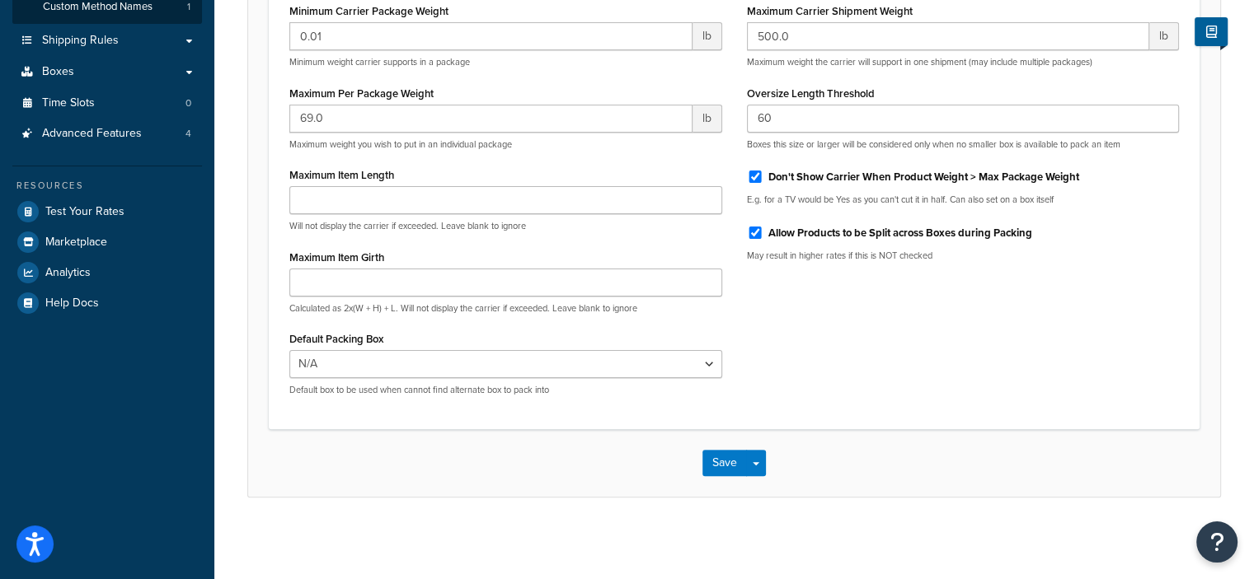
scroll to position [109, 0]
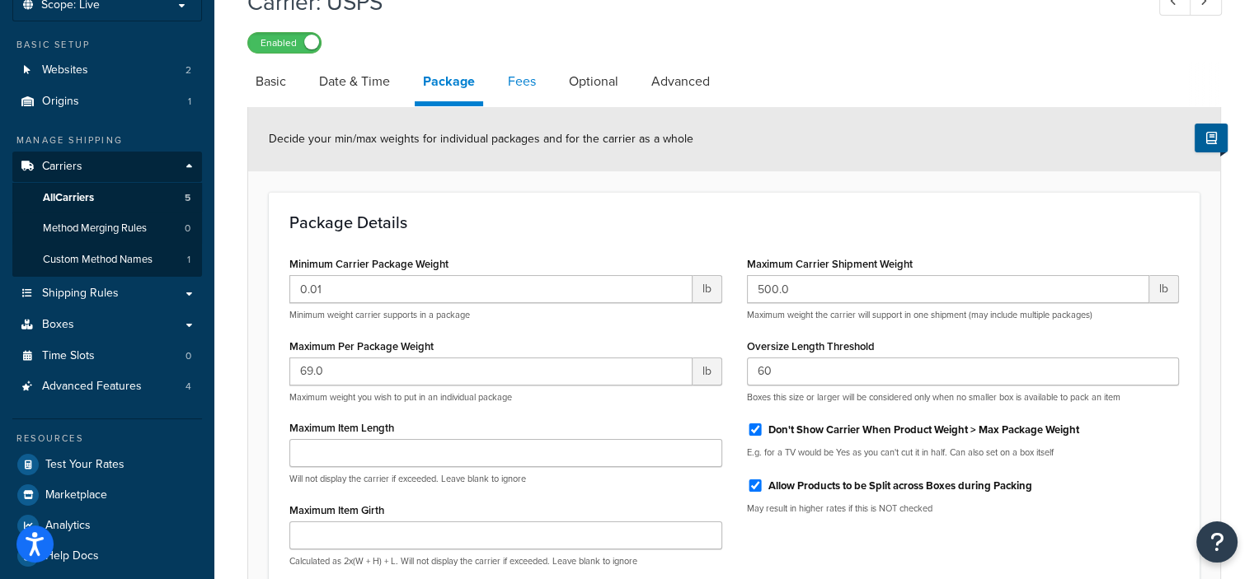
click at [524, 82] on link "Fees" at bounding box center [521, 82] width 45 height 40
select select "package"
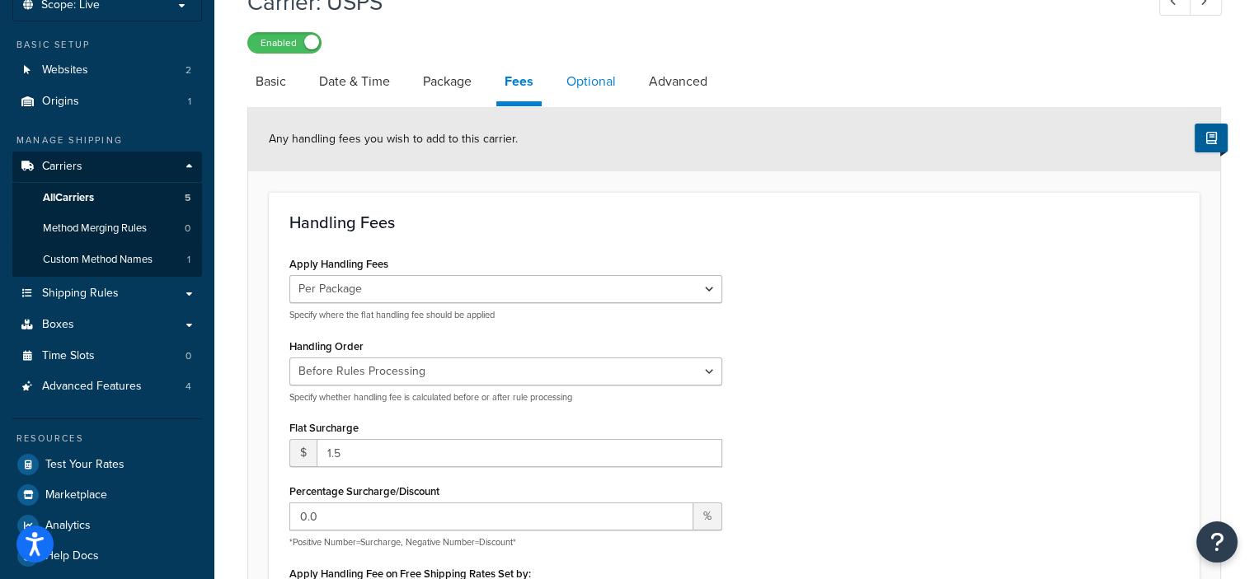
click at [593, 80] on link "Optional" at bounding box center [591, 82] width 66 height 40
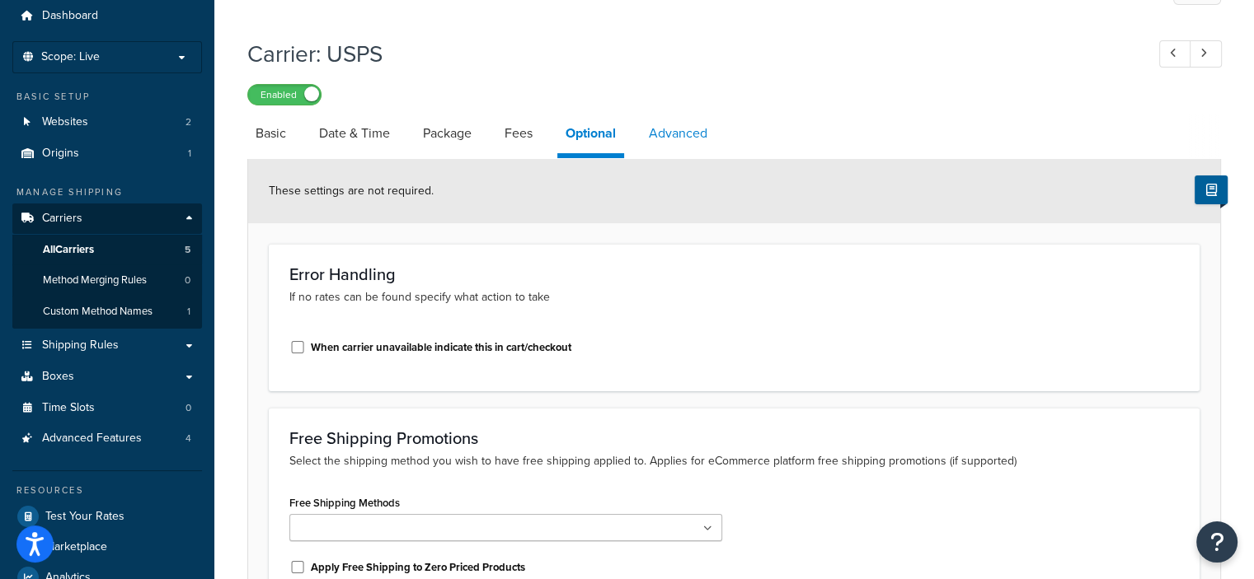
scroll to position [56, 0]
click at [678, 138] on link "Advanced" at bounding box center [677, 135] width 75 height 40
select select "false"
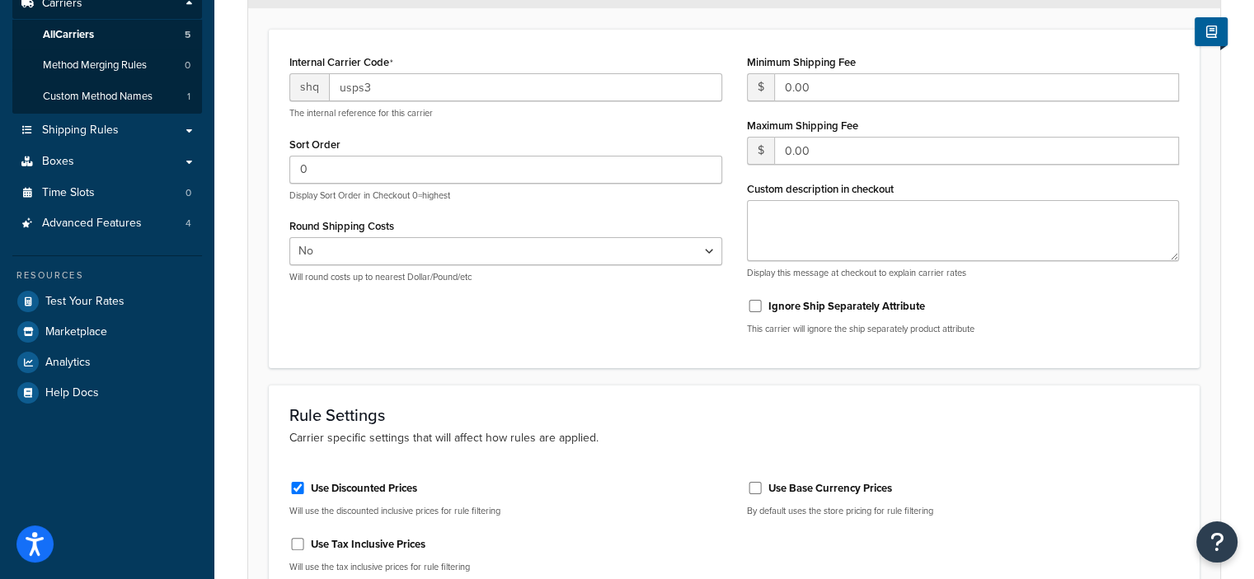
scroll to position [448, 0]
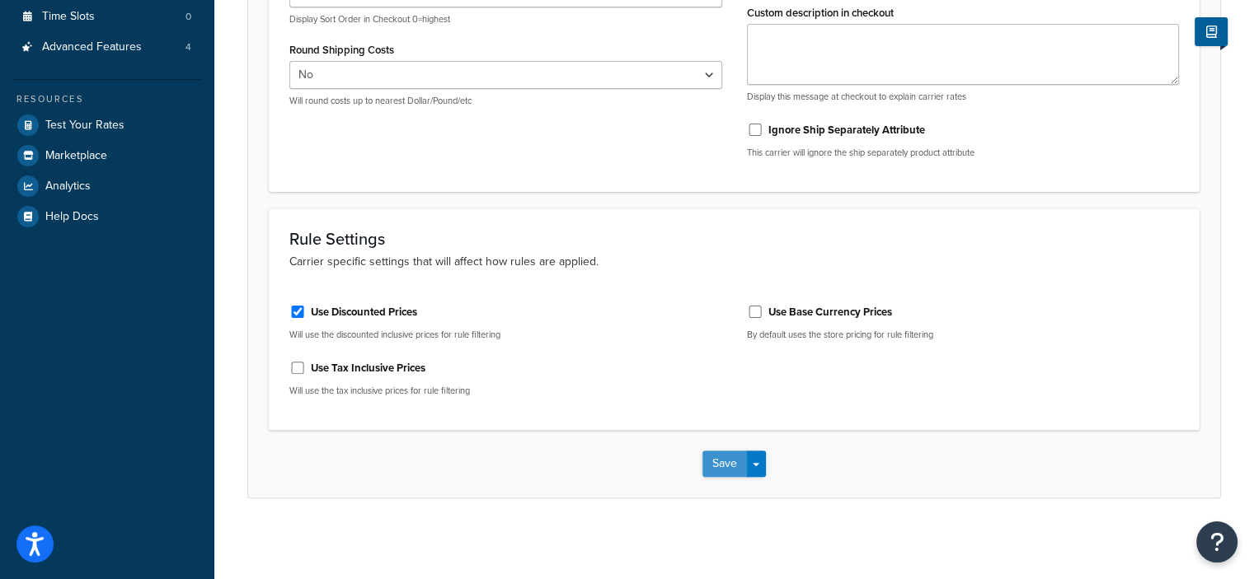
click at [715, 462] on button "Save" at bounding box center [724, 464] width 45 height 26
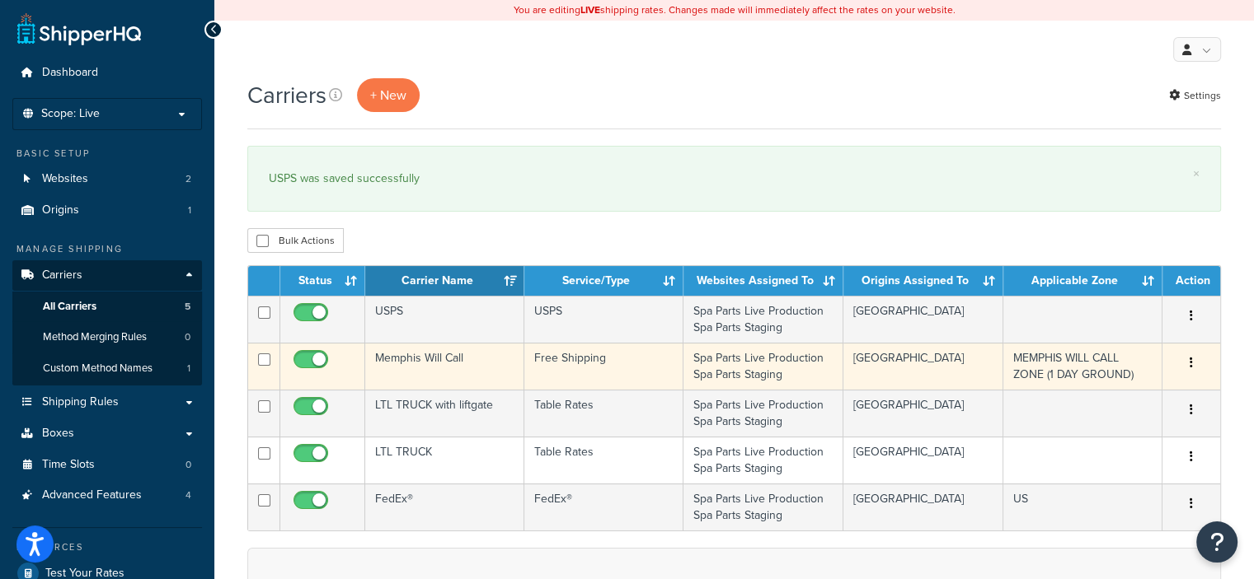
click at [1191, 357] on icon "button" at bounding box center [1190, 363] width 3 height 12
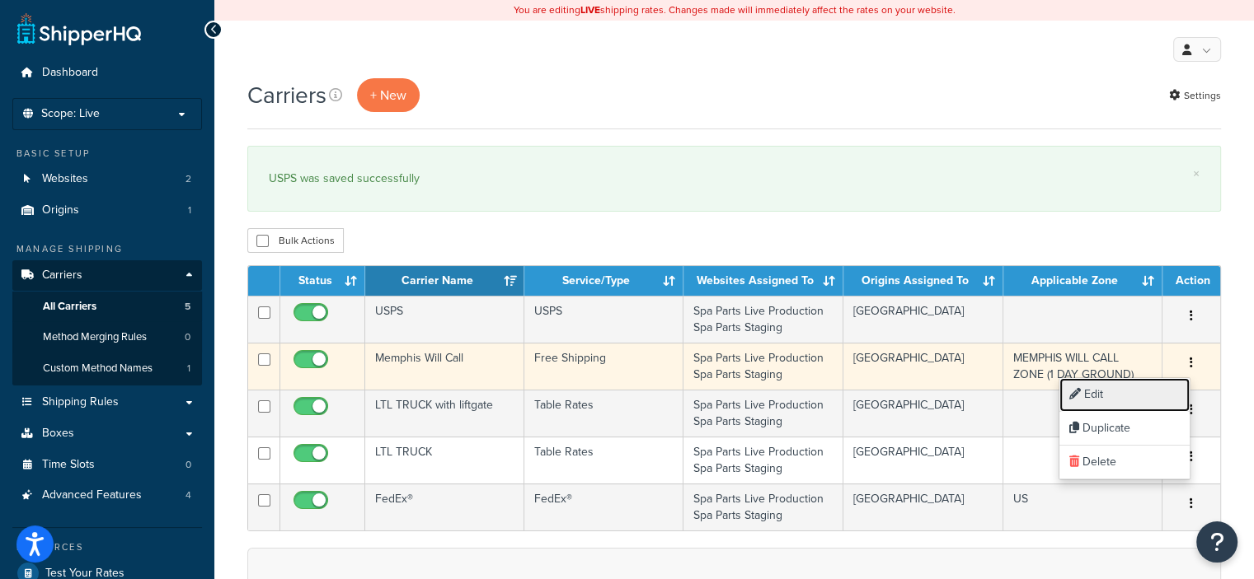
click at [1109, 388] on link "Edit" at bounding box center [1124, 395] width 130 height 34
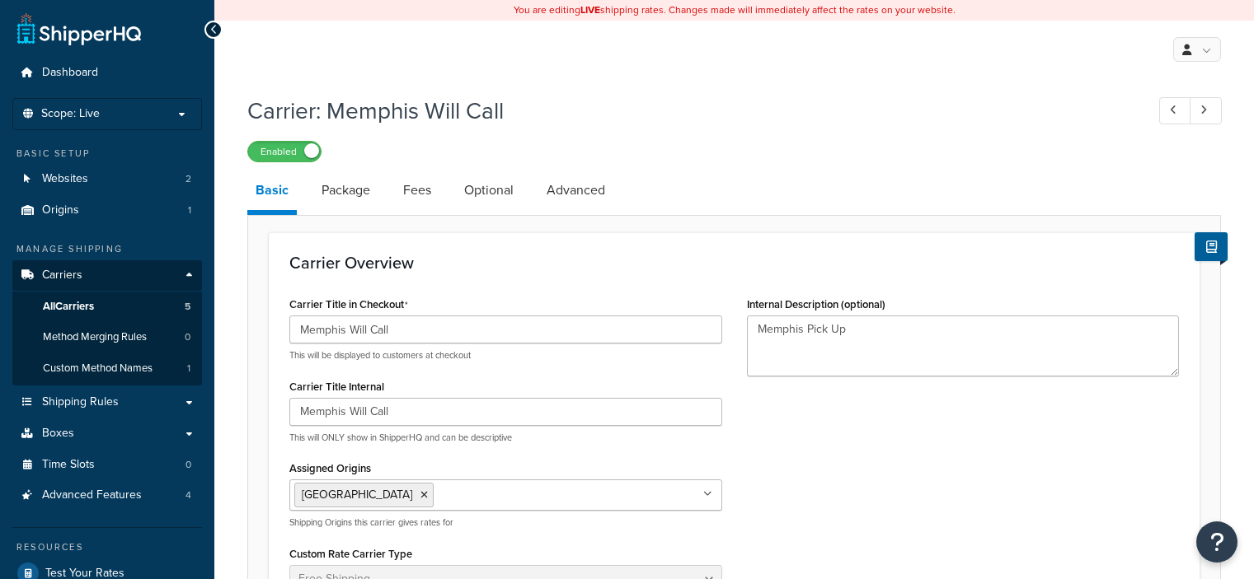
select select "free"
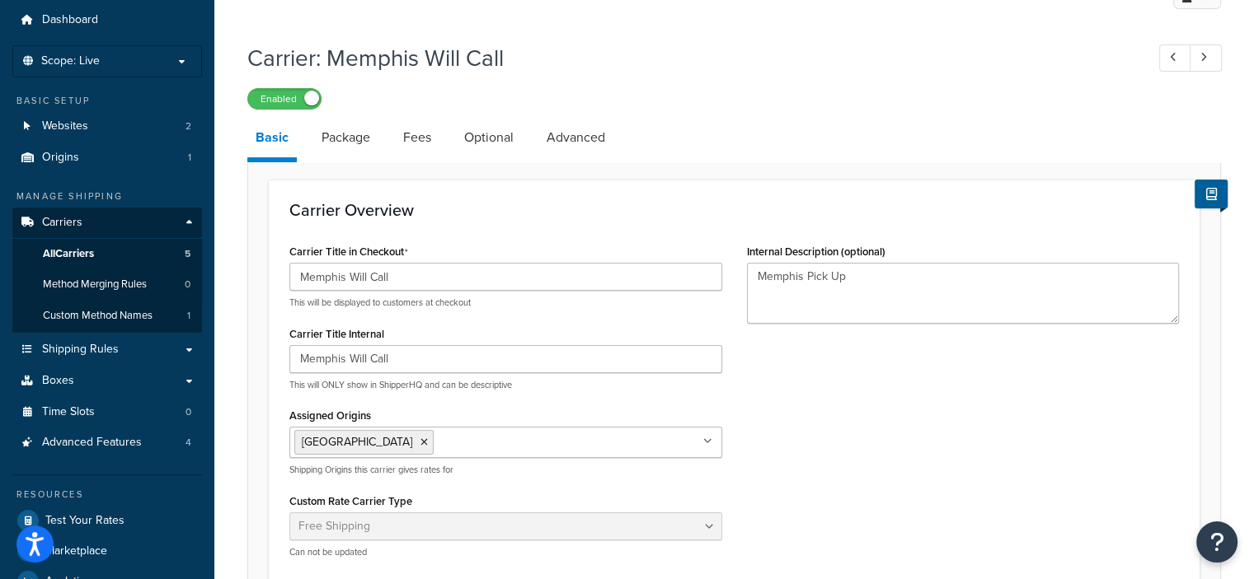
scroll to position [53, 0]
click at [340, 145] on link "Package" at bounding box center [345, 138] width 65 height 40
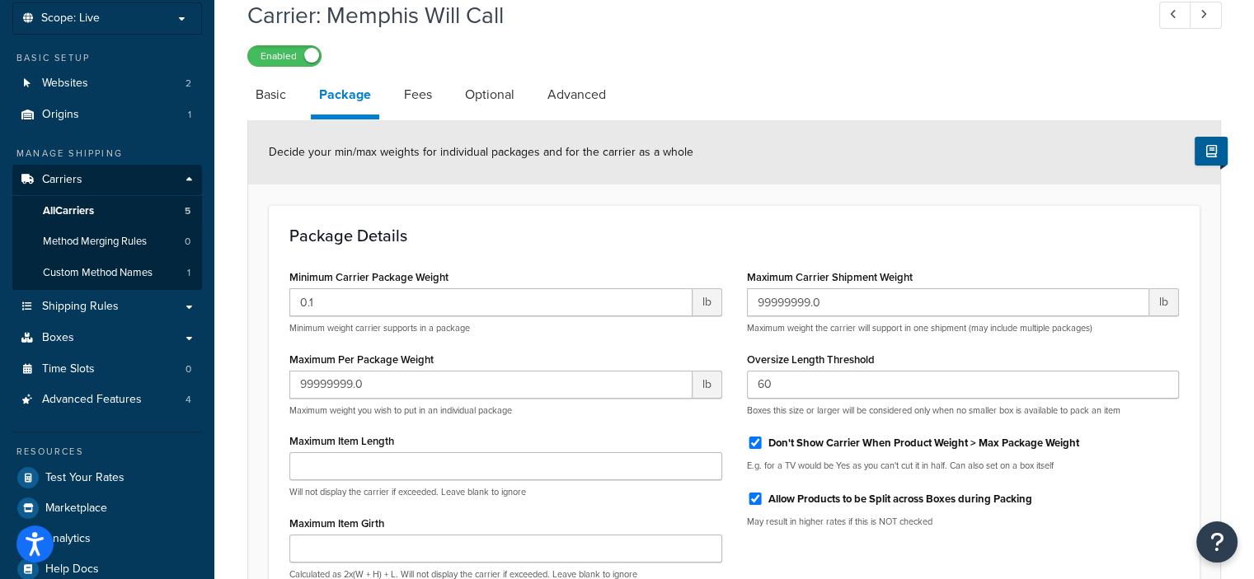
scroll to position [92, 0]
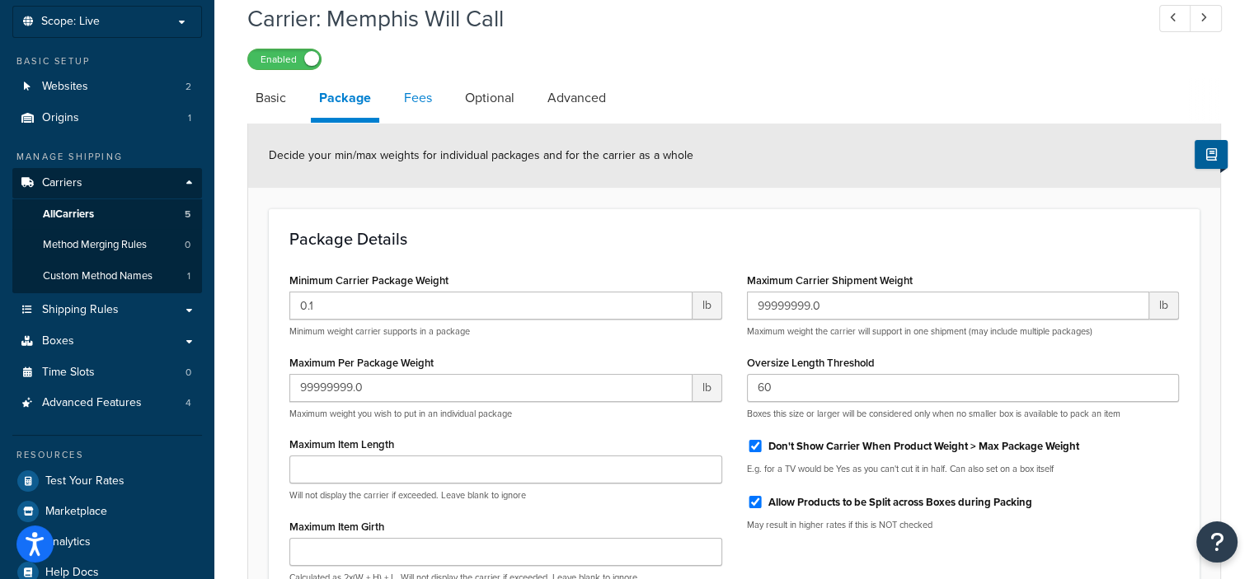
click at [426, 101] on link "Fees" at bounding box center [418, 98] width 45 height 40
select select "AFTER"
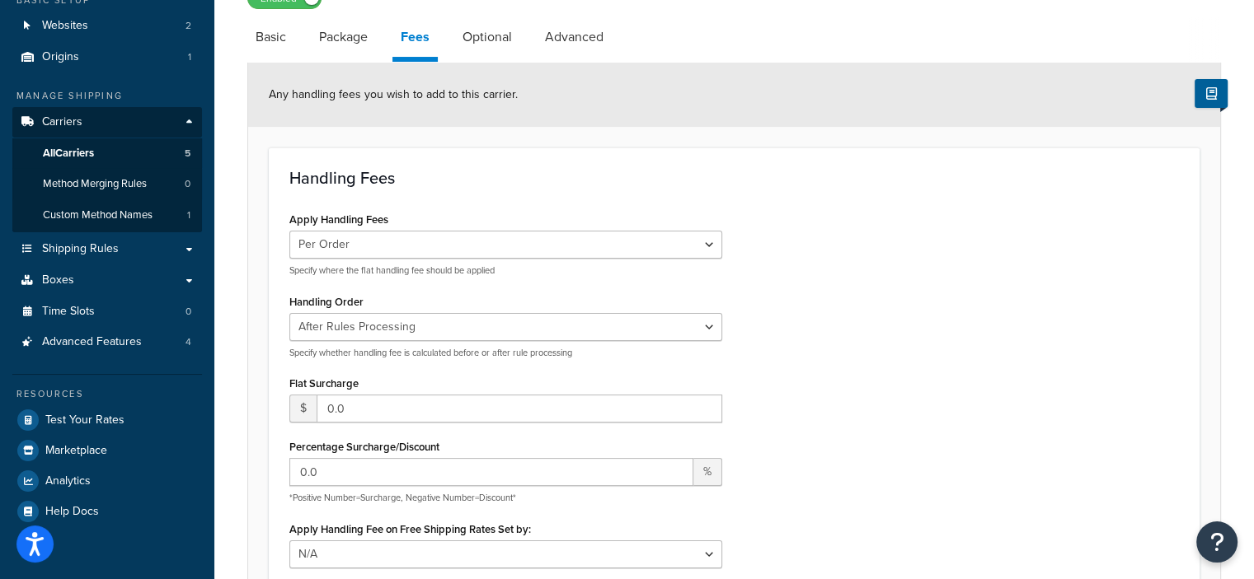
scroll to position [151, 0]
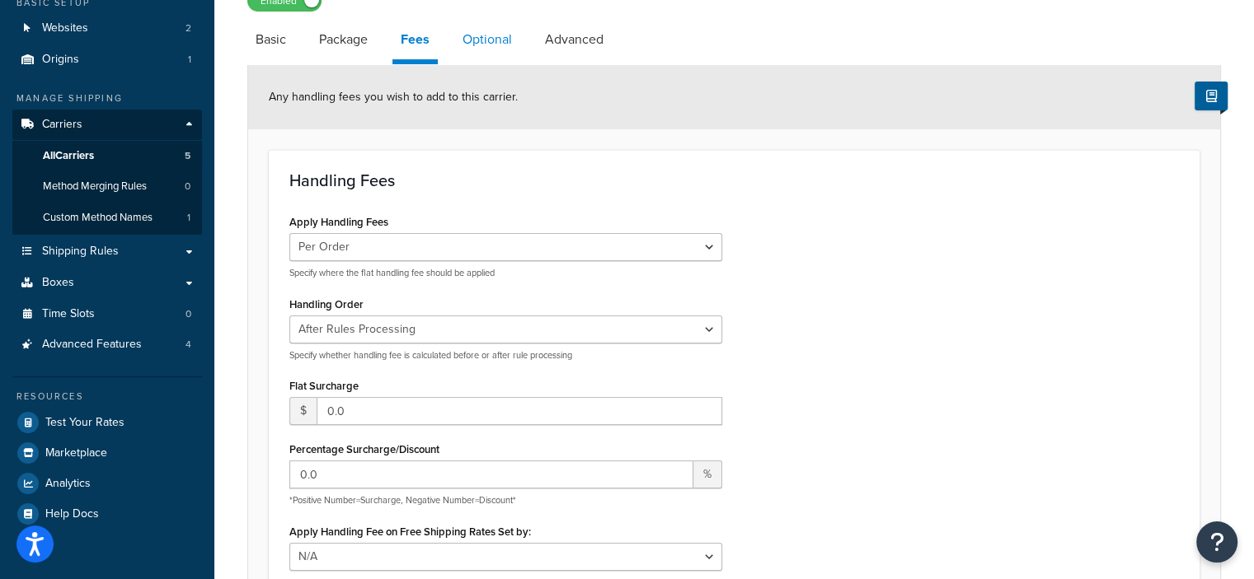
click at [487, 43] on link "Optional" at bounding box center [487, 40] width 66 height 40
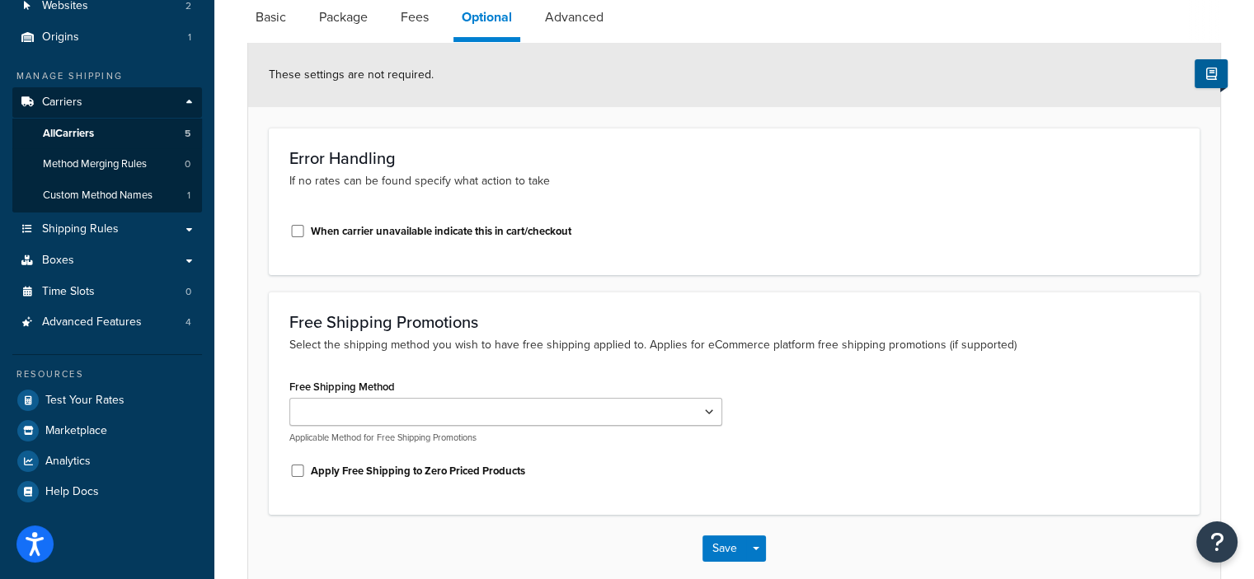
scroll to position [169, 0]
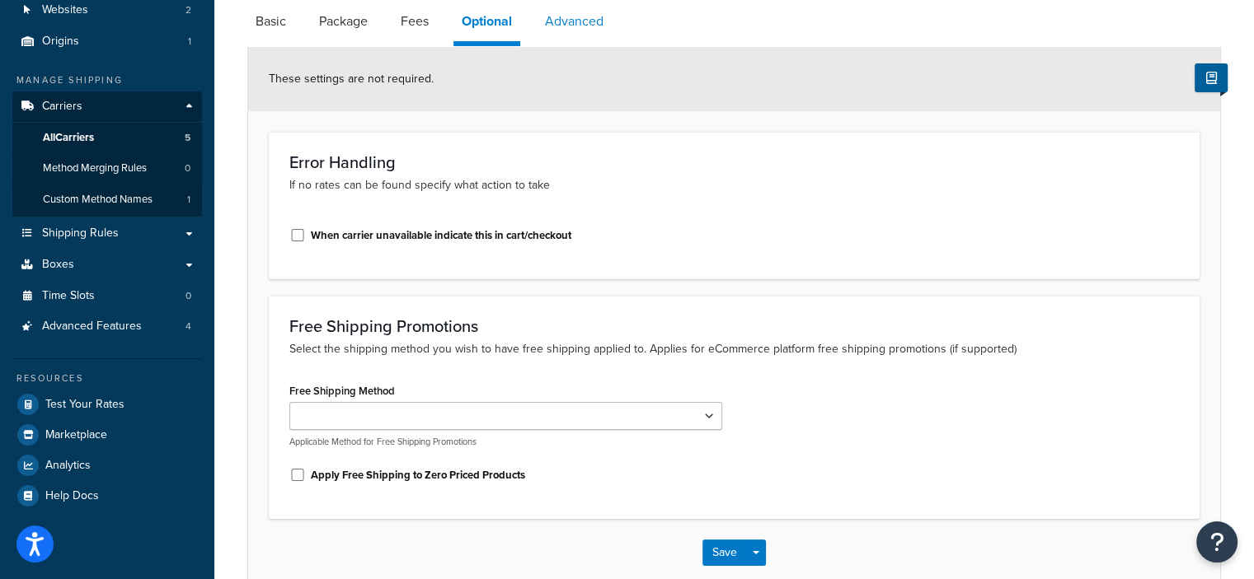
click at [577, 26] on link "Advanced" at bounding box center [574, 22] width 75 height 40
select select "false"
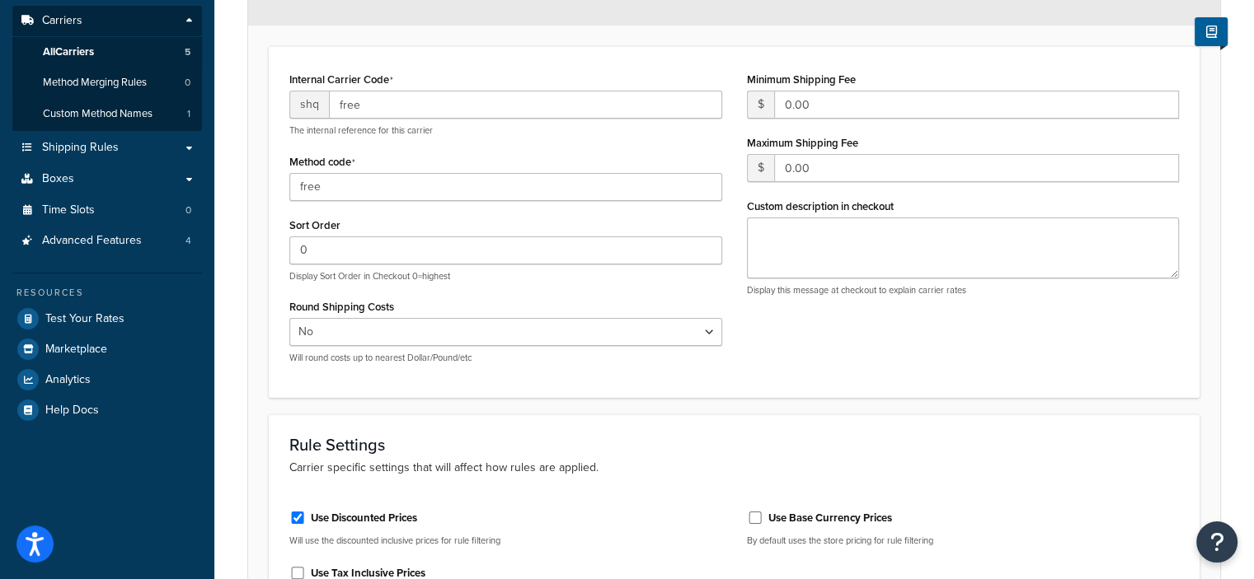
scroll to position [461, 0]
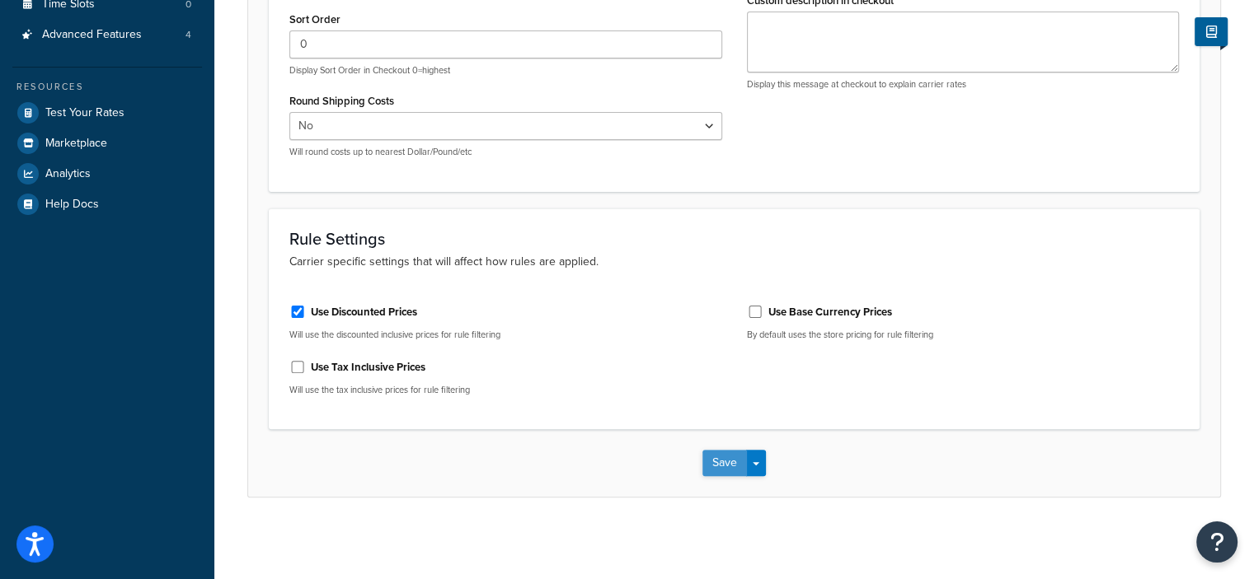
click at [728, 463] on button "Save" at bounding box center [724, 463] width 45 height 26
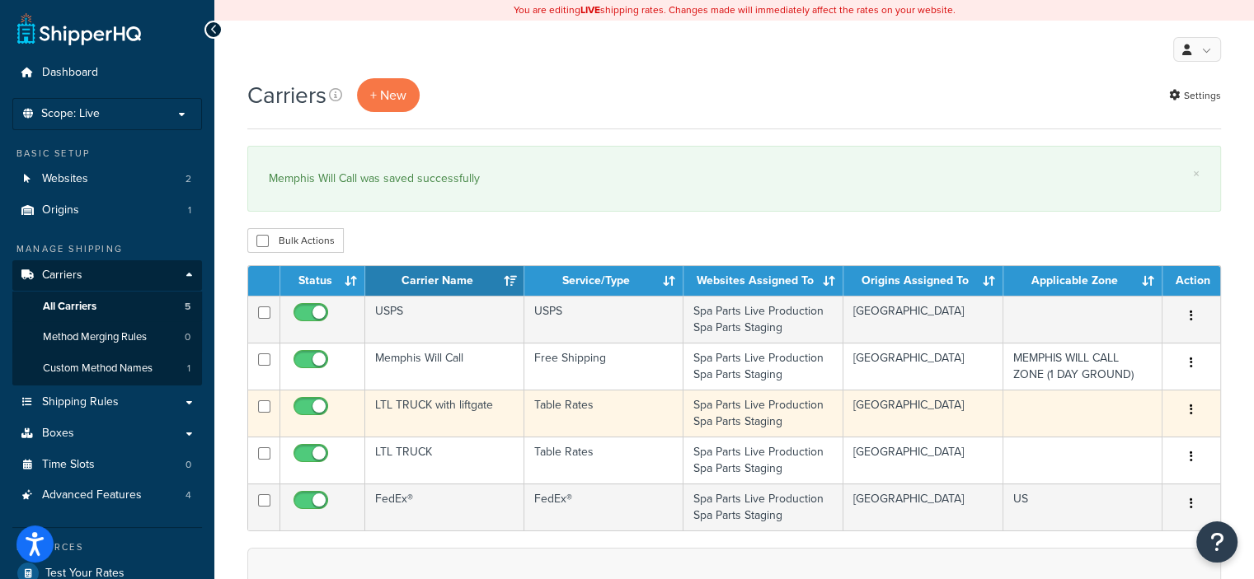
click at [1194, 417] on button "button" at bounding box center [1190, 410] width 23 height 26
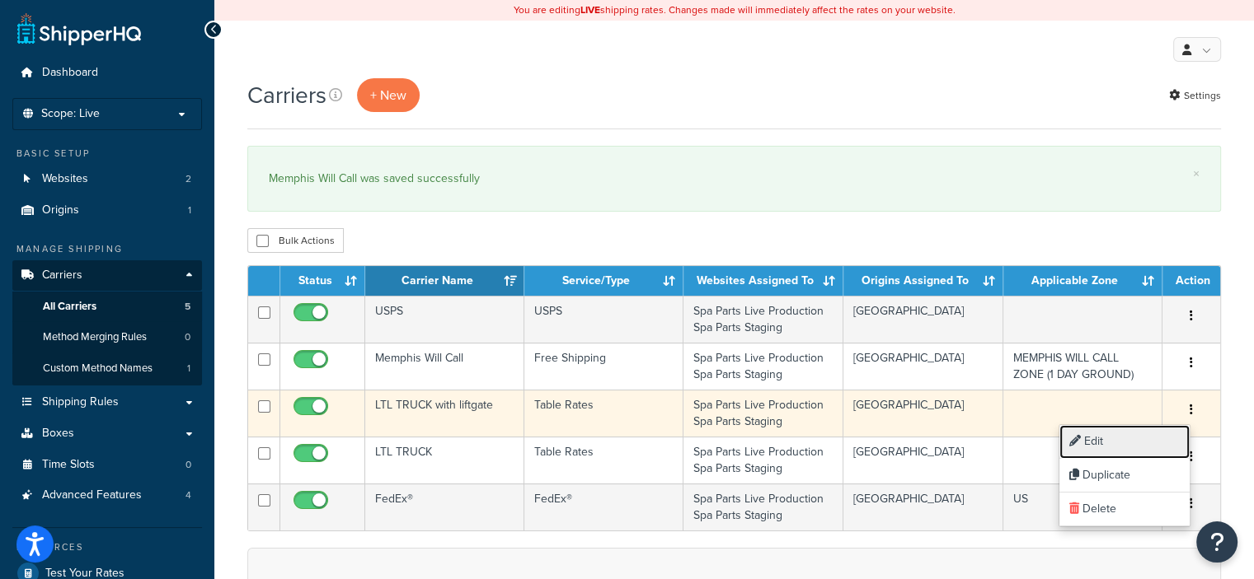
click at [1095, 437] on link "Edit" at bounding box center [1124, 442] width 130 height 34
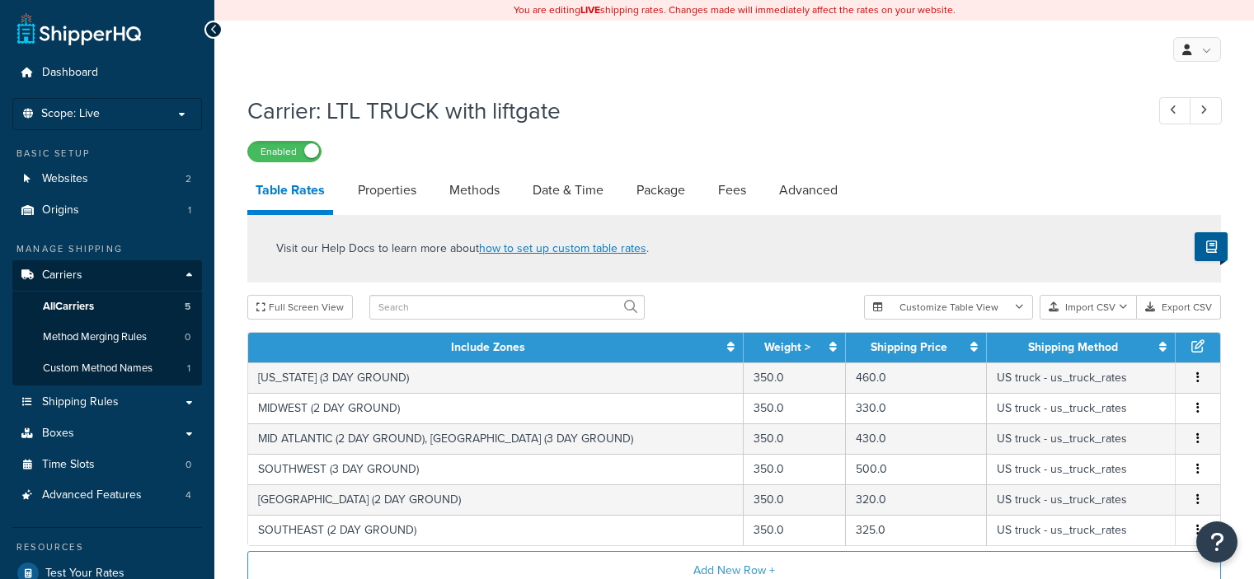
select select "25"
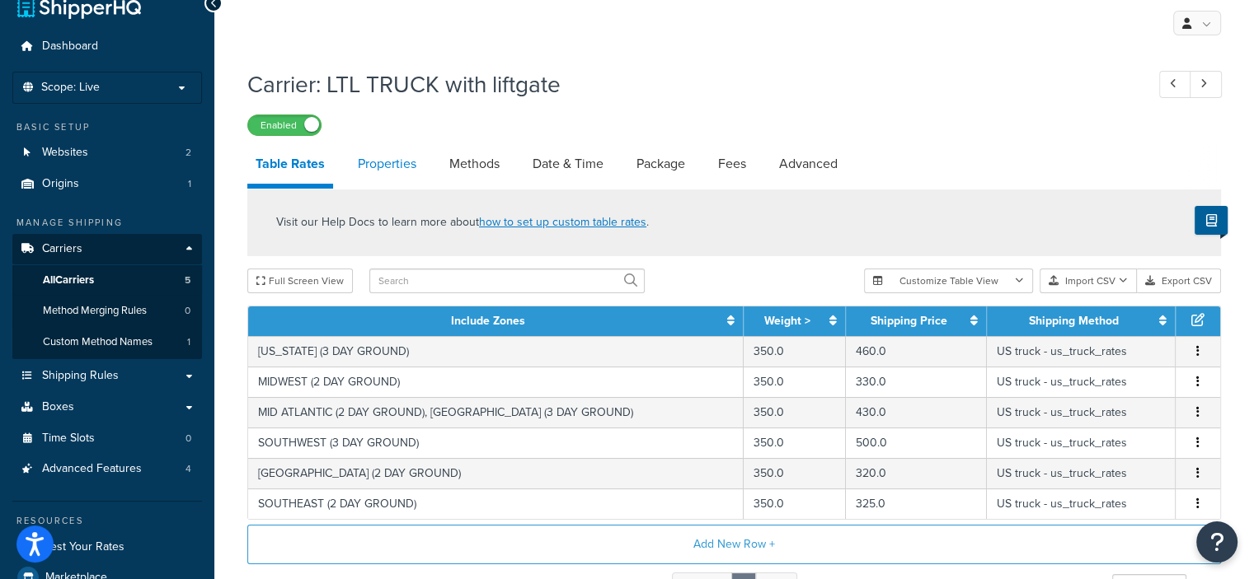
click at [373, 158] on link "Properties" at bounding box center [386, 164] width 75 height 40
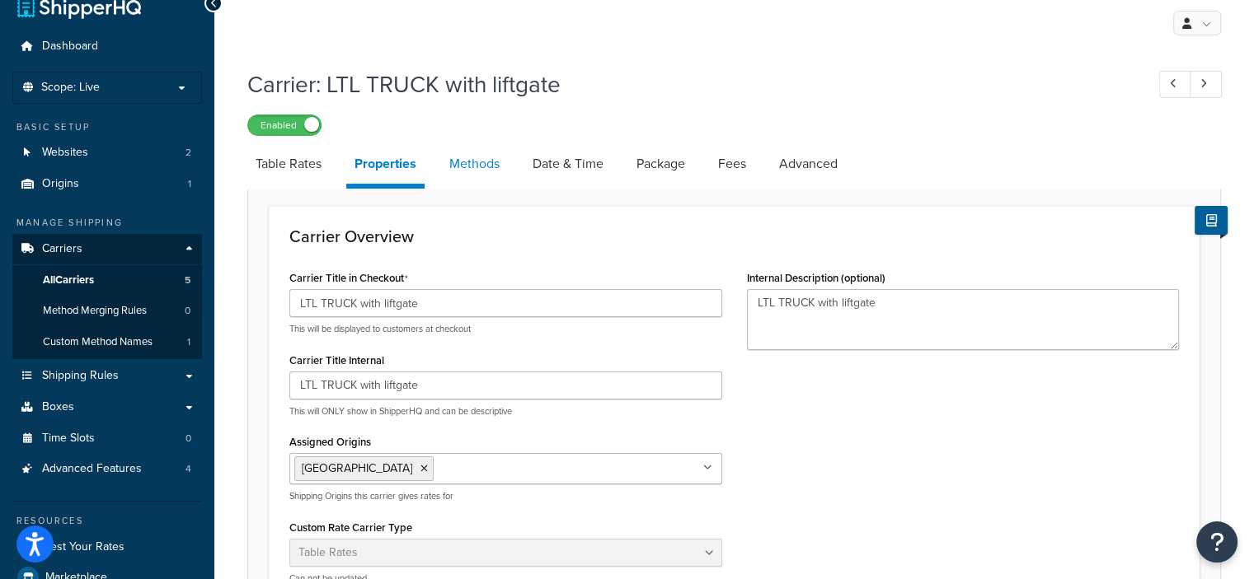
click at [493, 166] on link "Methods" at bounding box center [474, 164] width 67 height 40
select select "25"
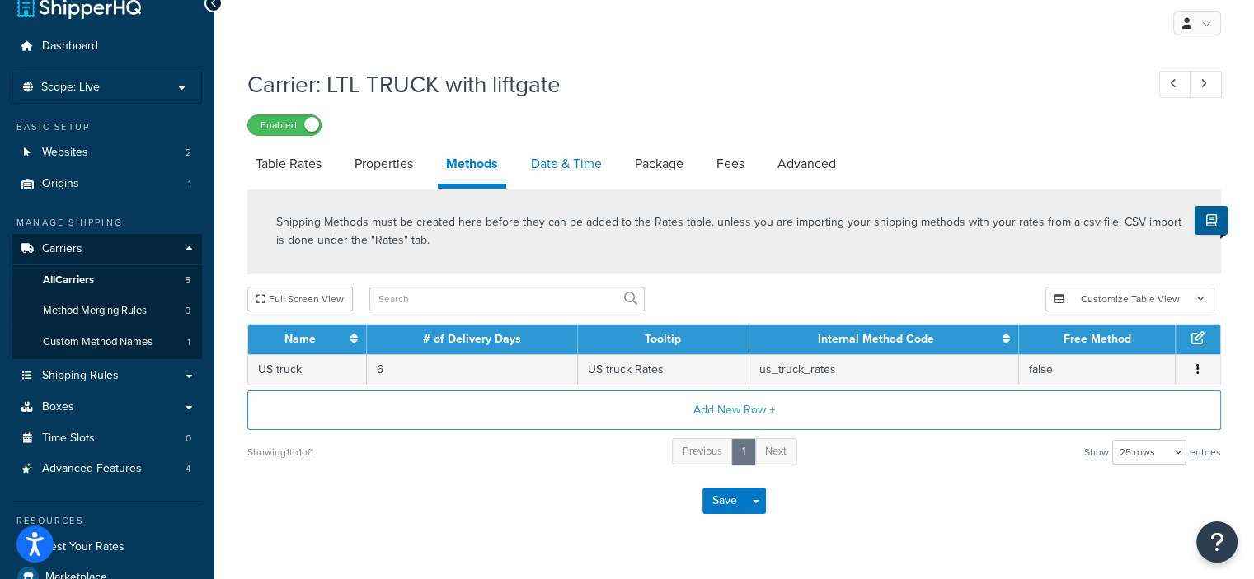
click at [576, 176] on link "Date & Time" at bounding box center [566, 164] width 87 height 40
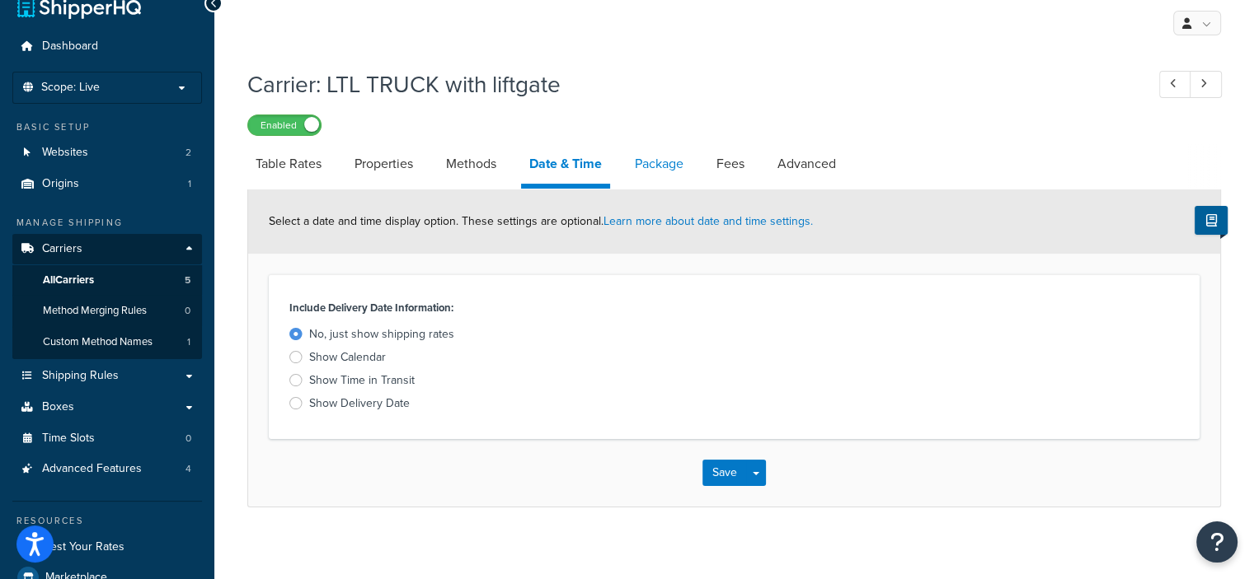
click at [669, 168] on link "Package" at bounding box center [658, 164] width 65 height 40
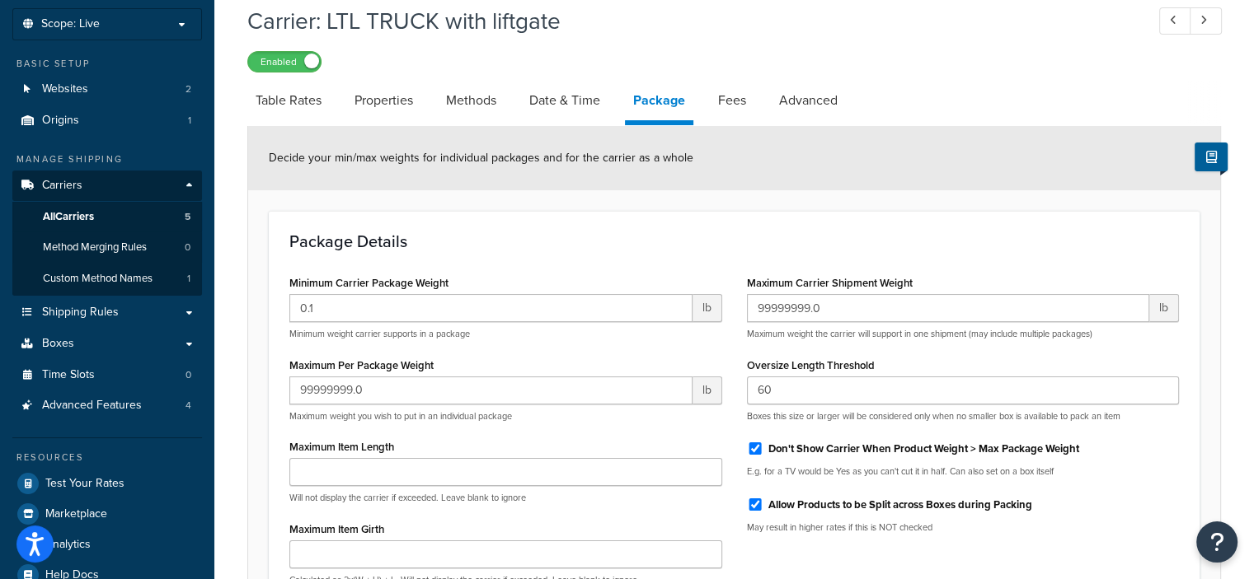
scroll to position [62, 0]
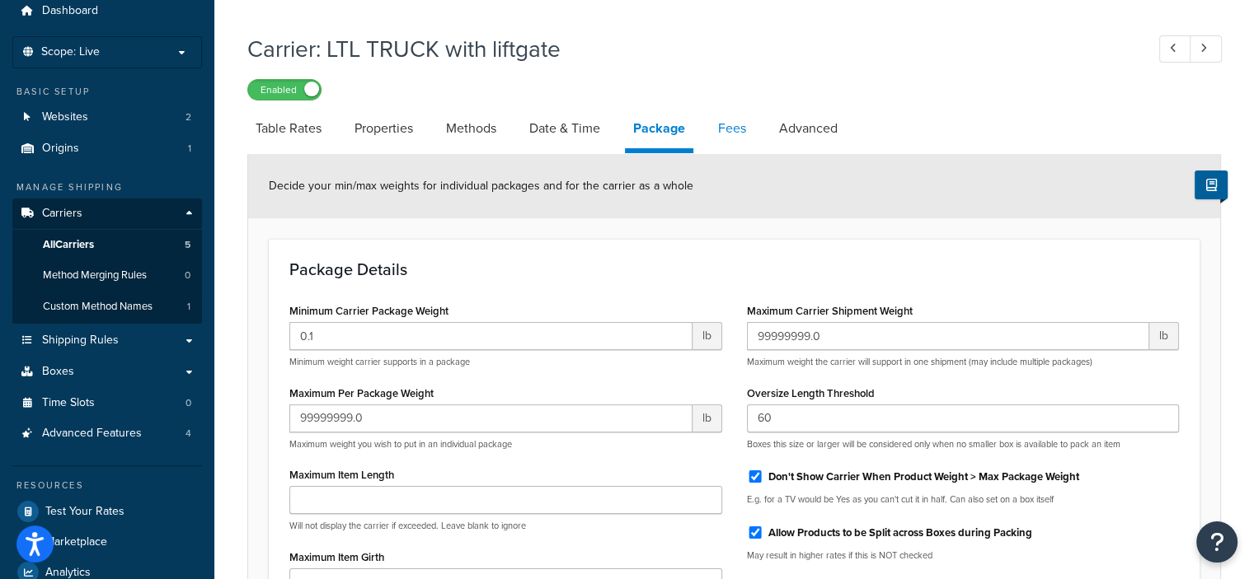
click at [735, 128] on link "Fees" at bounding box center [732, 129] width 45 height 40
select select "AFTER"
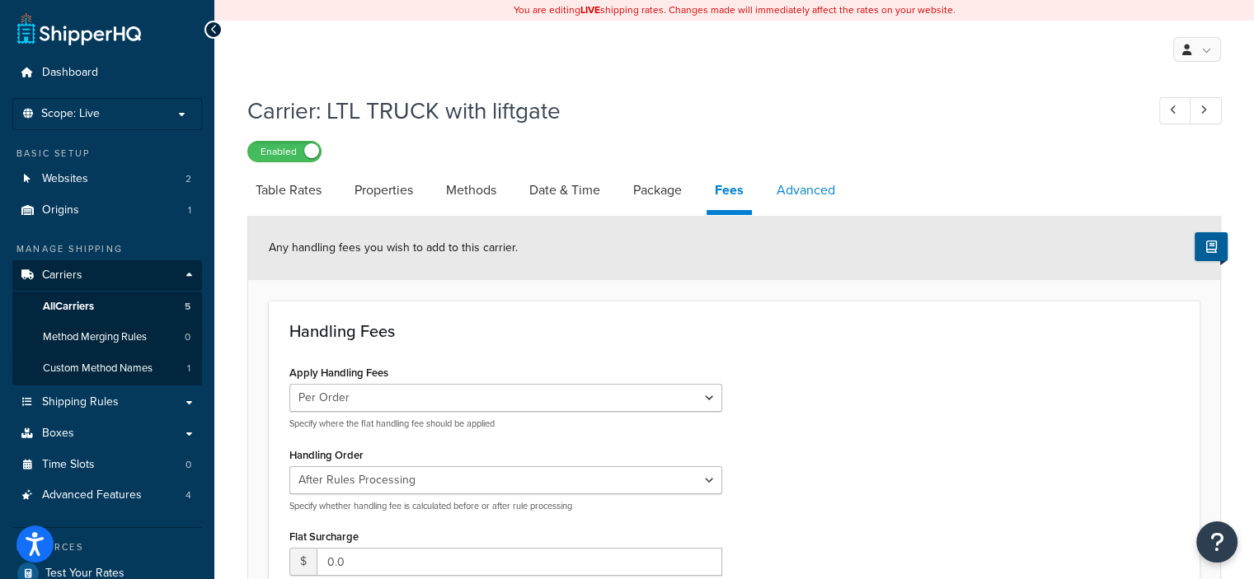
click at [804, 190] on link "Advanced" at bounding box center [805, 191] width 75 height 40
select select "false"
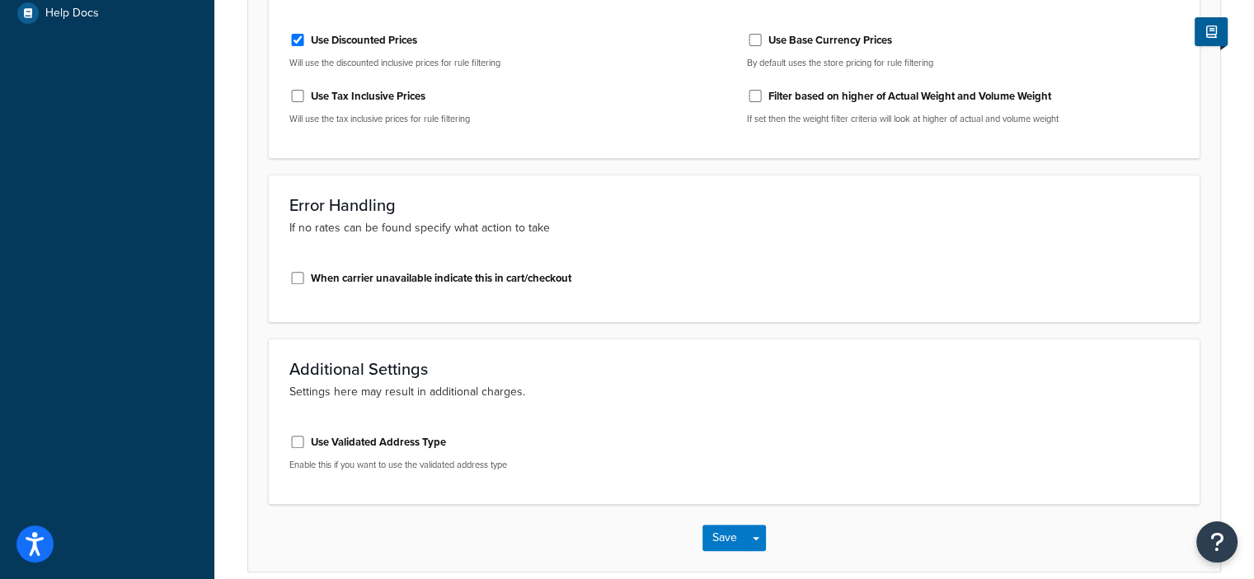
scroll to position [653, 0]
click at [294, 443] on input "Use Validated Address Type" at bounding box center [297, 441] width 16 height 12
checkbox input "true"
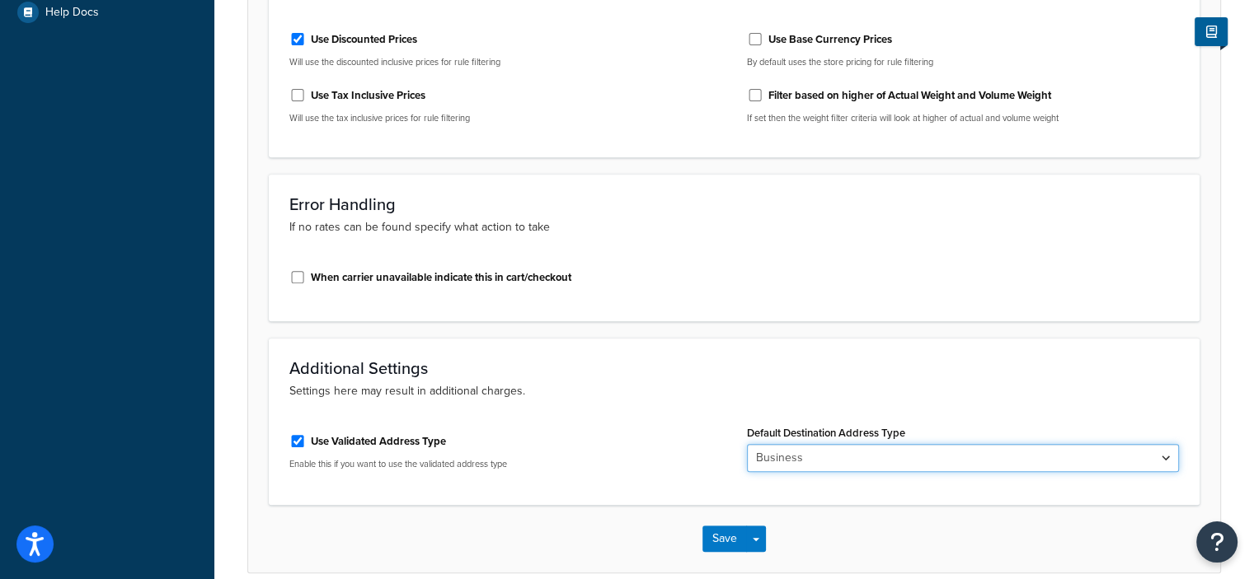
click at [1165, 462] on select "Business Residential" at bounding box center [963, 458] width 433 height 28
click at [1128, 396] on p "Settings here may result in additional charges." at bounding box center [733, 391] width 889 height 18
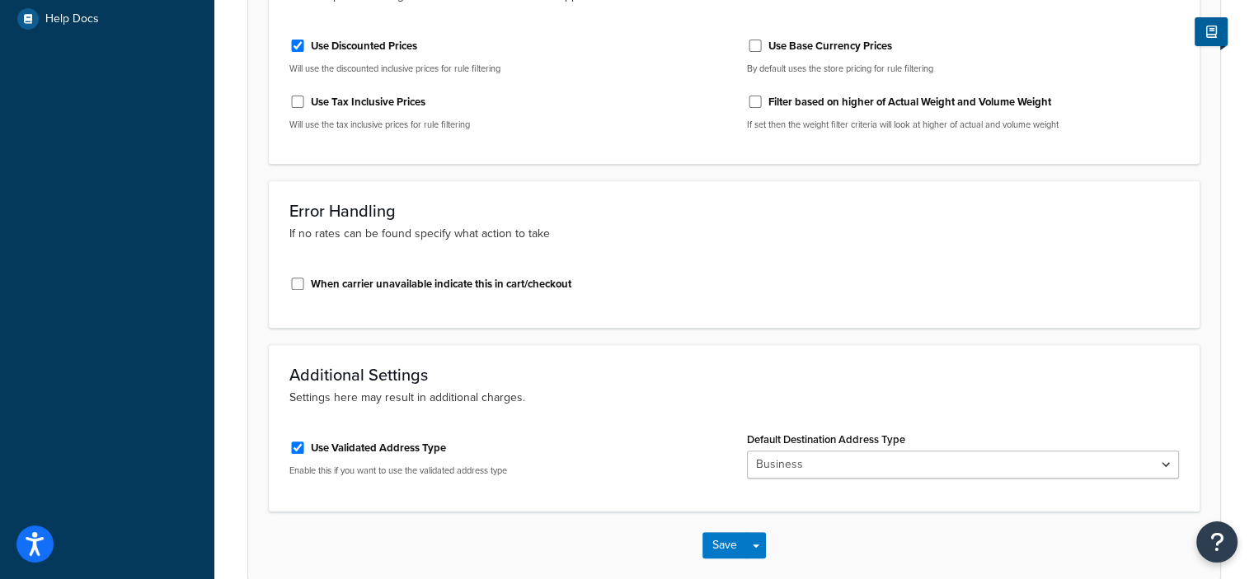
scroll to position [728, 0]
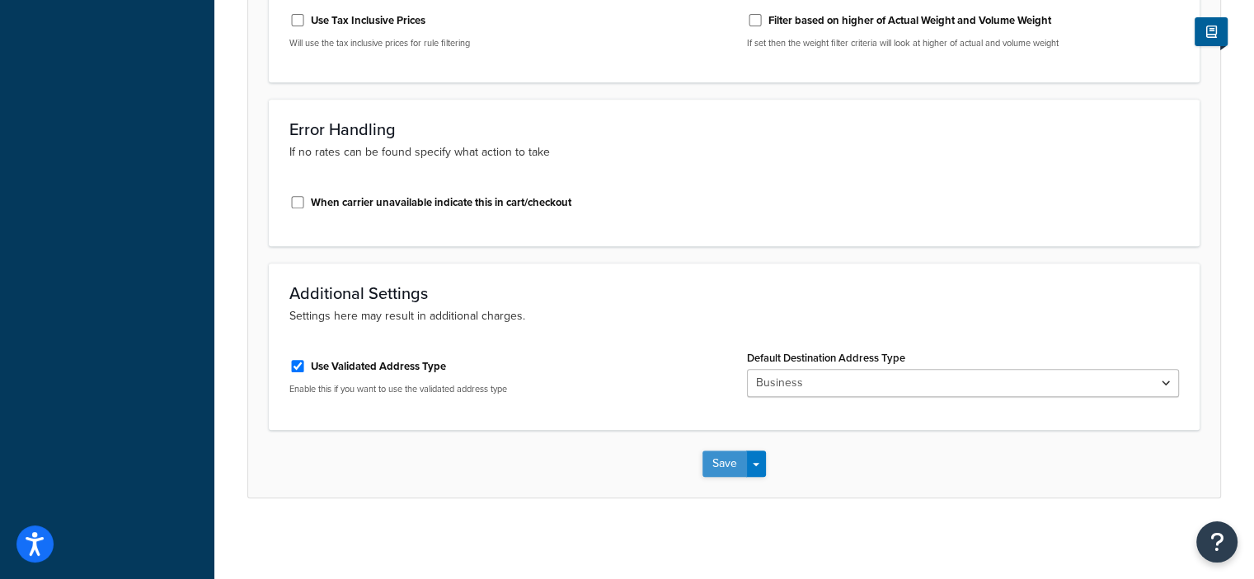
click at [718, 464] on button "Save" at bounding box center [724, 464] width 45 height 26
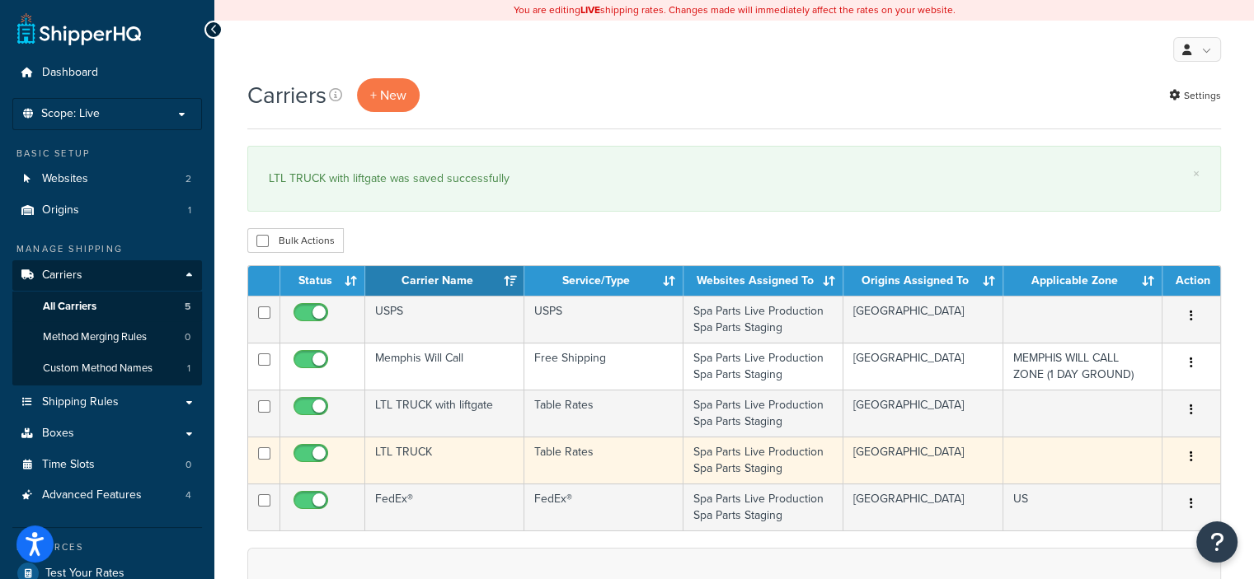
click at [1193, 453] on button "button" at bounding box center [1190, 457] width 23 height 26
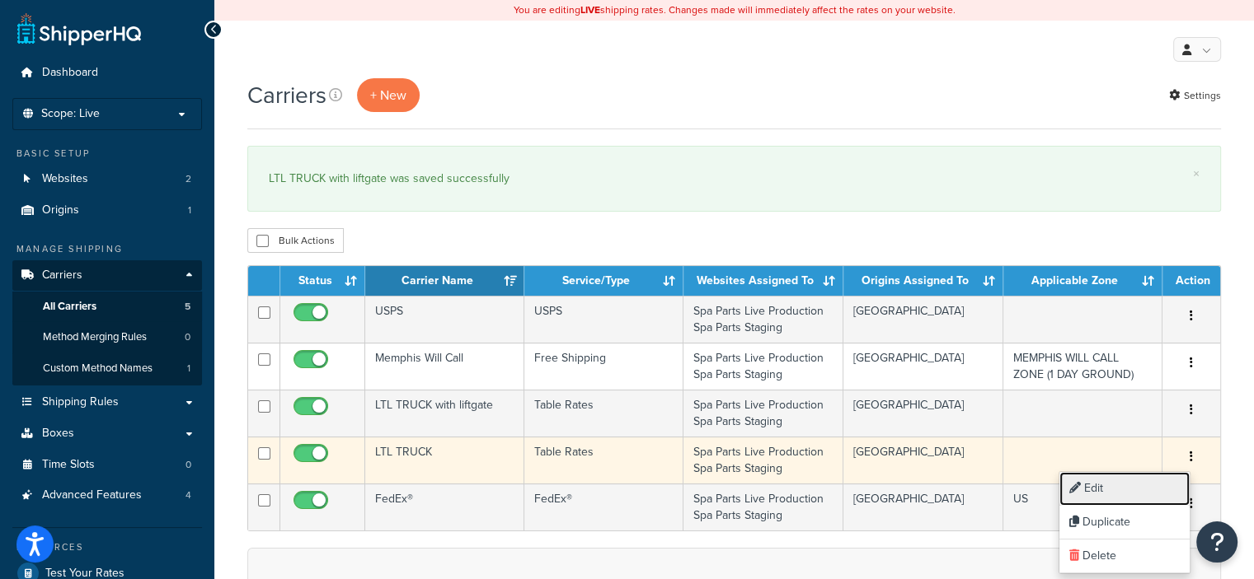
click at [1099, 489] on link "Edit" at bounding box center [1124, 489] width 130 height 34
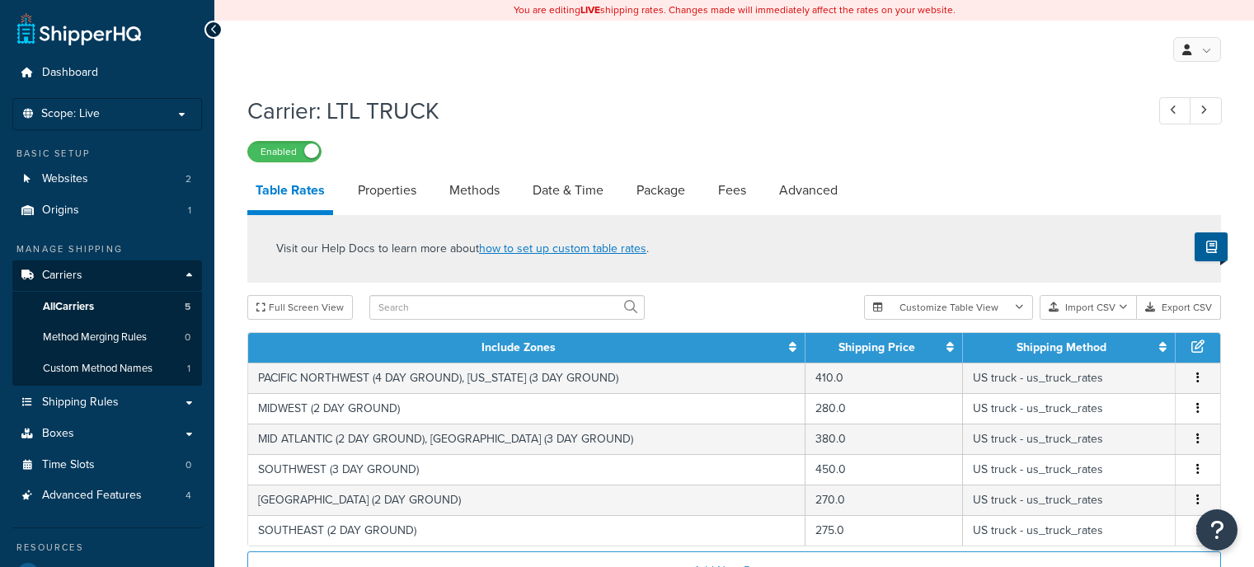
select select "25"
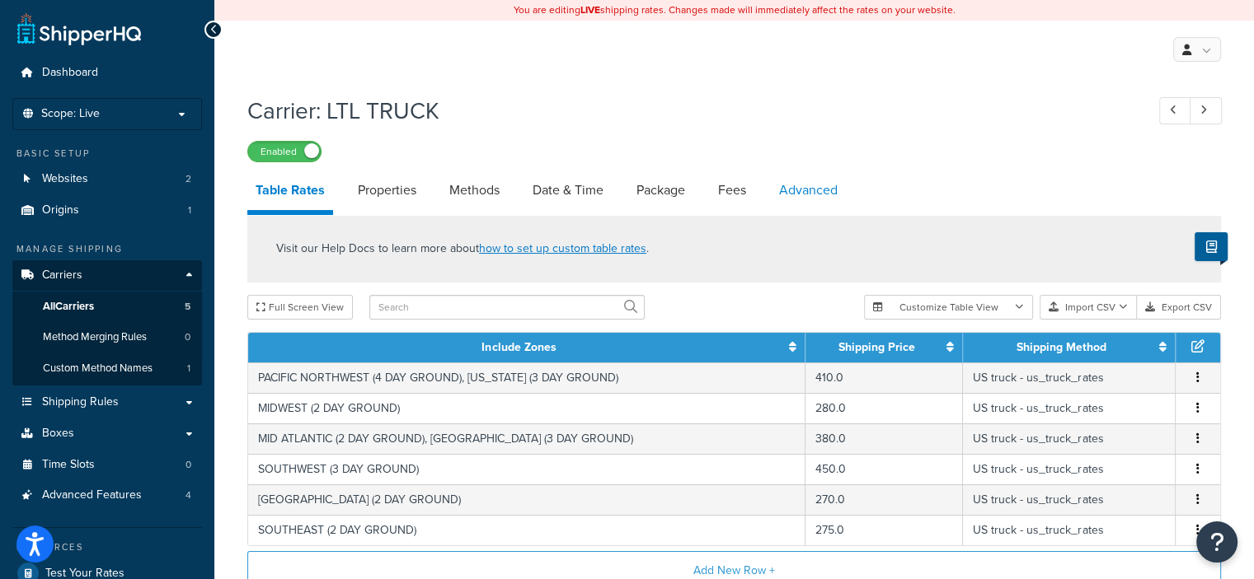
click at [808, 199] on link "Advanced" at bounding box center [808, 191] width 75 height 40
select select "false"
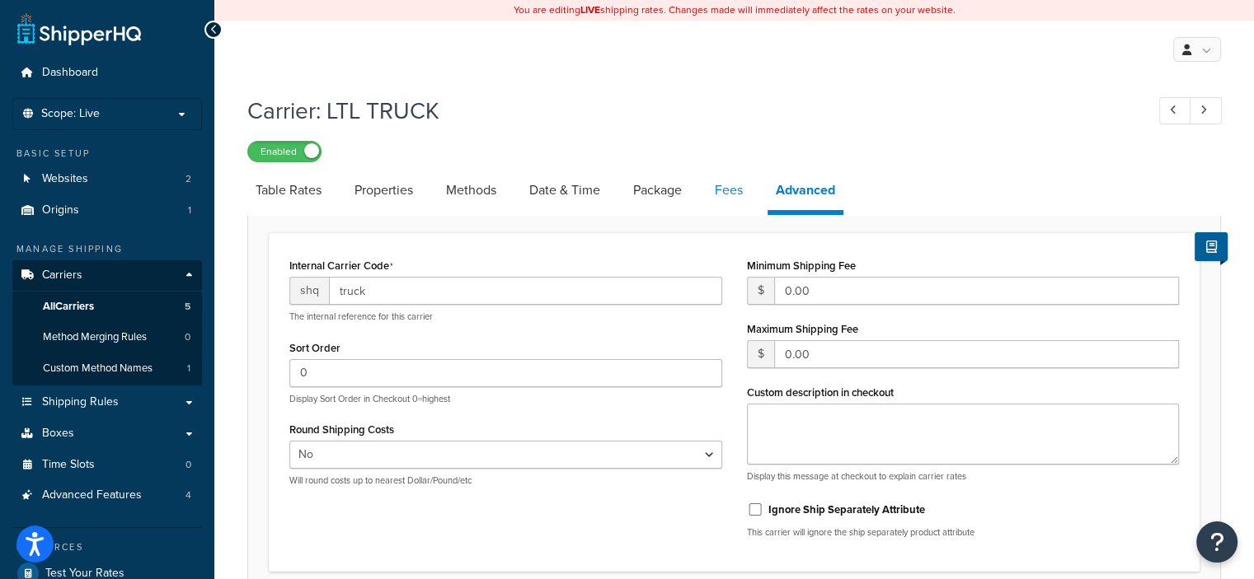
click at [733, 195] on link "Fees" at bounding box center [728, 191] width 45 height 40
select select "AFTER"
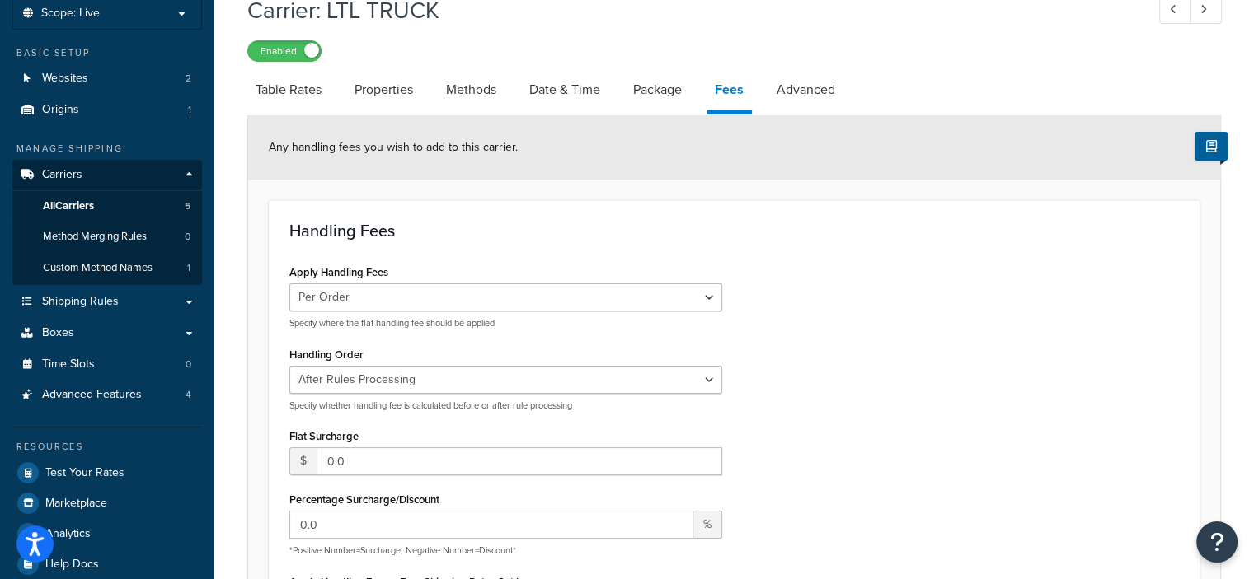
scroll to position [100, 0]
click at [673, 83] on link "Package" at bounding box center [657, 91] width 65 height 40
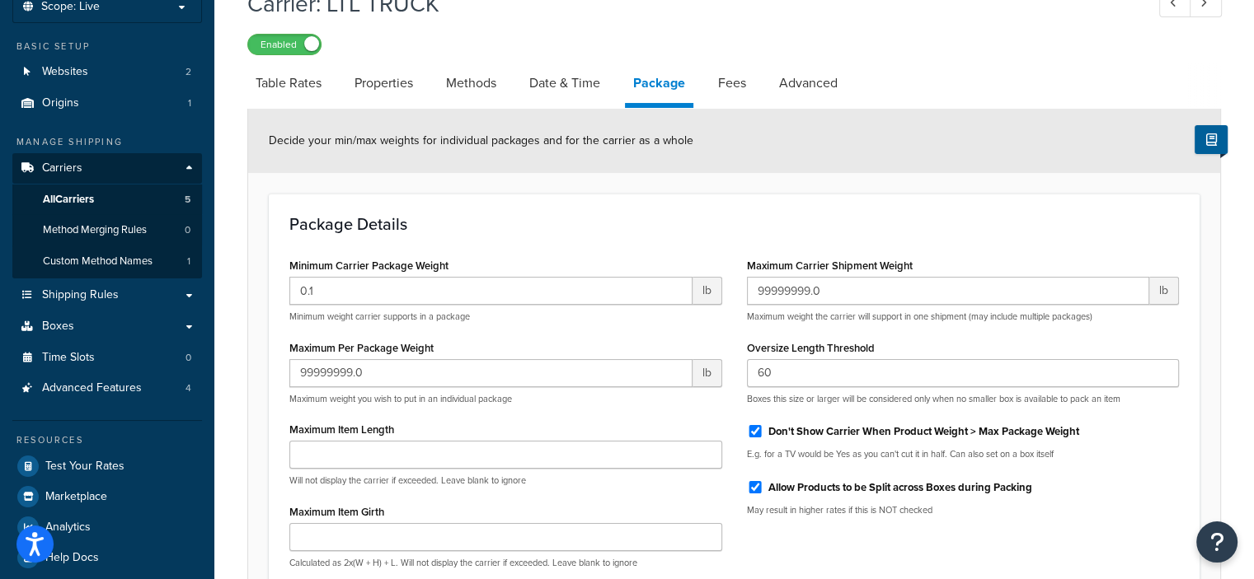
scroll to position [54, 0]
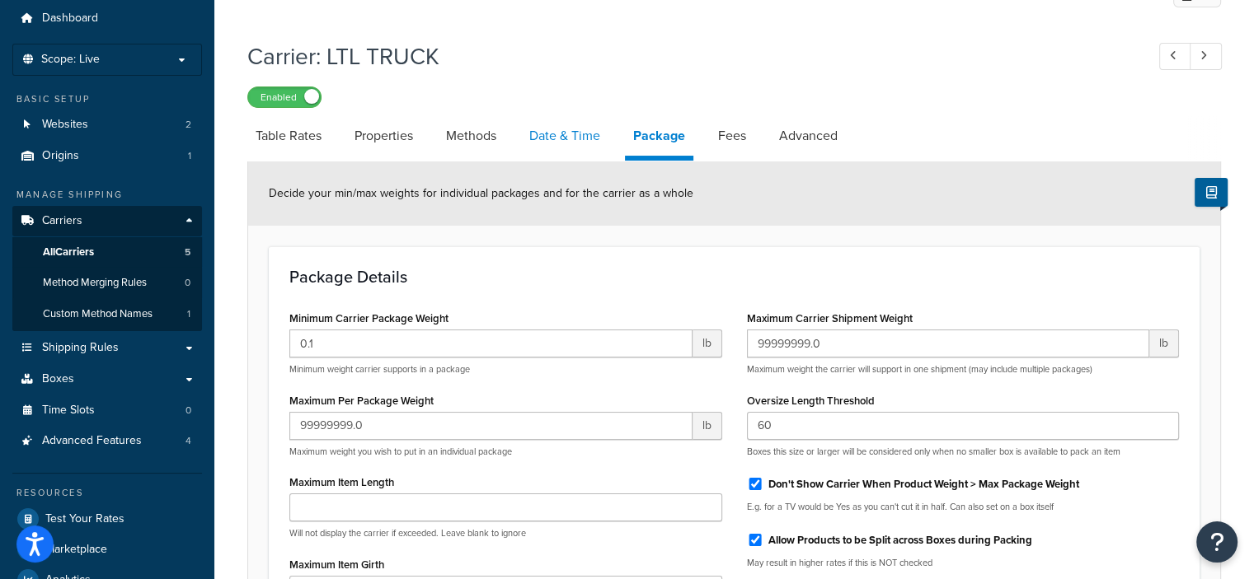
click at [575, 138] on link "Date & Time" at bounding box center [564, 136] width 87 height 40
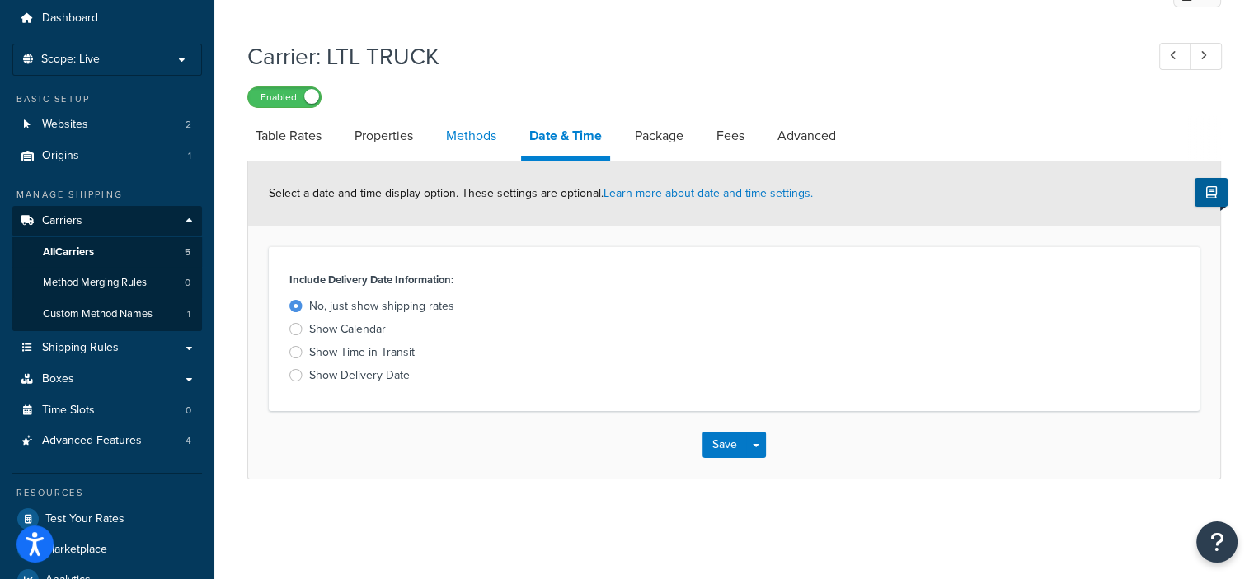
click at [467, 131] on link "Methods" at bounding box center [471, 136] width 67 height 40
select select "25"
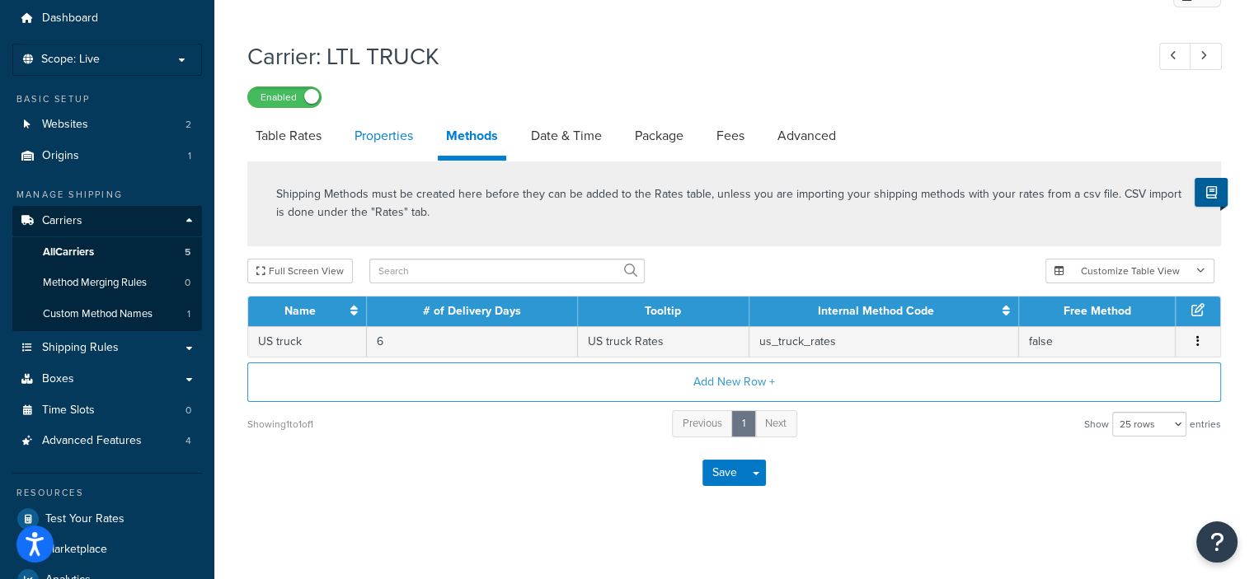
click at [399, 138] on link "Properties" at bounding box center [383, 136] width 75 height 40
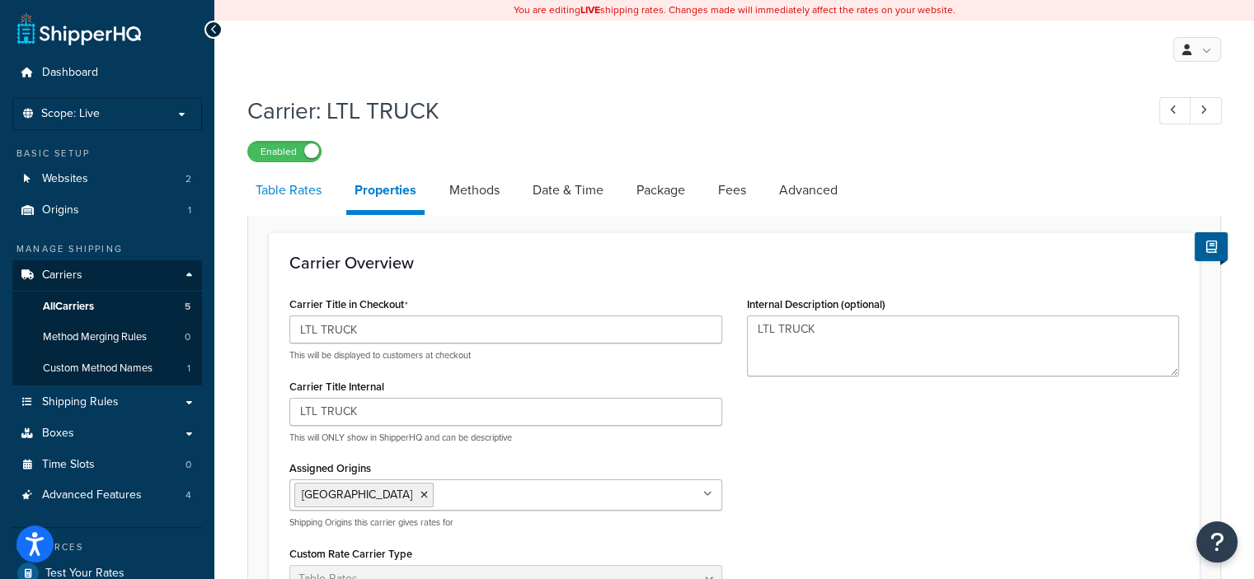
click at [309, 189] on link "Table Rates" at bounding box center [288, 191] width 82 height 40
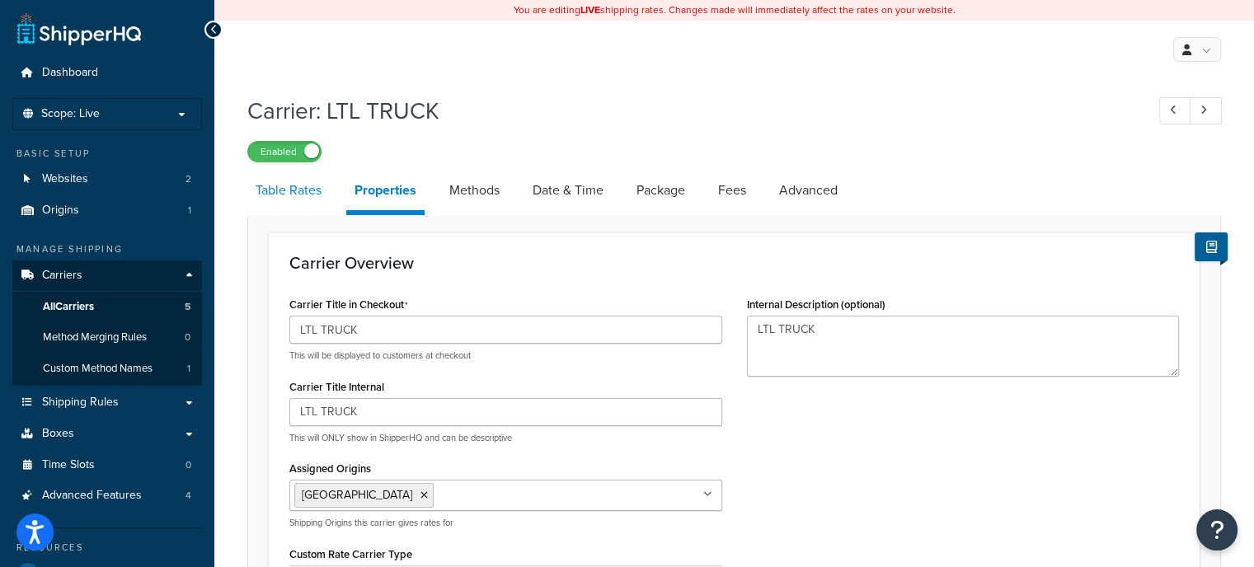
select select "25"
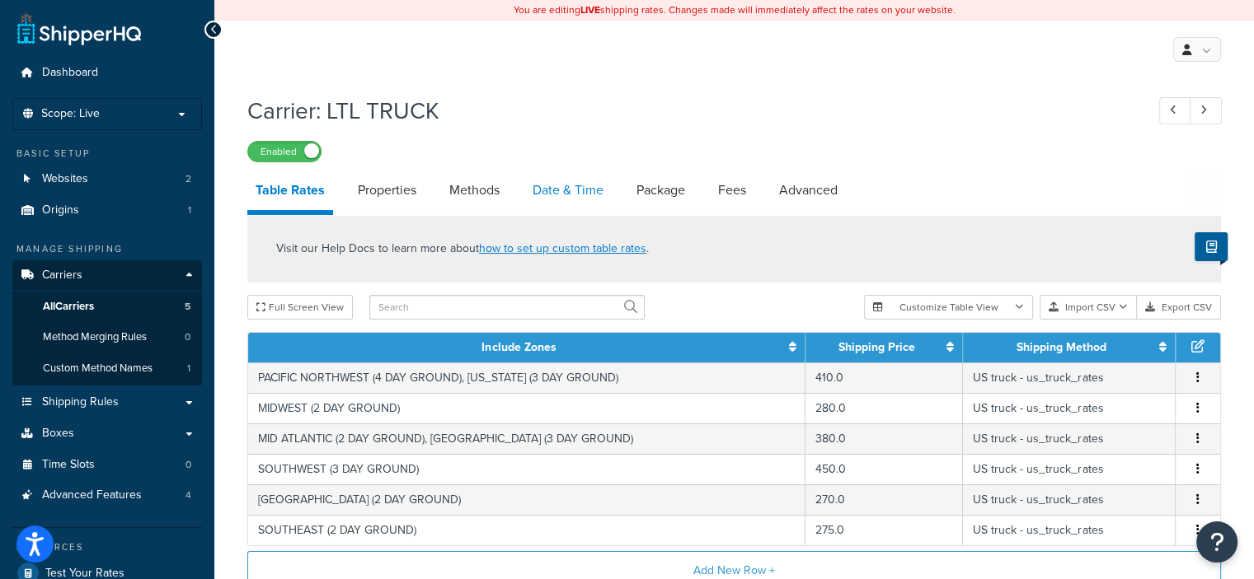
click at [568, 184] on link "Date & Time" at bounding box center [567, 191] width 87 height 40
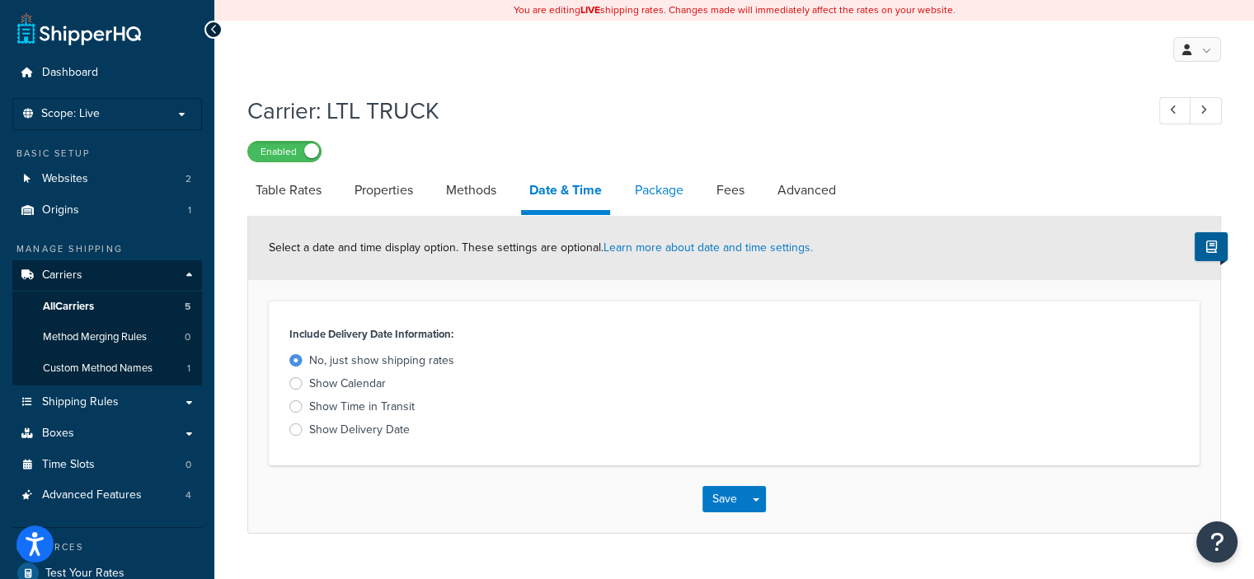
click at [654, 197] on link "Package" at bounding box center [658, 191] width 65 height 40
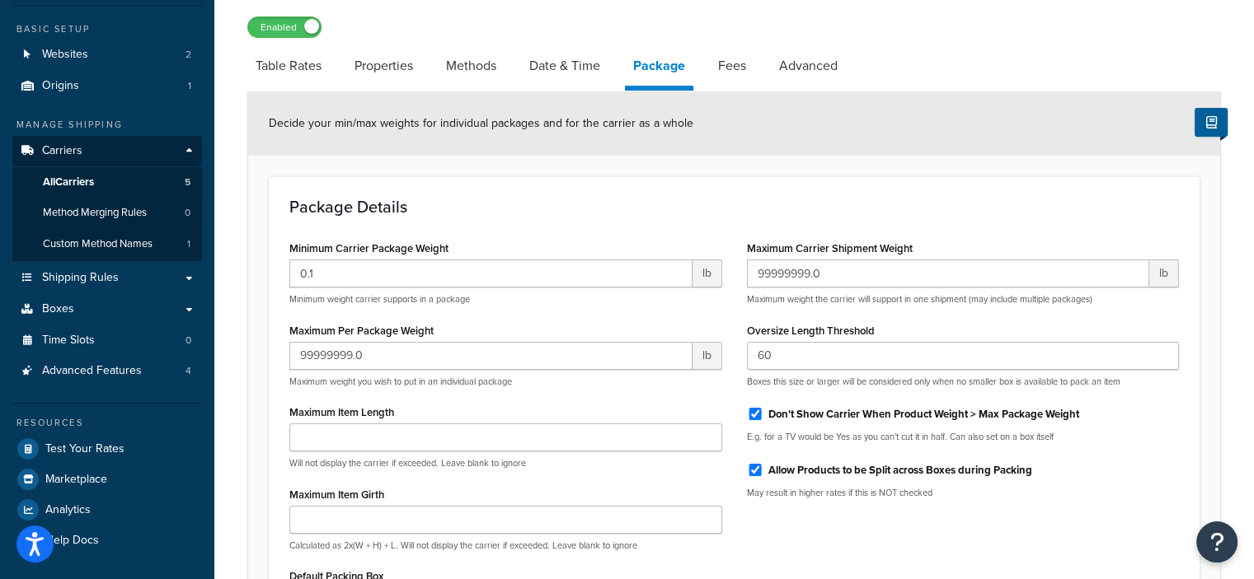
scroll to position [114, 0]
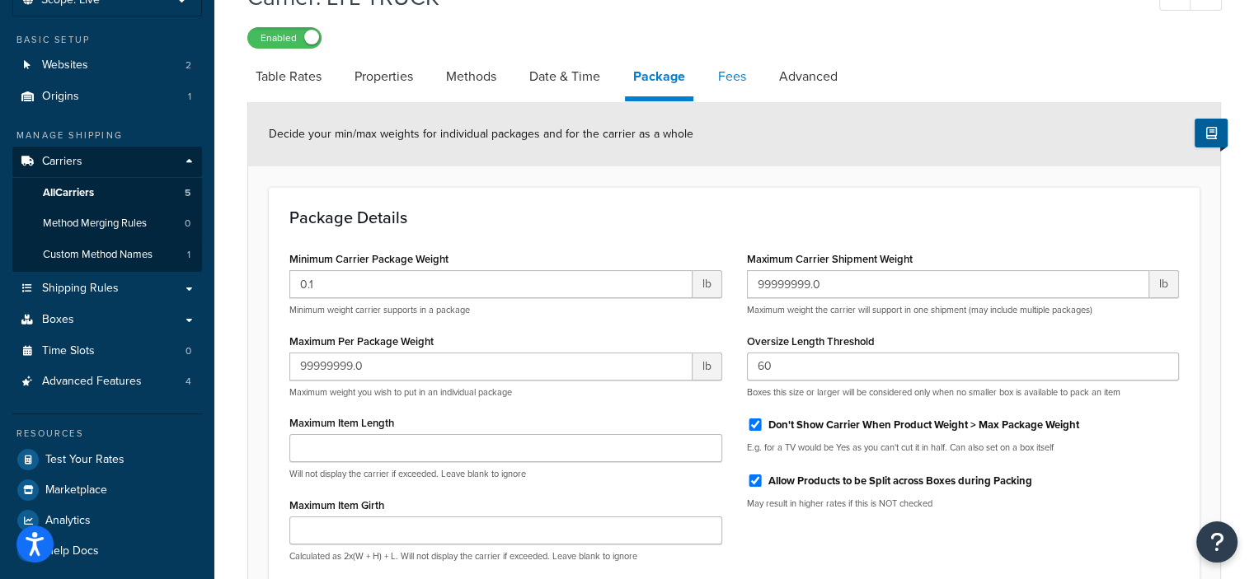
click at [718, 74] on link "Fees" at bounding box center [732, 77] width 45 height 40
select select "AFTER"
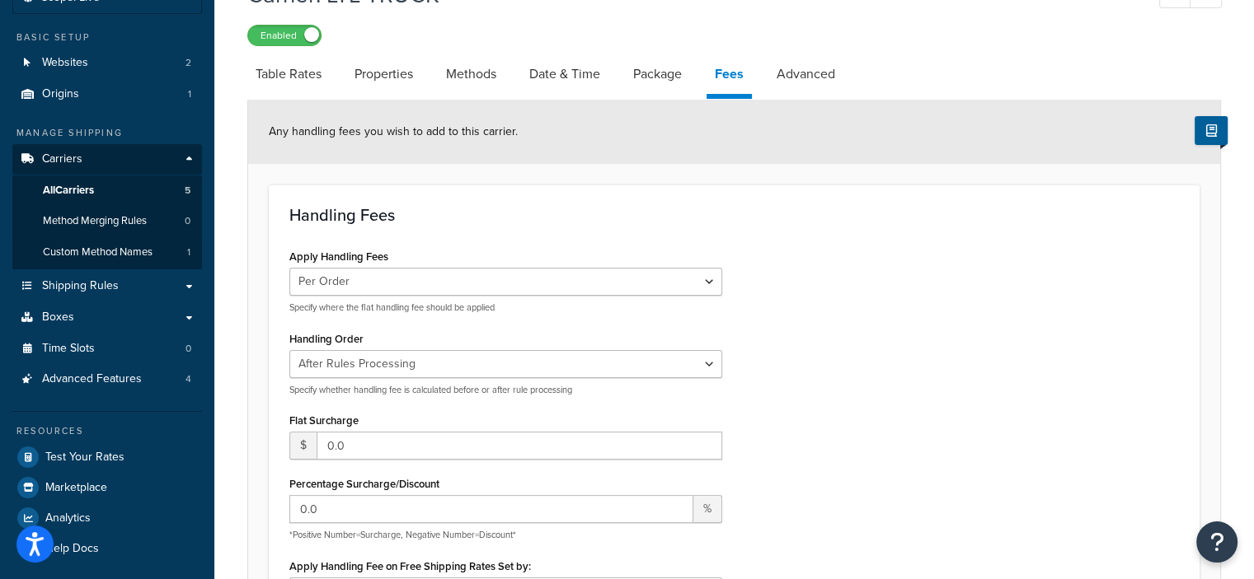
scroll to position [57, 0]
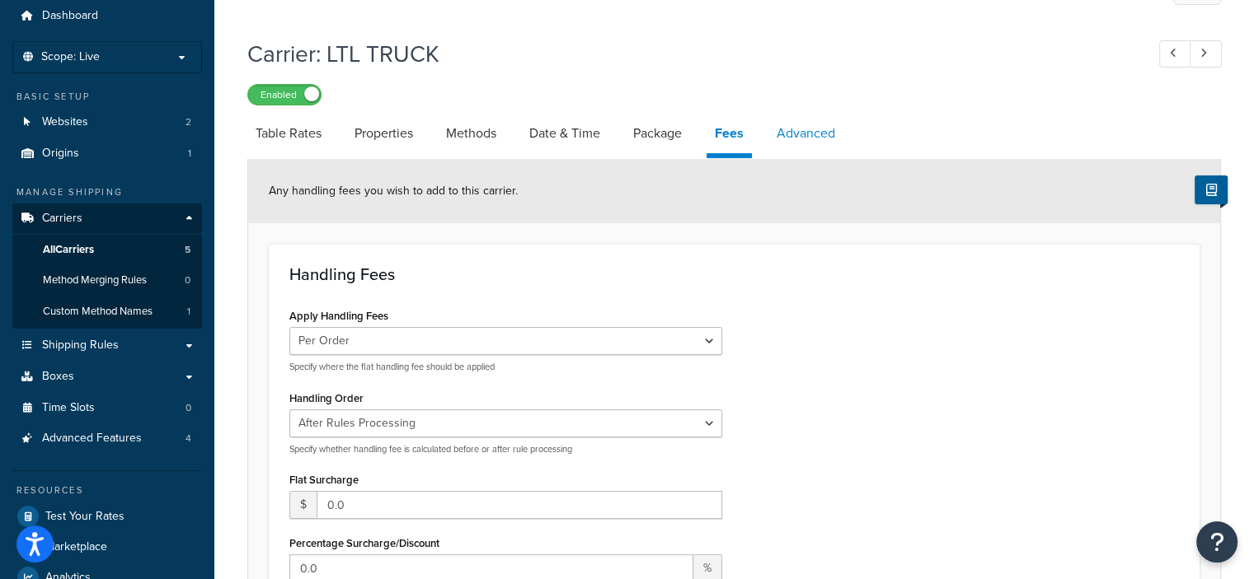
click at [814, 119] on link "Advanced" at bounding box center [805, 134] width 75 height 40
select select "false"
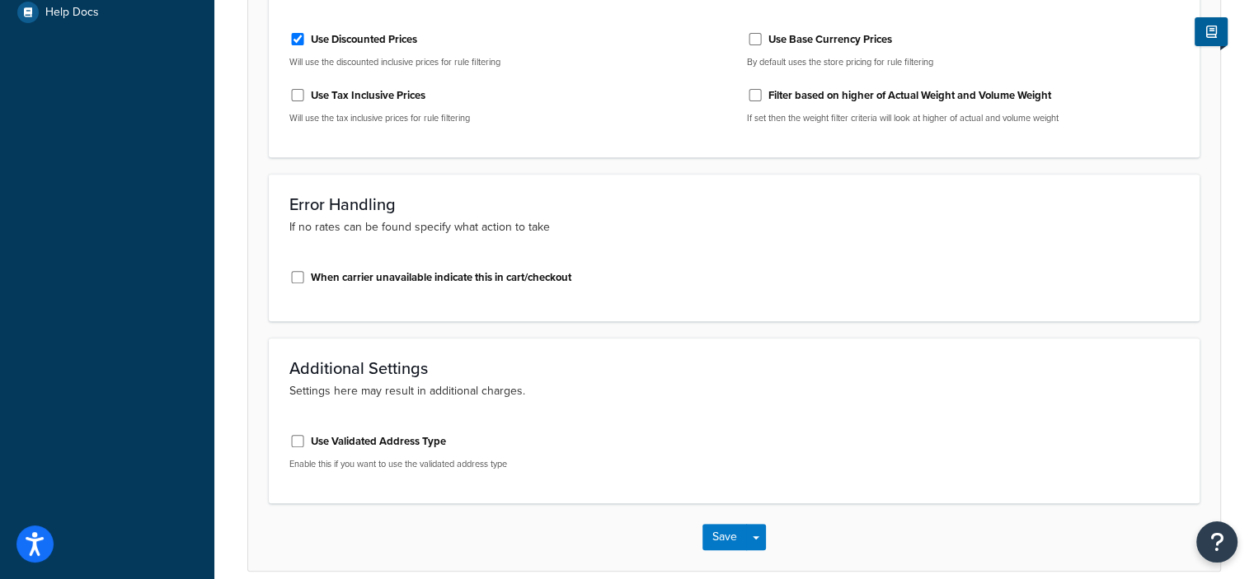
scroll to position [669, 0]
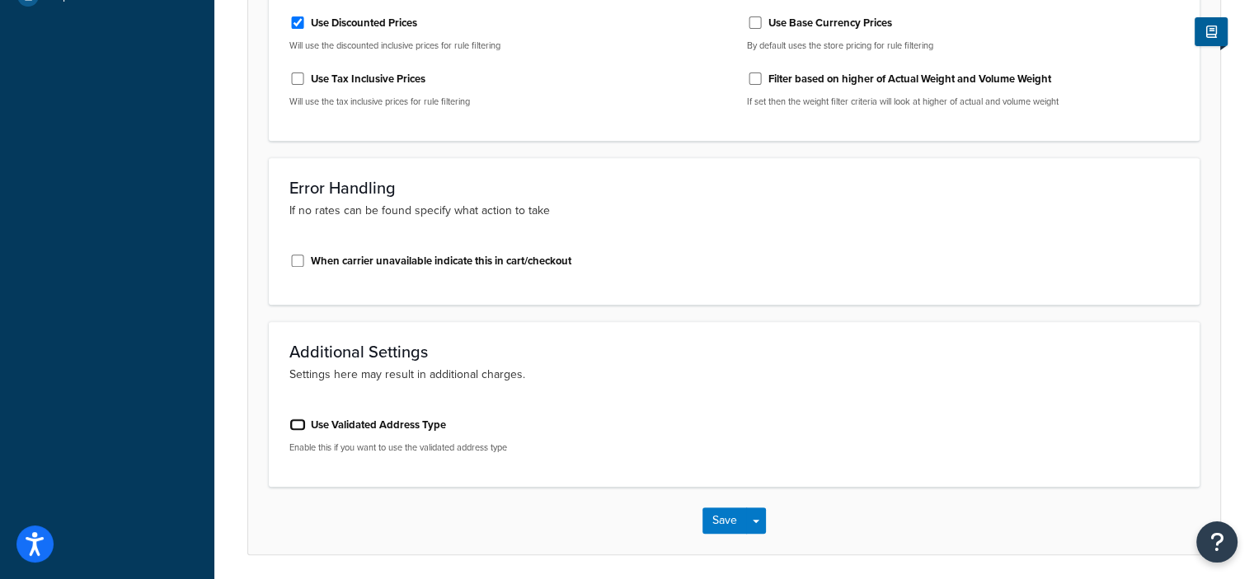
click at [303, 424] on input "Use Validated Address Type" at bounding box center [297, 425] width 16 height 12
checkbox input "true"
click at [723, 518] on button "Save" at bounding box center [724, 522] width 45 height 26
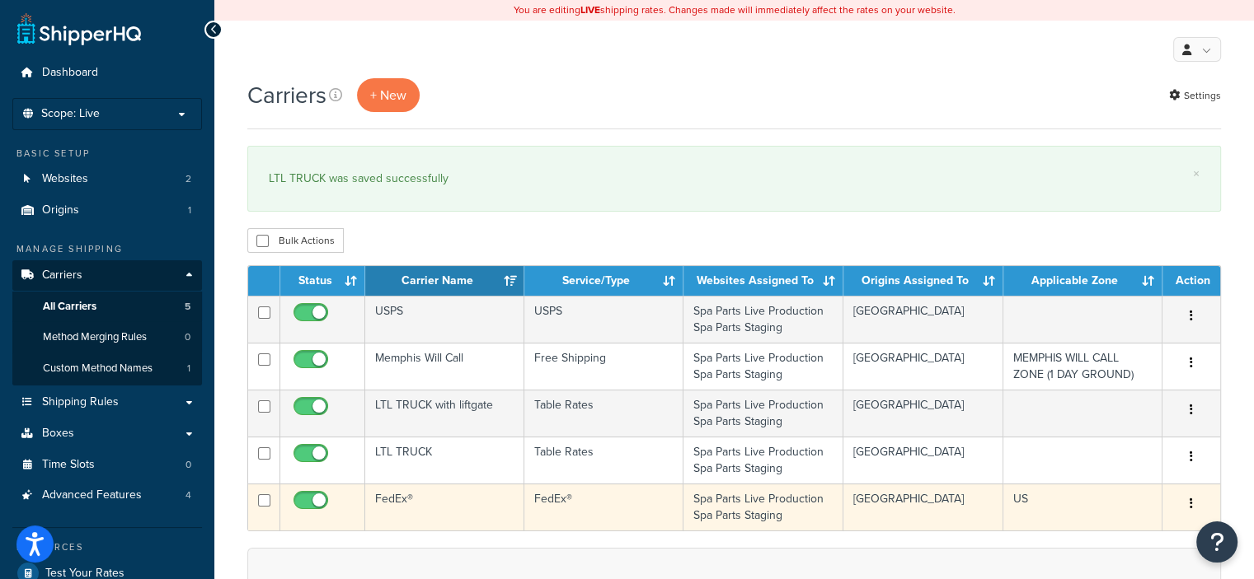
click at [1189, 504] on icon "button" at bounding box center [1190, 504] width 3 height 12
click at [1114, 540] on link "Edit" at bounding box center [1124, 536] width 130 height 34
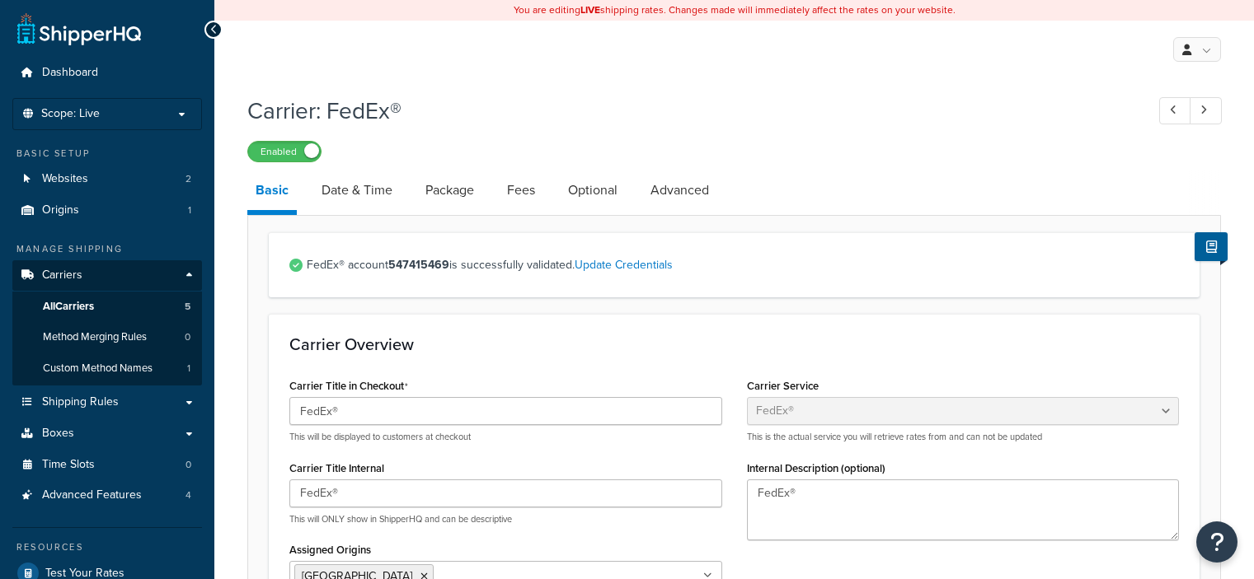
select select "fedEx"
select select "REGULAR_PICKUP"
select select "YOUR_PACKAGING"
click at [359, 191] on link "Date & Time" at bounding box center [356, 191] width 87 height 40
select select "yMMMEd"
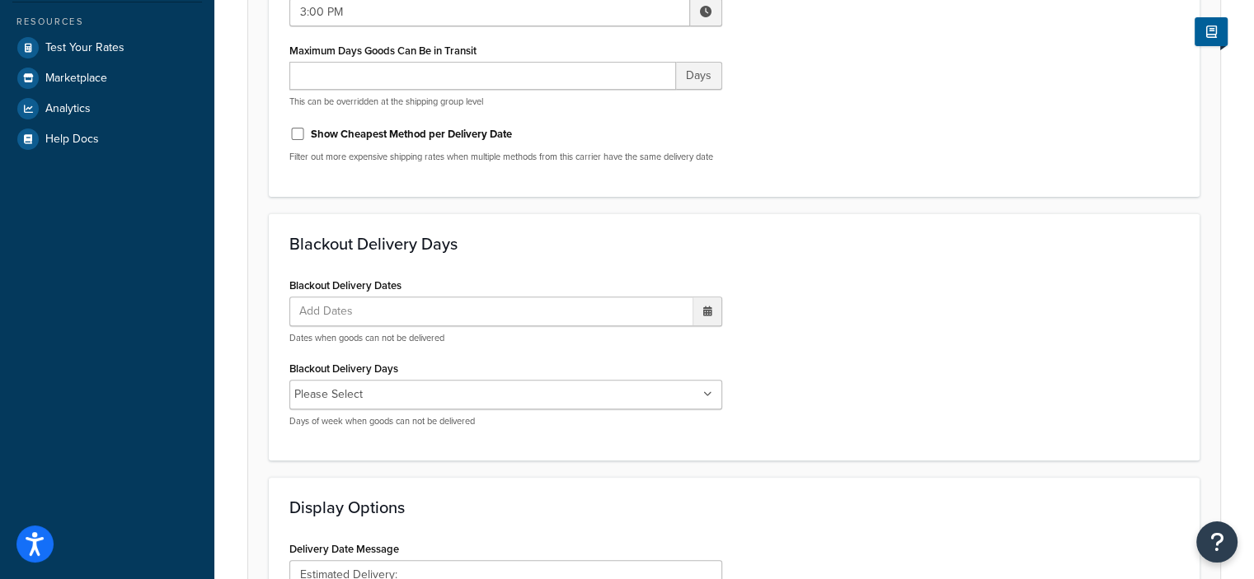
scroll to position [527, 0]
click at [360, 291] on label "Blackout Delivery Dates" at bounding box center [345, 285] width 112 height 12
click at [706, 316] on icon at bounding box center [707, 311] width 9 height 10
click at [816, 317] on div "Blackout Delivery Dates Add Dates ‹ September 2025 › Su Mo Tu We Th Fr Sa 31 1 …" at bounding box center [734, 356] width 914 height 167
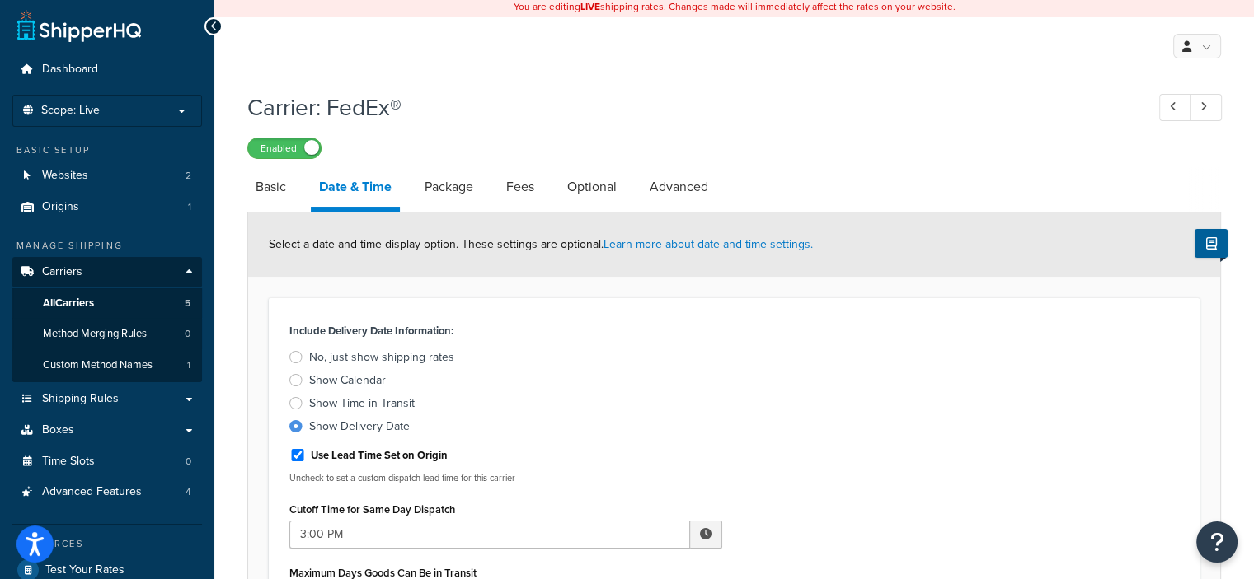
scroll to position [0, 0]
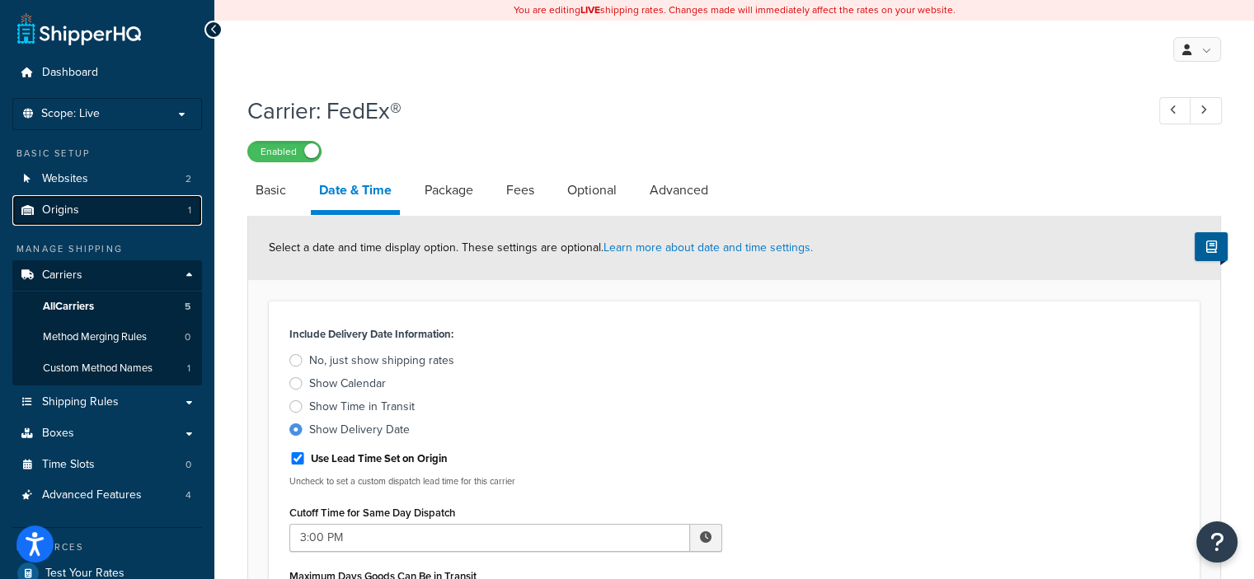
click at [90, 212] on link "Origins 1" at bounding box center [107, 210] width 190 height 30
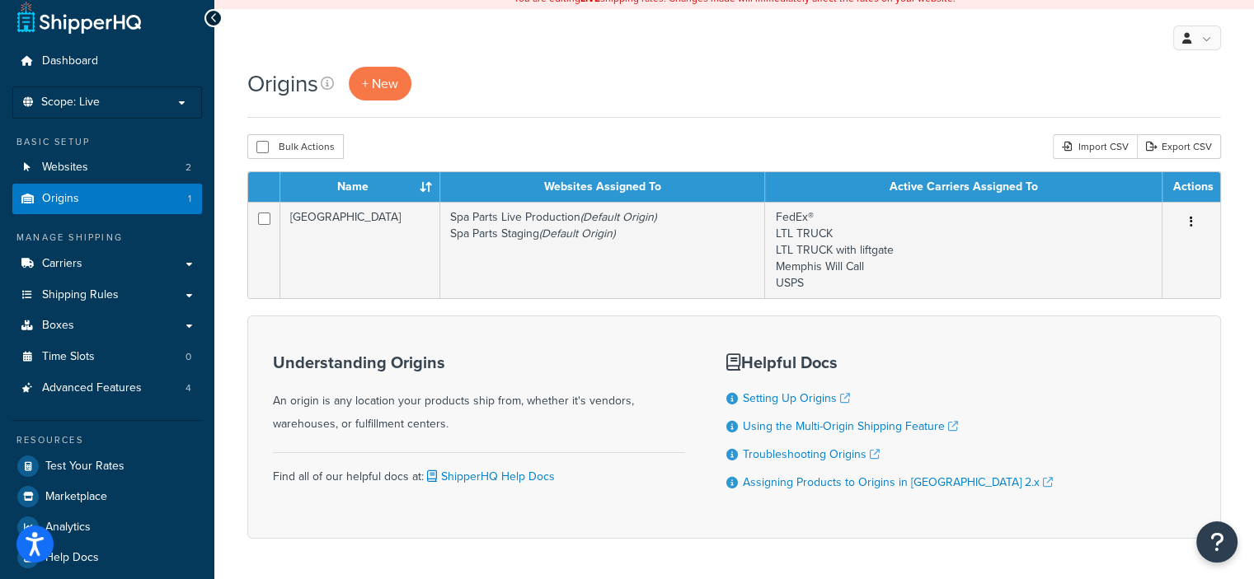
scroll to position [10, 0]
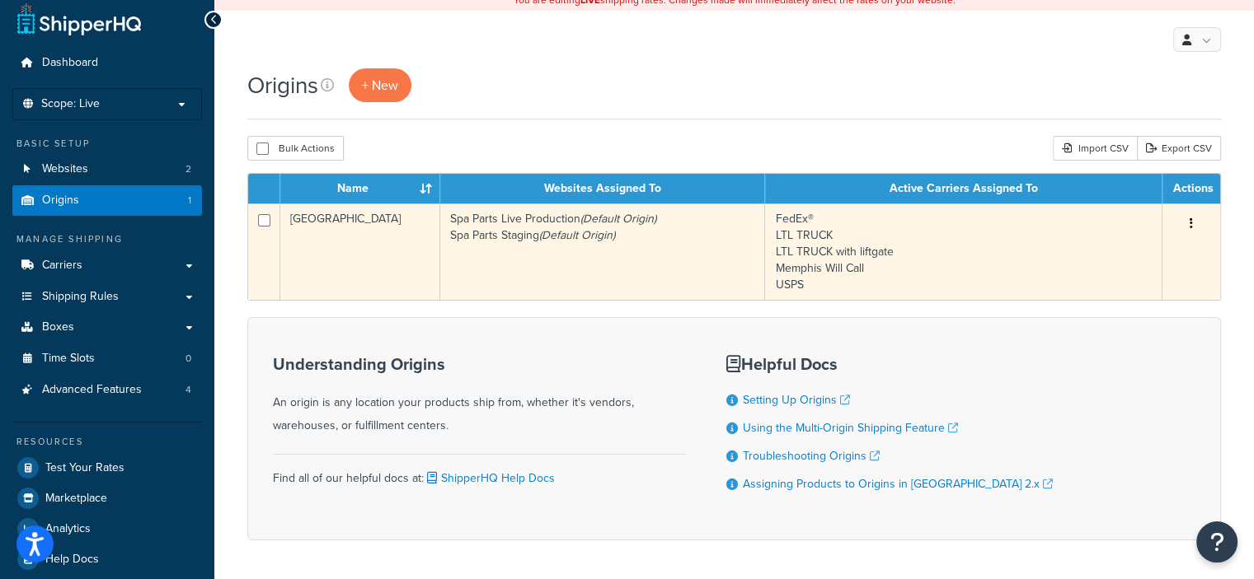
click at [1190, 223] on icon "button" at bounding box center [1190, 224] width 3 height 12
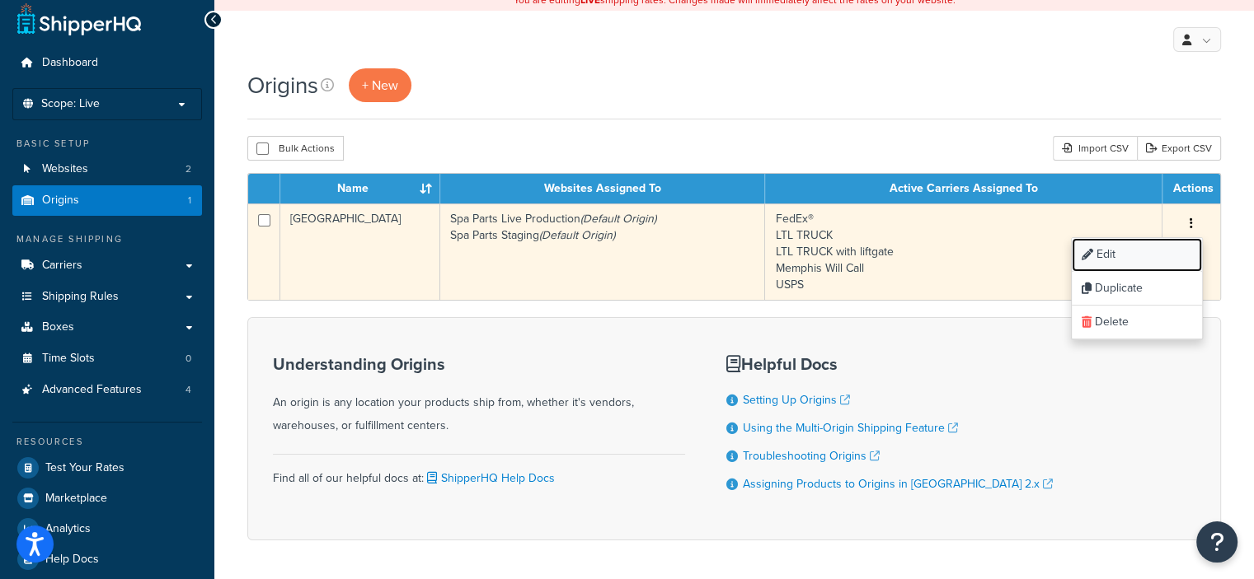
click at [1110, 253] on link "Edit" at bounding box center [1136, 255] width 130 height 34
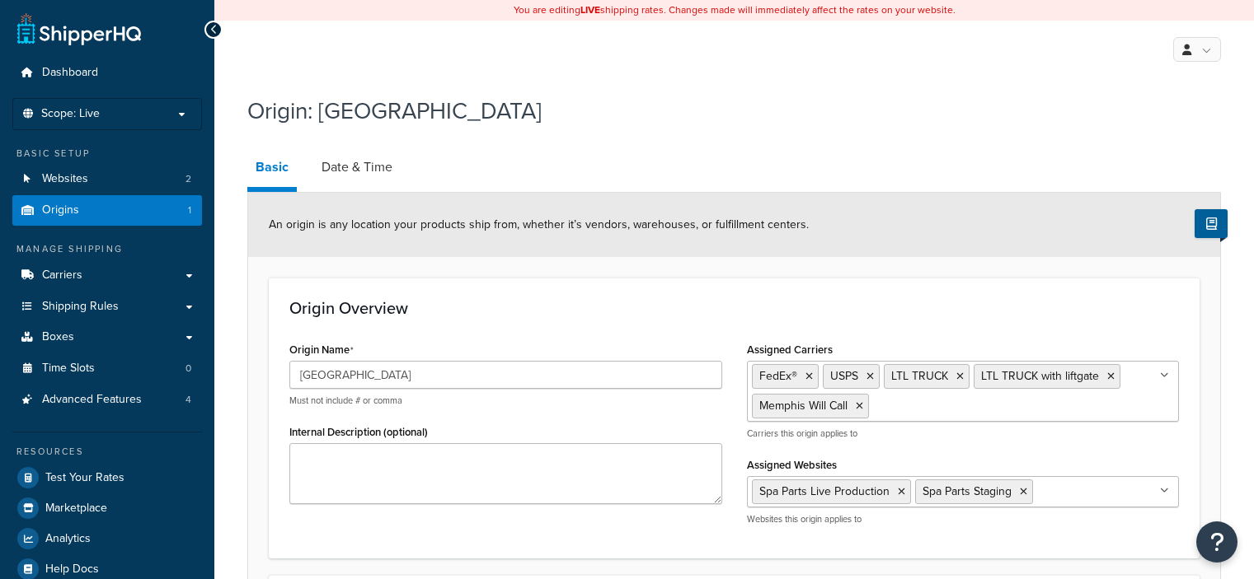
select select "42"
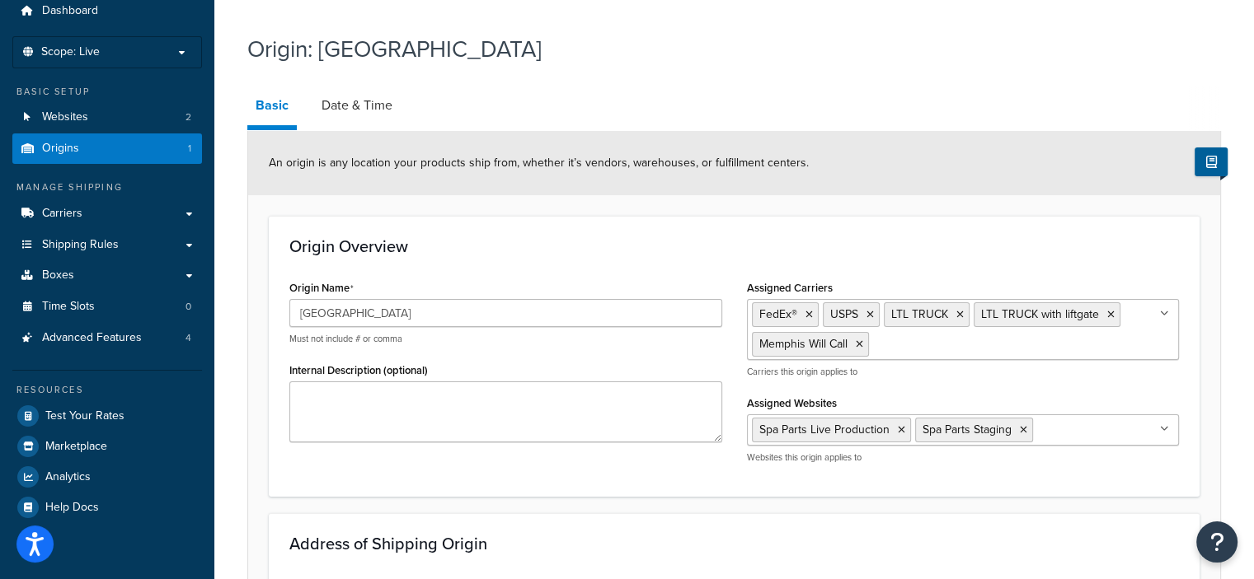
scroll to position [61, 0]
click at [349, 107] on link "Date & Time" at bounding box center [356, 107] width 87 height 40
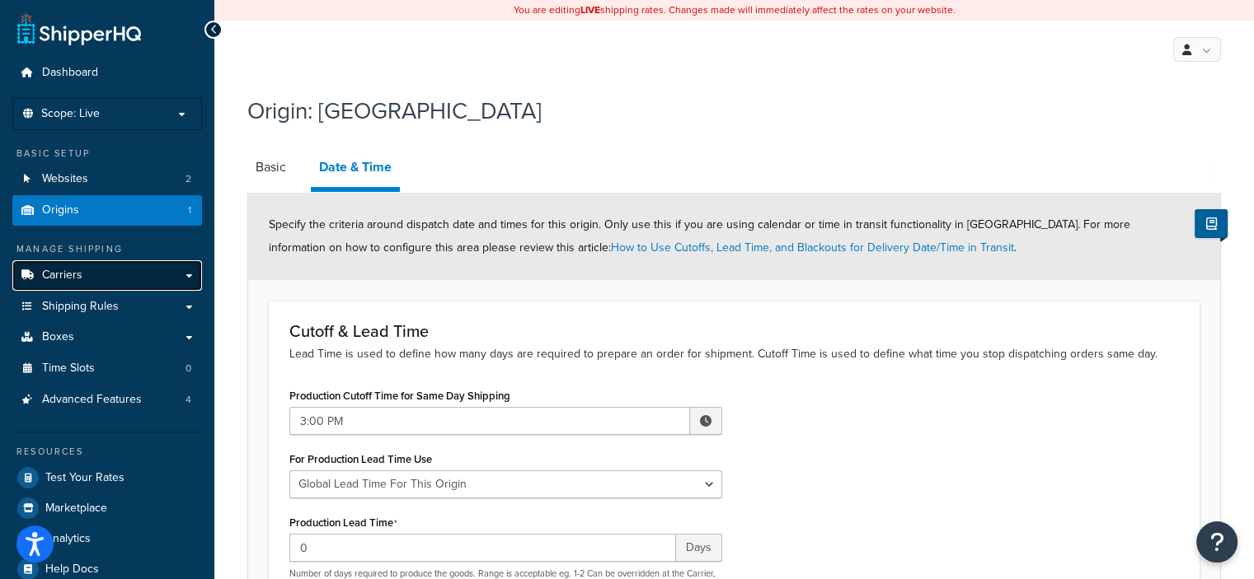
click at [140, 273] on link "Carriers" at bounding box center [107, 275] width 190 height 30
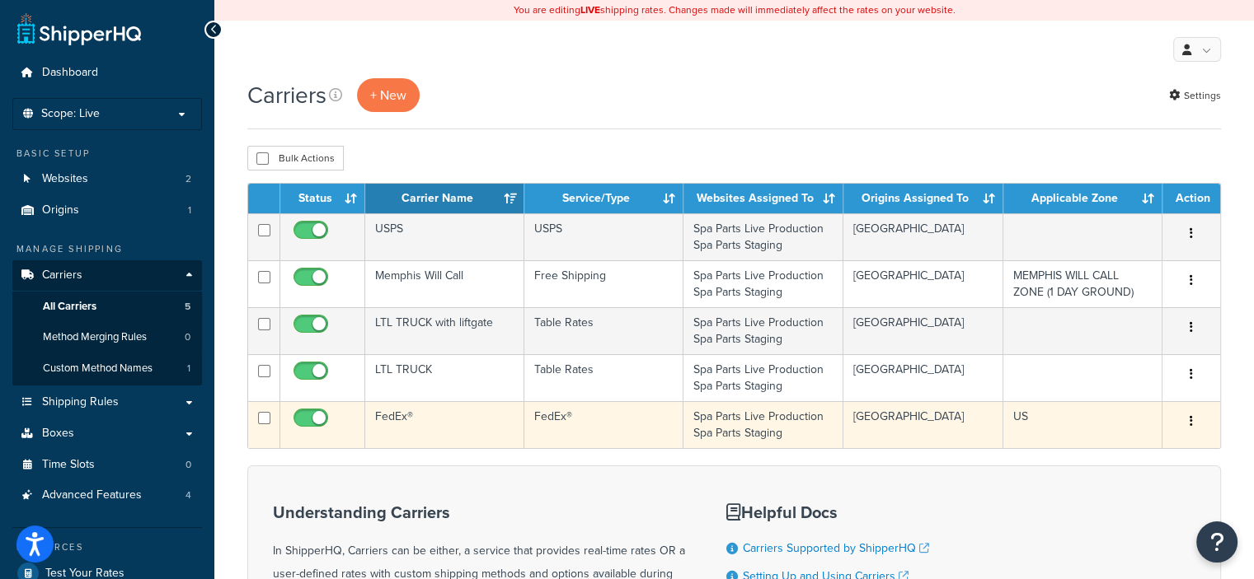
click at [1188, 421] on button "button" at bounding box center [1190, 422] width 23 height 26
click at [1108, 454] on link "Edit" at bounding box center [1124, 454] width 130 height 34
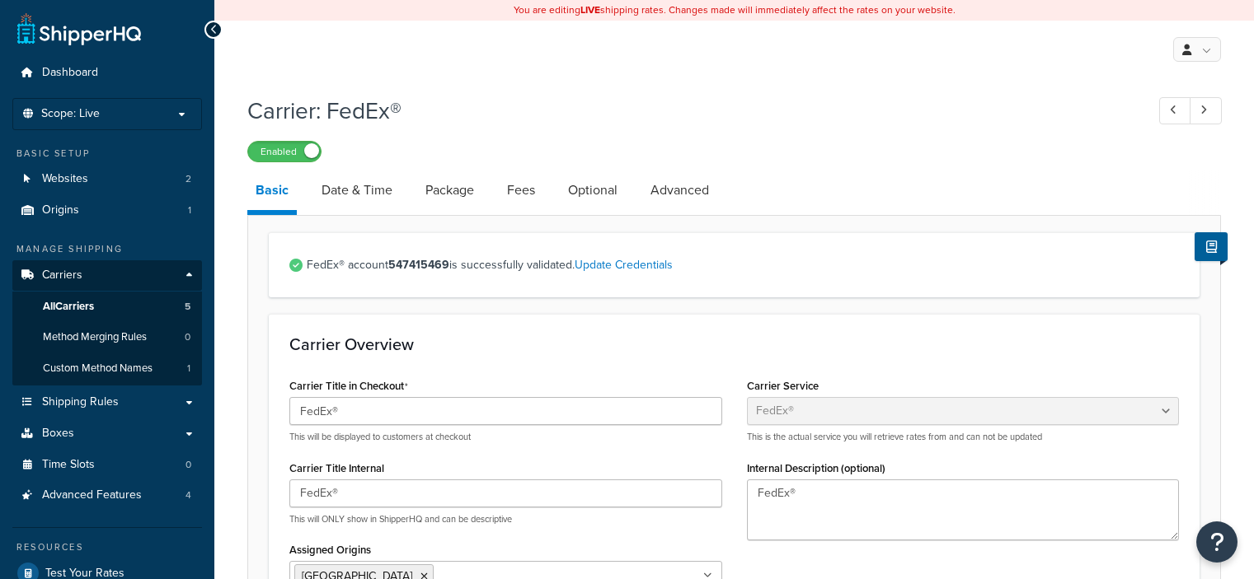
select select "fedEx"
select select "REGULAR_PICKUP"
select select "YOUR_PACKAGING"
click at [363, 184] on link "Date & Time" at bounding box center [356, 191] width 87 height 40
select select "yMMMEd"
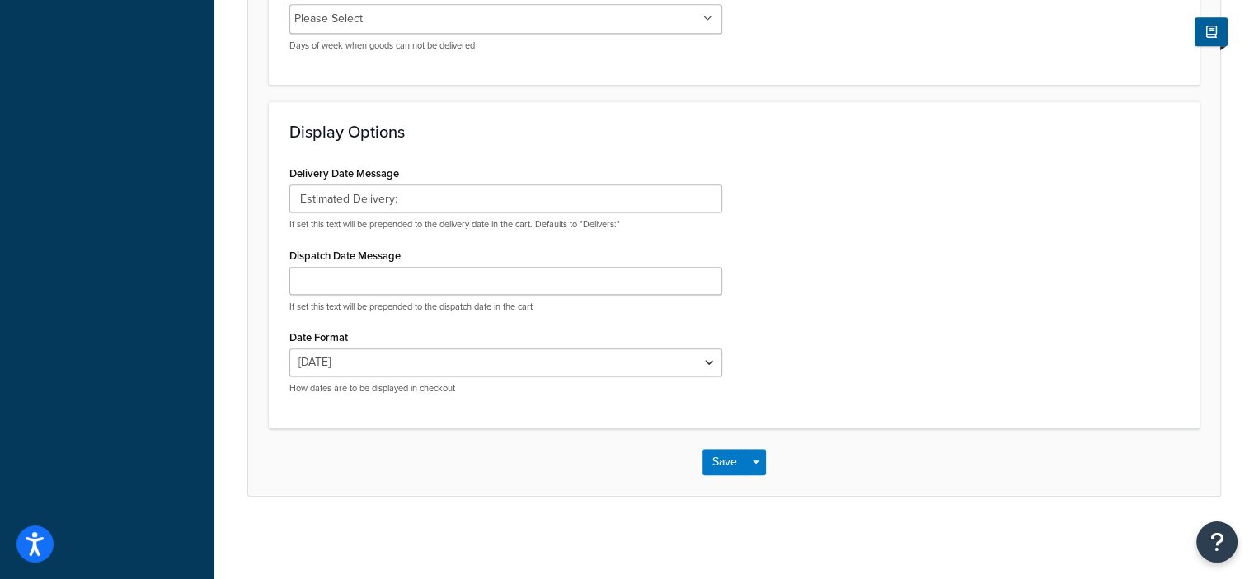
scroll to position [912, 0]
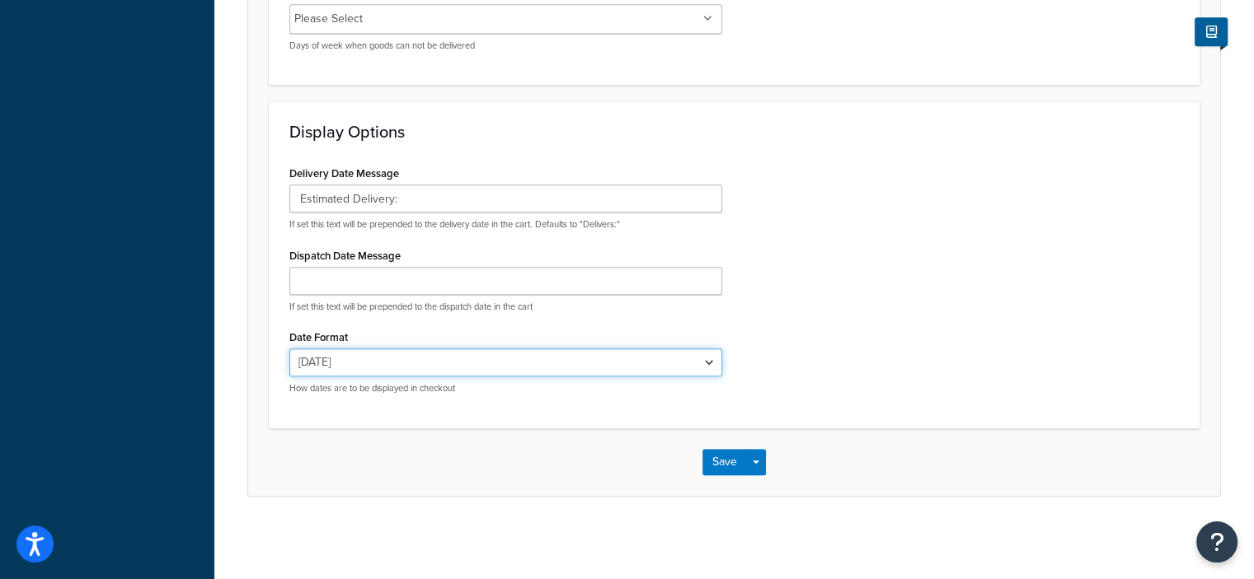
click at [715, 366] on select "Sat, Sep 6 9/6/2025 Sep 6, 2025 Sat, Sep 6, 2025 Sat, 9/6/2025 Sep 6 Sat, 9/6 9…" at bounding box center [505, 363] width 433 height 28
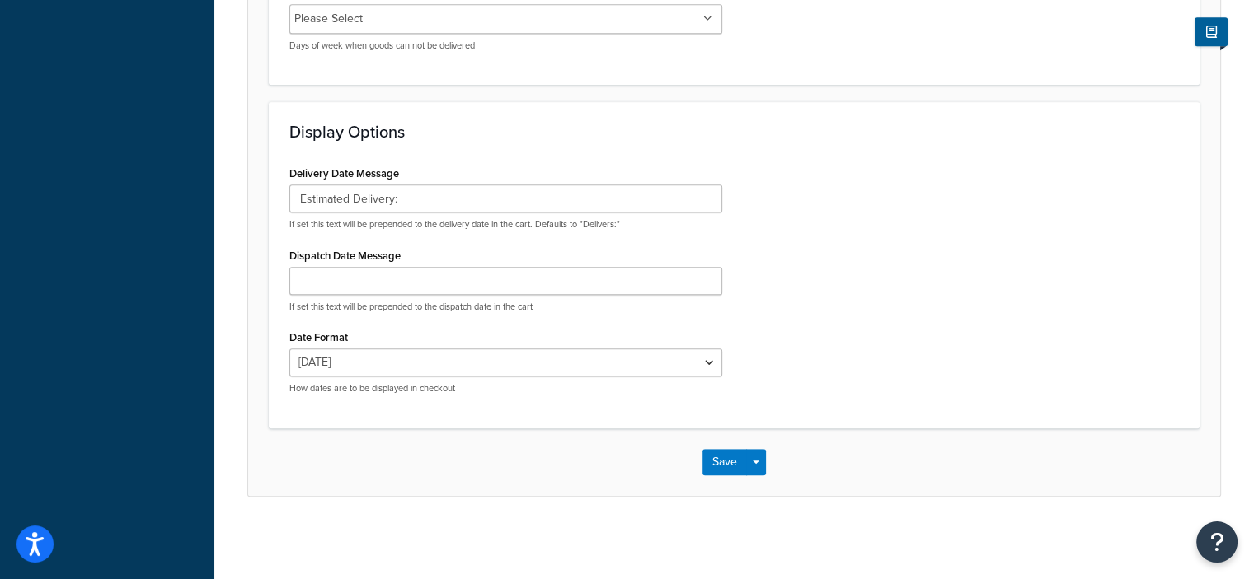
click at [930, 326] on div "Delivery Date Message Estimated Delivery: If set this text will be prepended to…" at bounding box center [734, 285] width 914 height 246
click at [723, 467] on button "Save" at bounding box center [724, 462] width 45 height 26
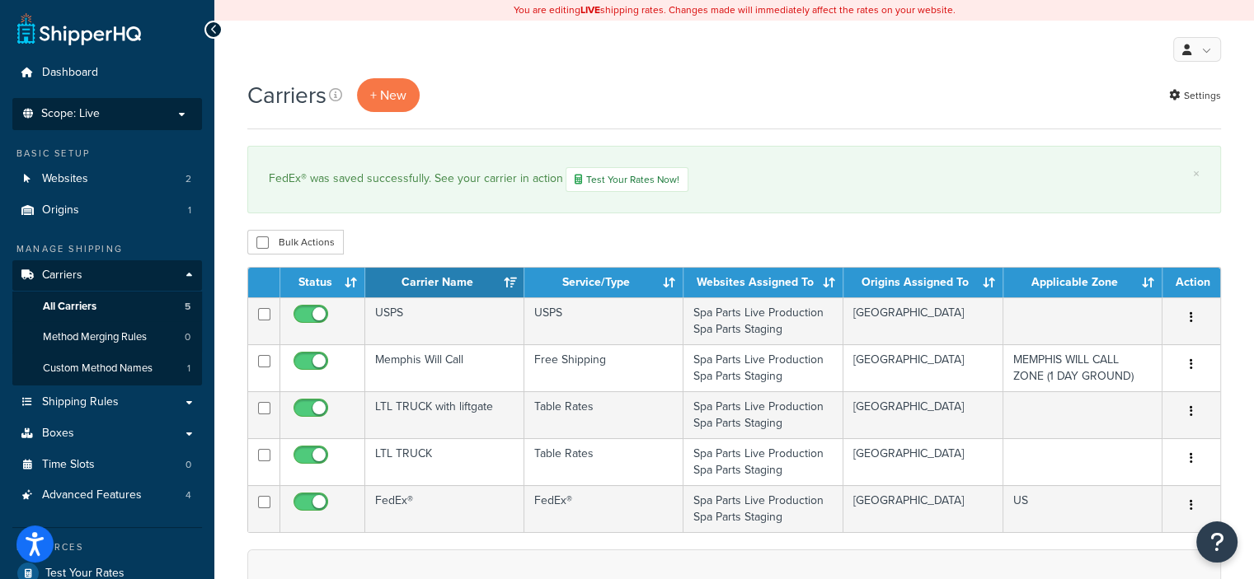
click at [179, 113] on p "Scope: Live" at bounding box center [107, 114] width 175 height 14
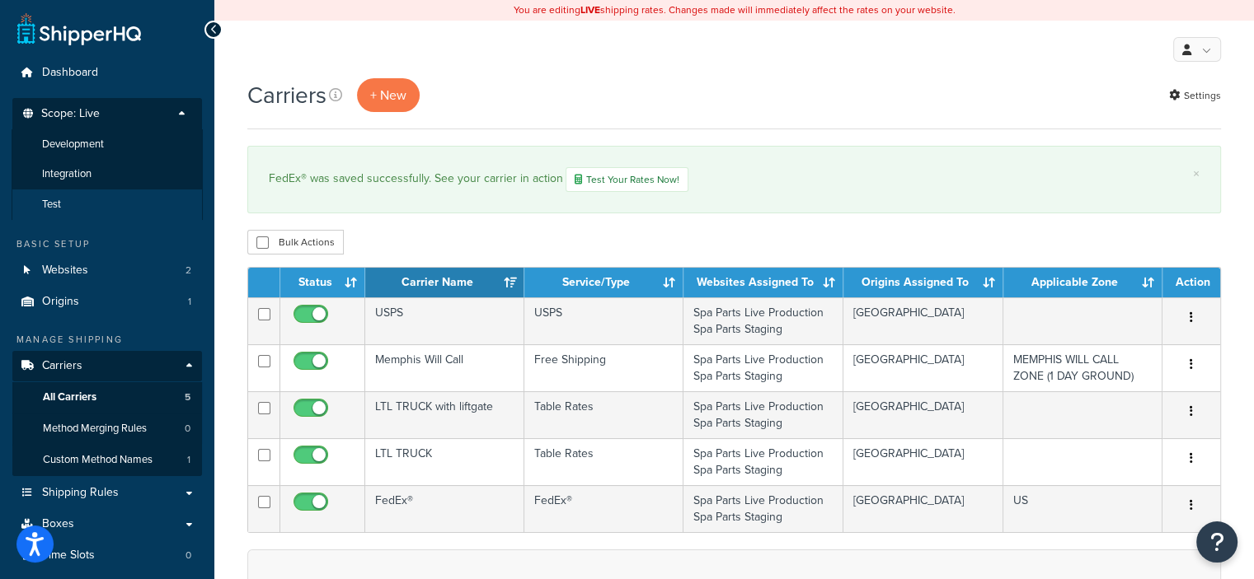
click at [115, 206] on li "Test" at bounding box center [107, 205] width 191 height 30
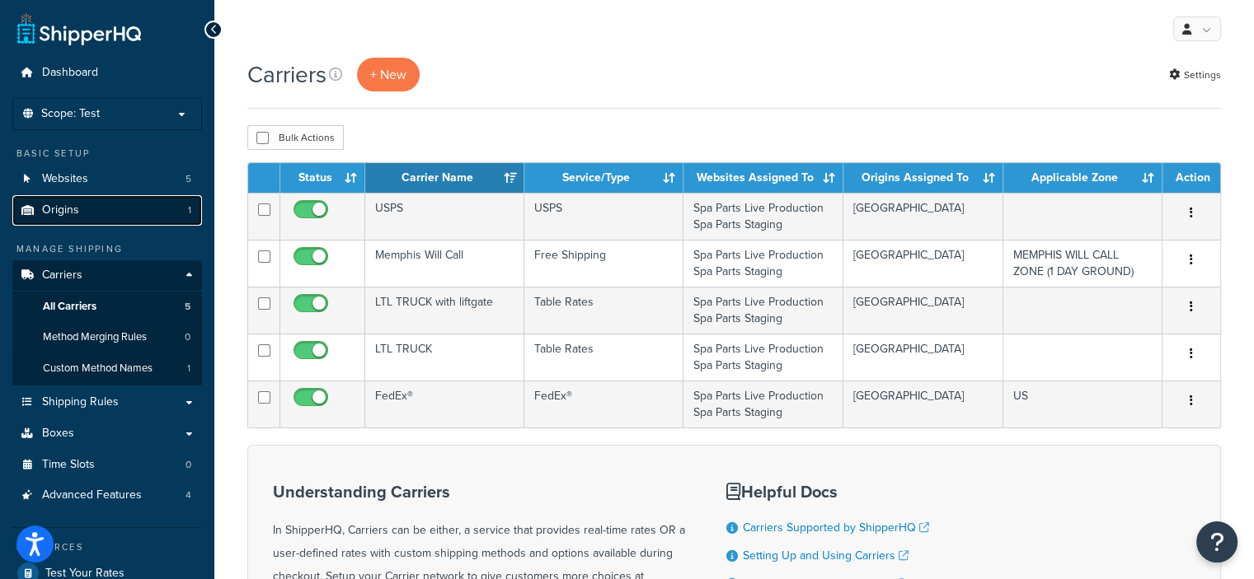
click at [125, 213] on link "Origins 1" at bounding box center [107, 210] width 190 height 30
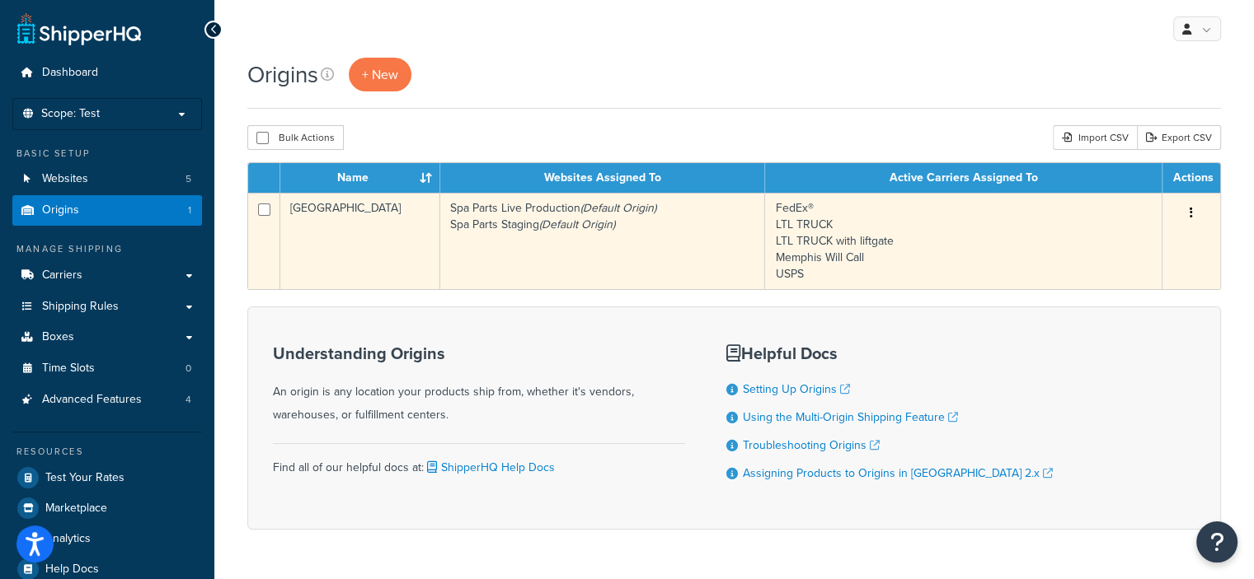
click at [1202, 209] on button "button" at bounding box center [1190, 213] width 23 height 26
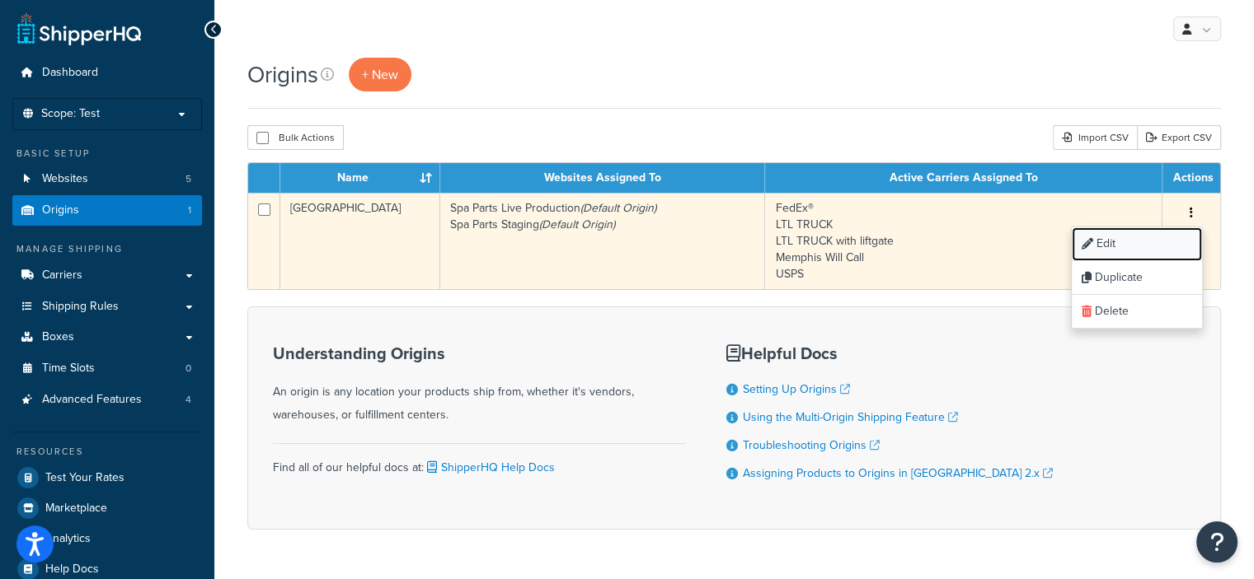
click at [1109, 245] on link "Edit" at bounding box center [1136, 244] width 130 height 34
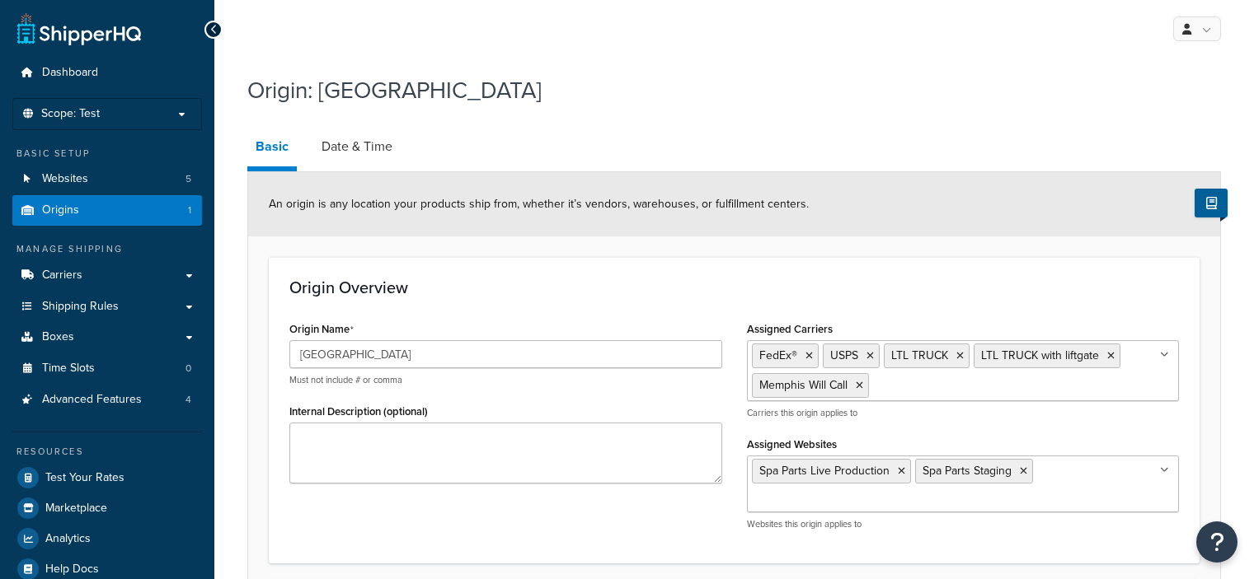
select select "42"
click at [379, 133] on link "Date & Time" at bounding box center [356, 147] width 87 height 40
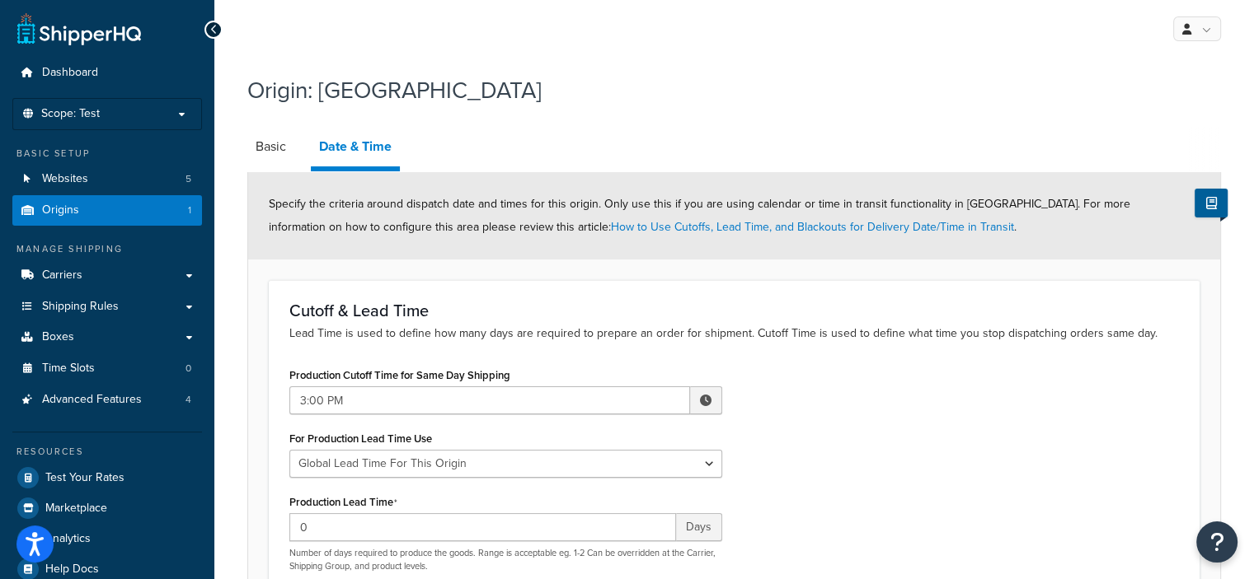
click at [663, 418] on div "Production Cutoff Time for Same Day Shipping 3:00 PM ▲ 3 ▼ : ▲ 00 ▼ ▲ PM ▼ For …" at bounding box center [505, 474] width 457 height 222
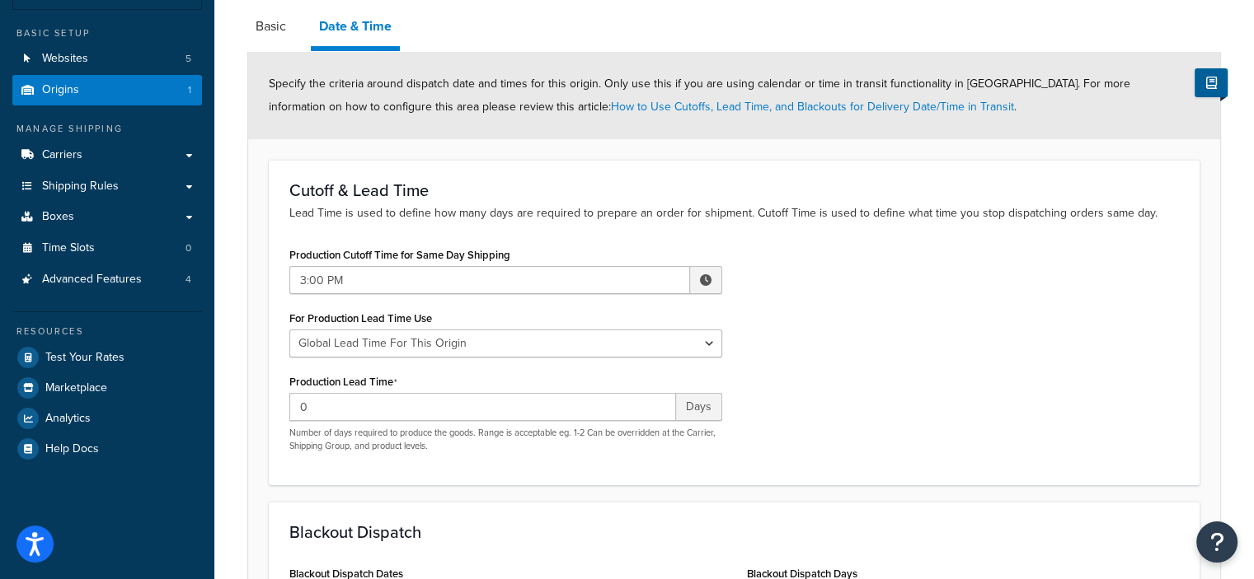
scroll to position [122, 0]
click at [714, 345] on select "Global Lead Time For This Origin Lead Time For Per Shipping Method Type" at bounding box center [505, 342] width 433 height 28
click at [824, 338] on div "Production Cutoff Time for Same Day Shipping 3:00 PM ▲ 3 ▼ : ▲ 00 ▼ ▲ PM ▼ For …" at bounding box center [734, 352] width 914 height 222
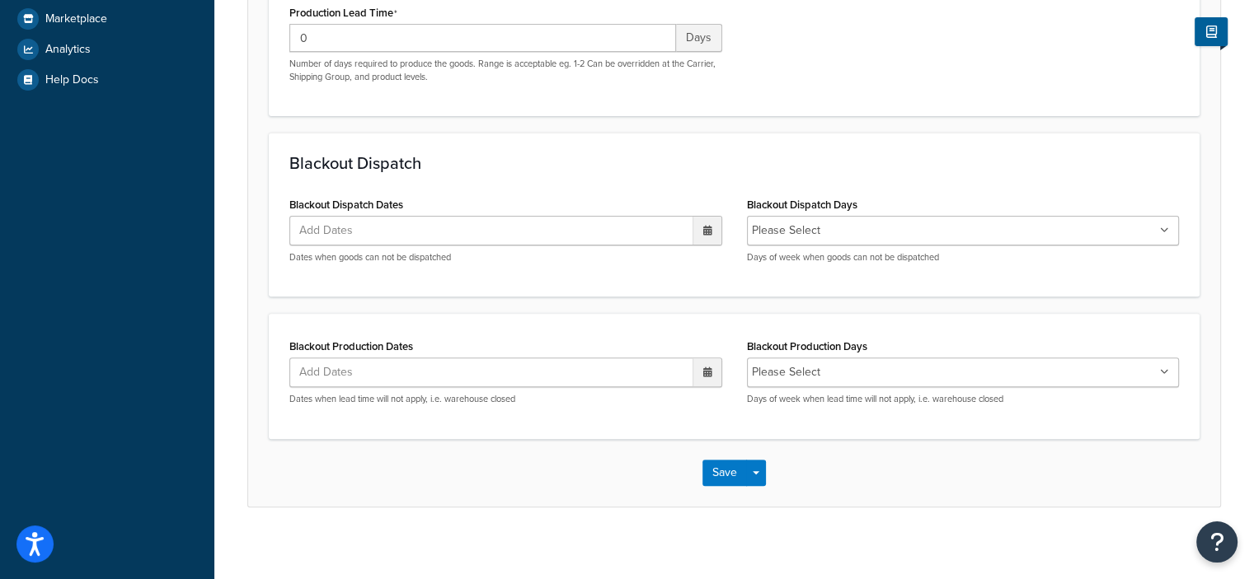
scroll to position [498, 0]
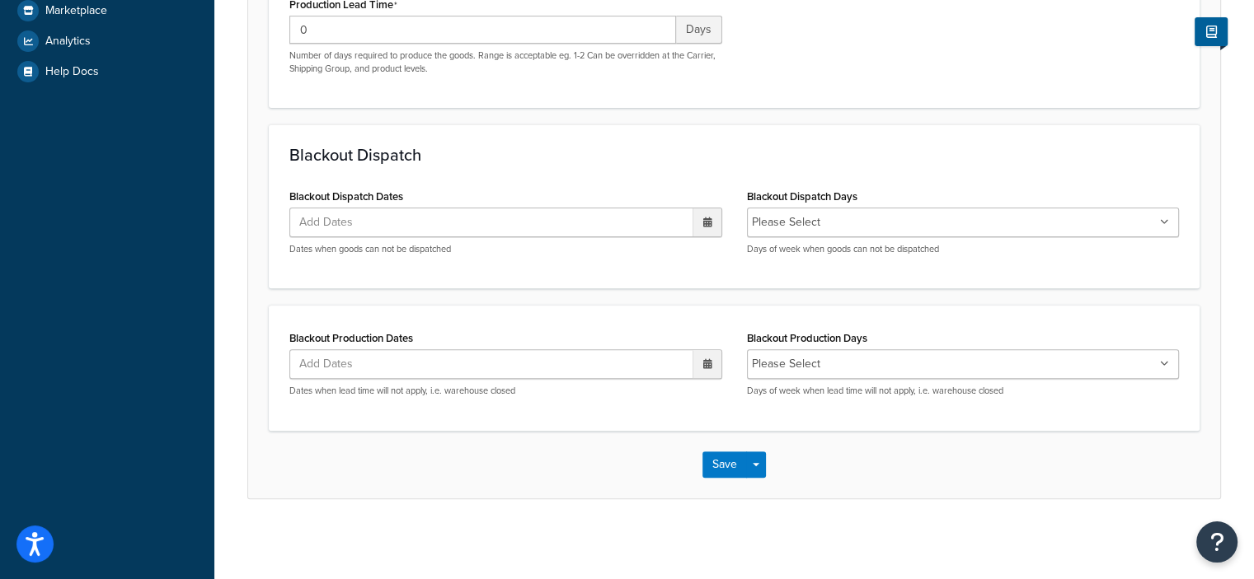
click at [705, 220] on icon at bounding box center [707, 223] width 9 height 10
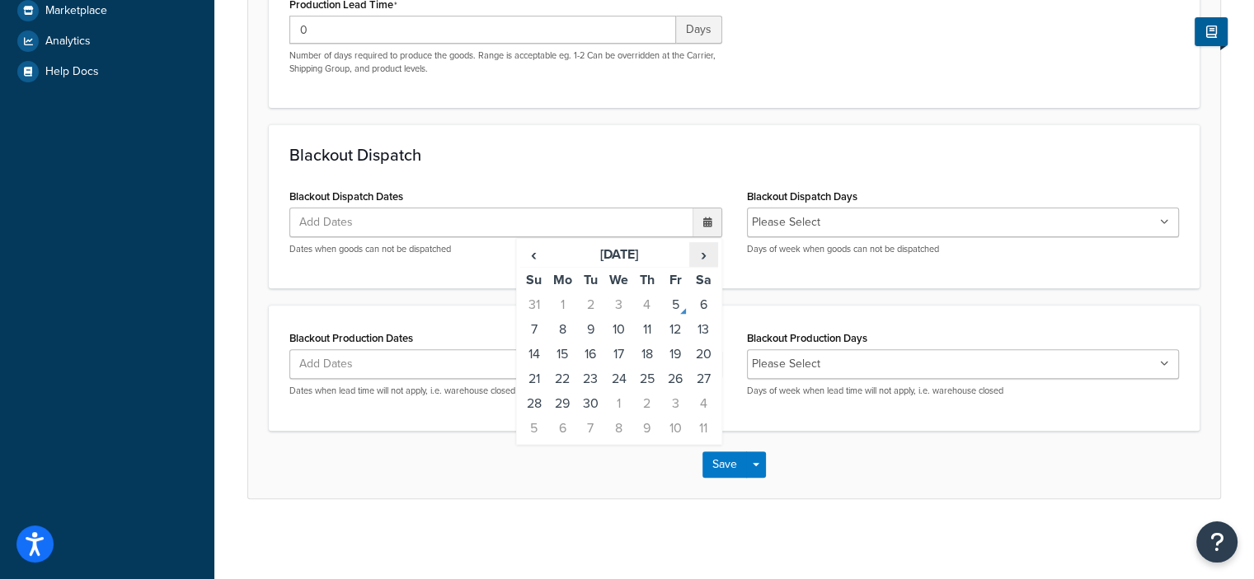
click at [706, 256] on span "›" at bounding box center [703, 254] width 26 height 23
click at [653, 375] on td "25" at bounding box center [647, 379] width 28 height 25
click at [667, 377] on td "26" at bounding box center [675, 380] width 28 height 25
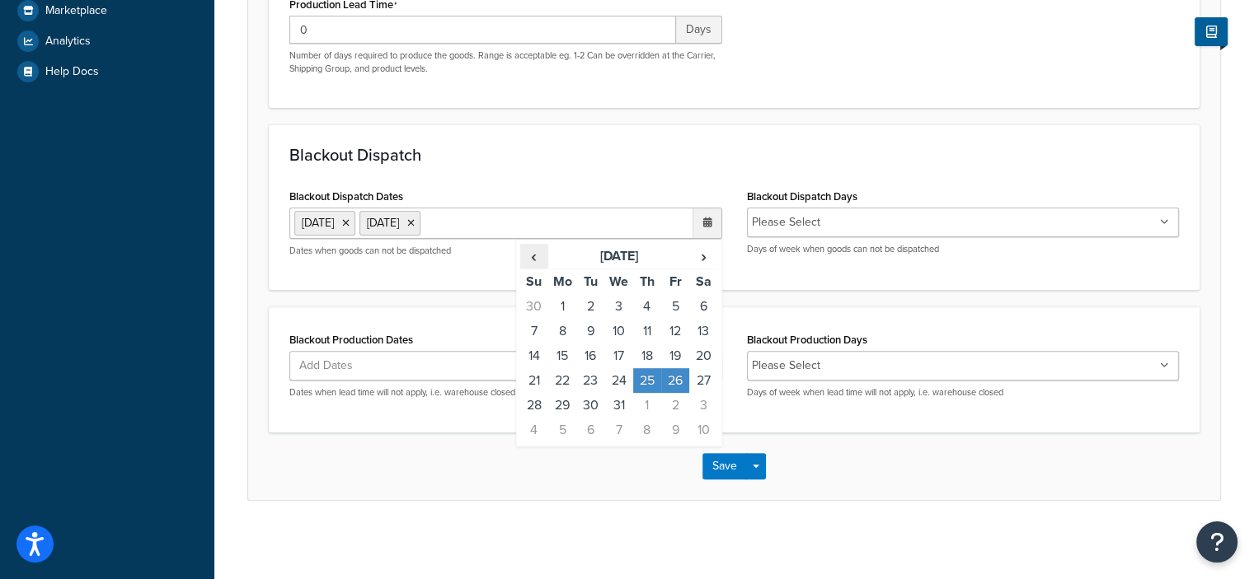
click at [531, 251] on span "‹" at bounding box center [534, 256] width 26 height 23
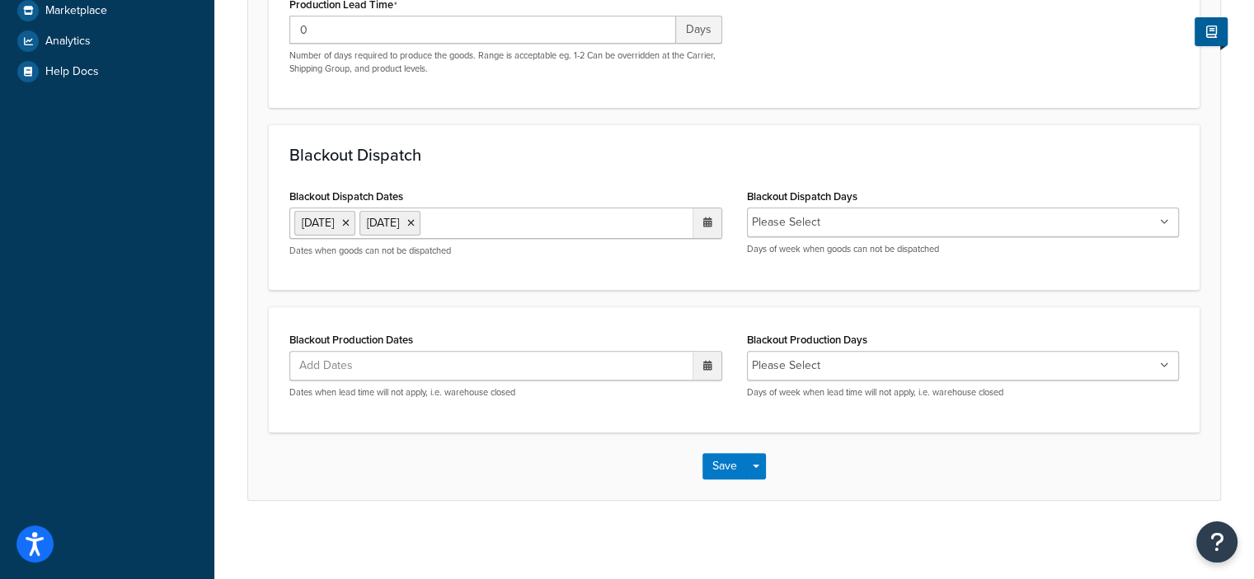
click at [768, 503] on div "Origin: MEMPHIS Basic Date & Time Specify the criteria around dispatch date and…" at bounding box center [733, 55] width 1039 height 974
click at [721, 457] on button "Save" at bounding box center [724, 466] width 45 height 26
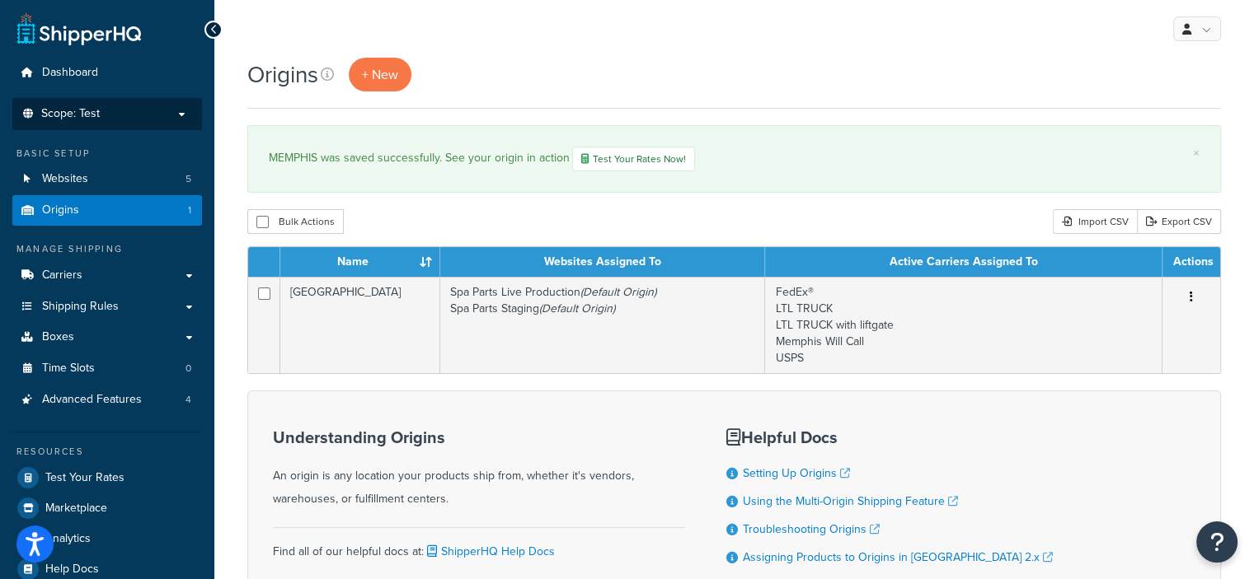
click at [191, 108] on p "Scope: Test" at bounding box center [107, 114] width 175 height 14
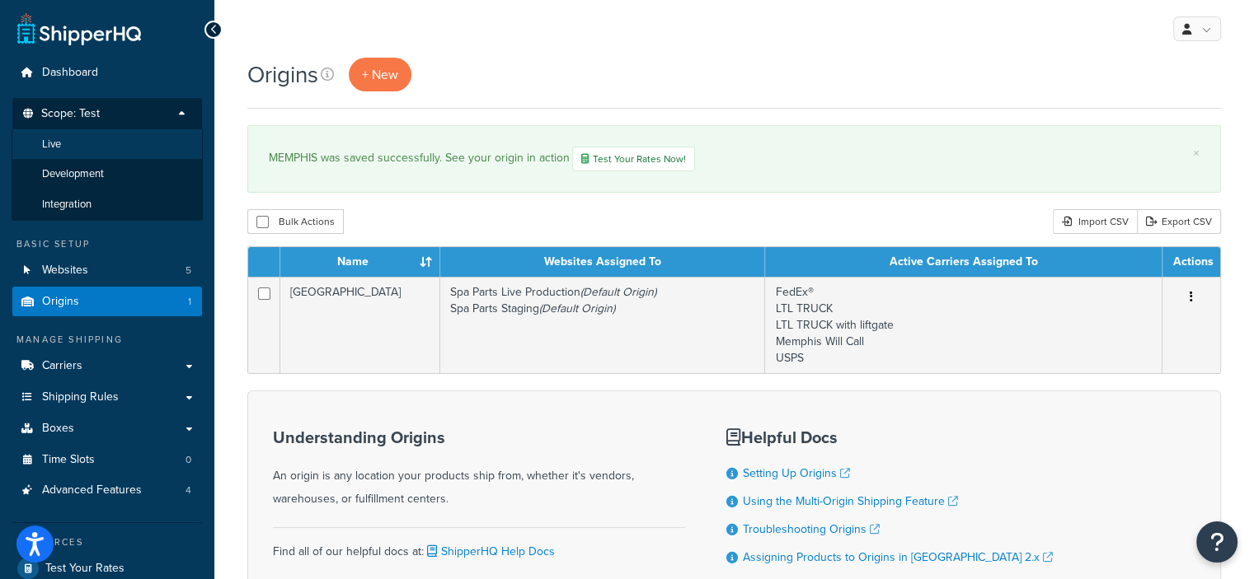
click at [158, 138] on li "Live" at bounding box center [107, 144] width 191 height 30
